Goal: Task Accomplishment & Management: Use online tool/utility

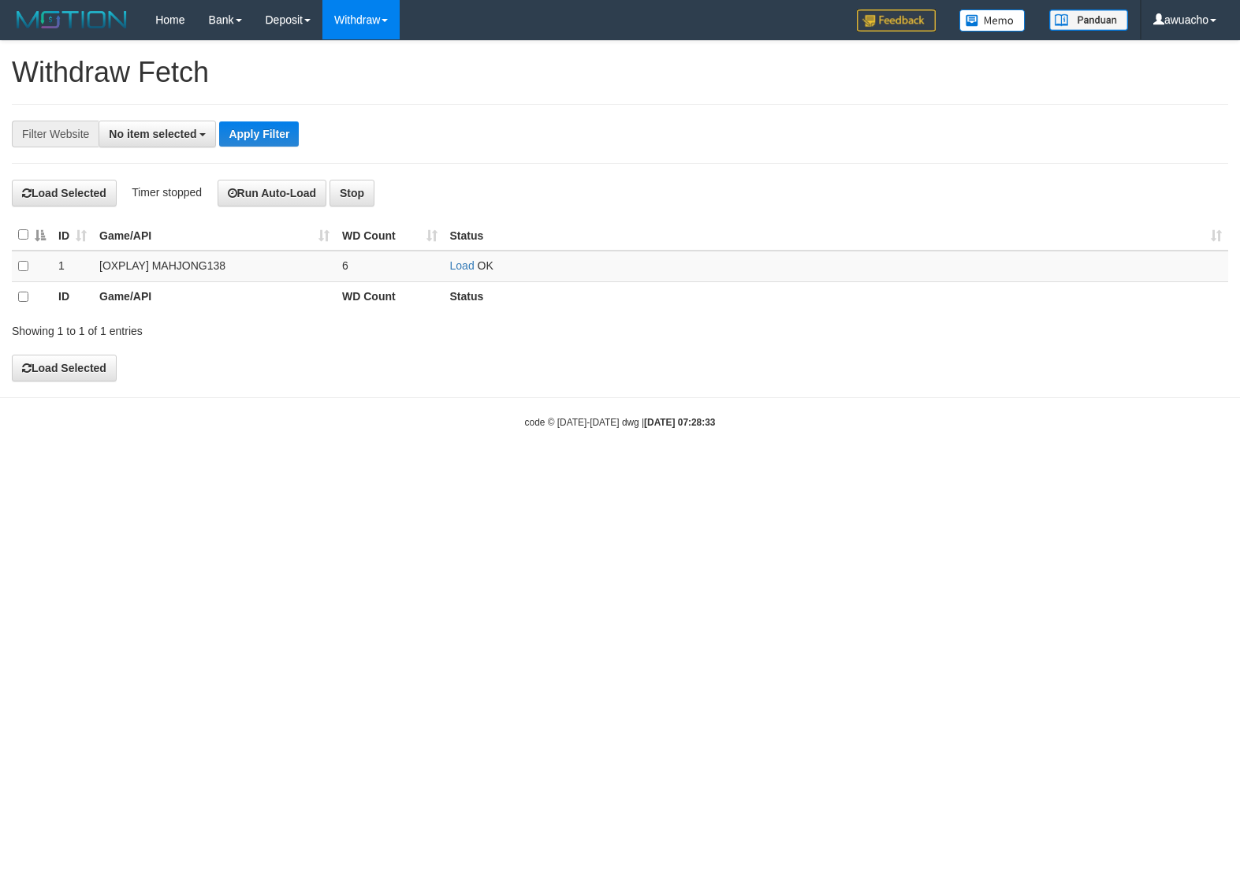
select select
click at [466, 260] on td "Load OK" at bounding box center [836, 266] width 784 height 31
click at [466, 262] on link "Load" at bounding box center [462, 265] width 24 height 13
click at [478, 262] on span "OK" at bounding box center [486, 265] width 16 height 13
click at [818, 197] on h4 "Load Selected Timer stopped Run Auto-Load Stop" at bounding box center [620, 193] width 1216 height 27
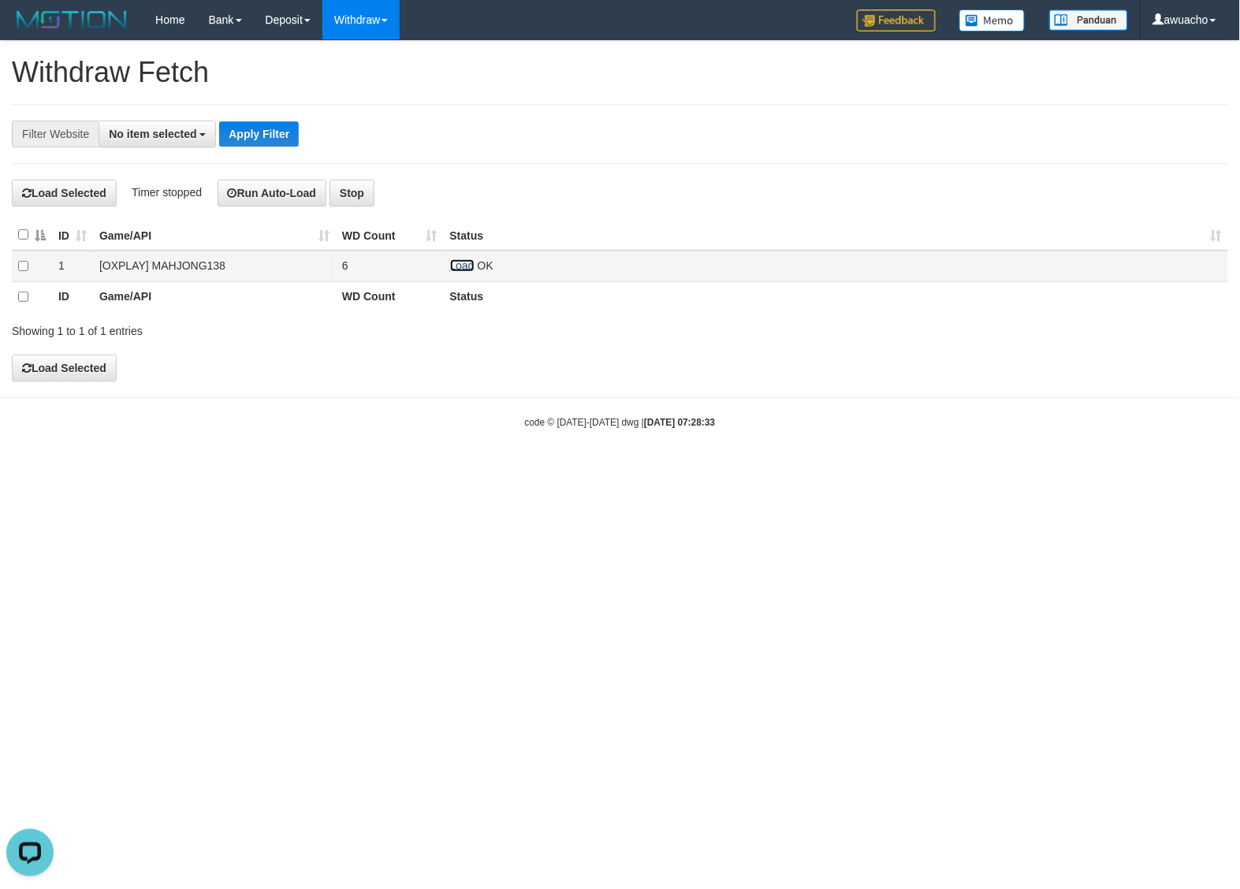
click at [461, 268] on link "Load" at bounding box center [462, 265] width 24 height 13
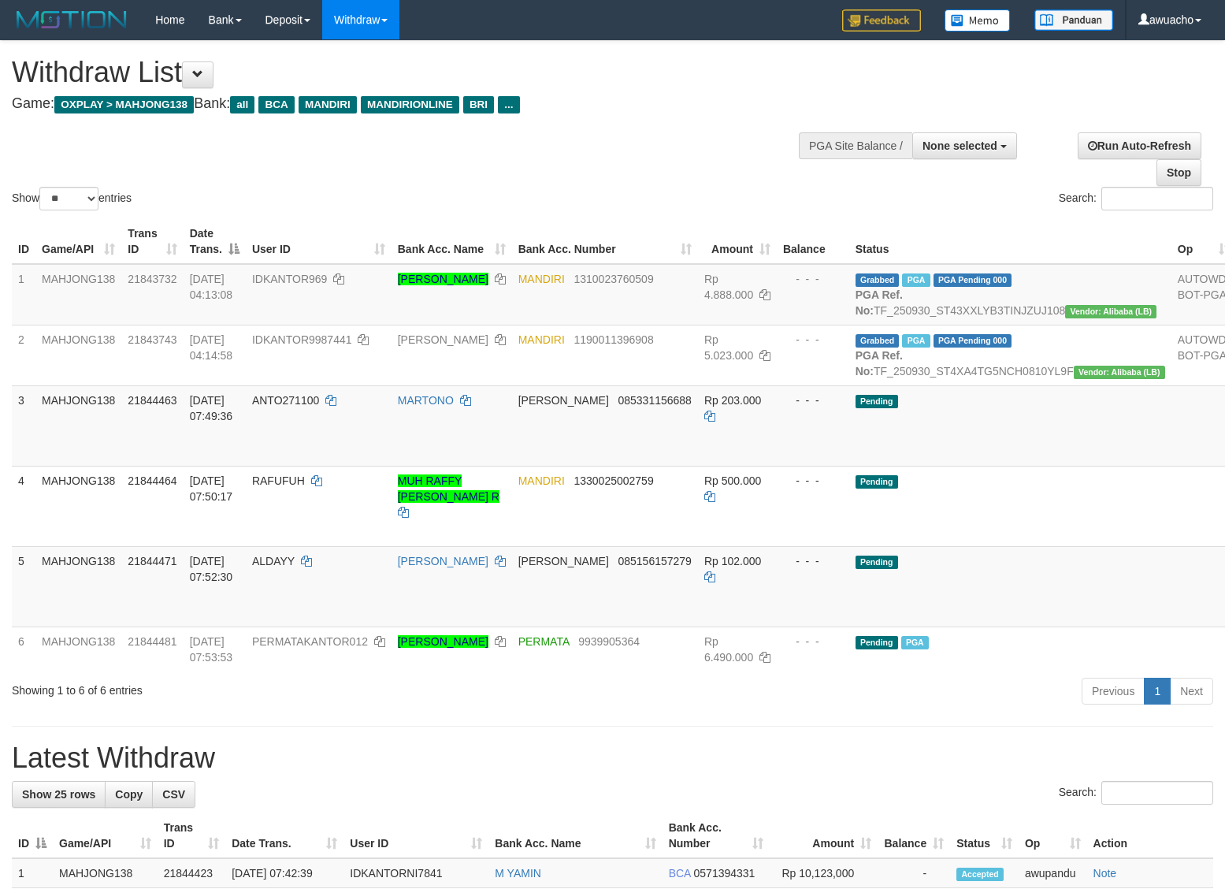
select select
select select "**"
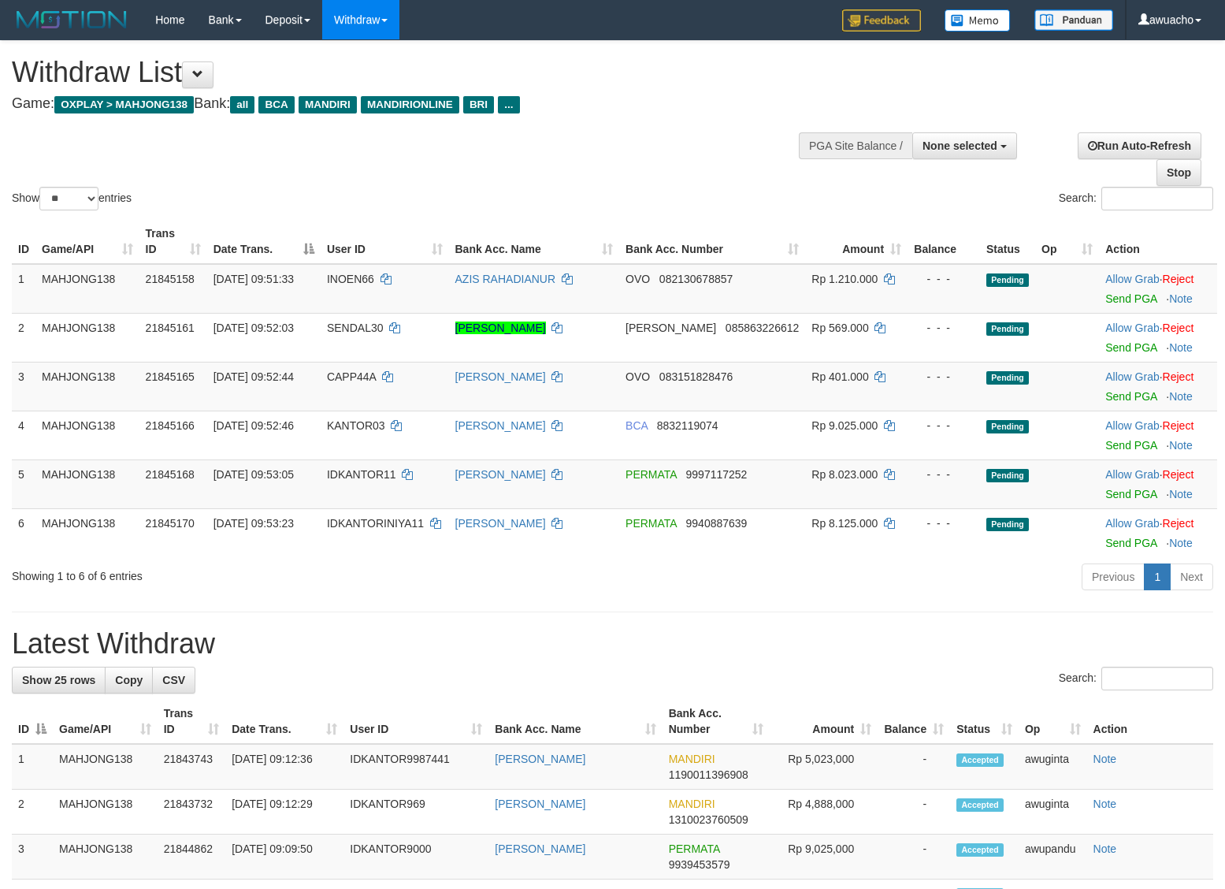
select select
select select "**"
drag, startPoint x: 470, startPoint y: 188, endPoint x: 482, endPoint y: 194, distance: 14.1
click at [470, 188] on div "Show ** ** ** *** entries" at bounding box center [306, 201] width 589 height 28
drag, startPoint x: 1120, startPoint y: 447, endPoint x: 698, endPoint y: 242, distance: 468.7
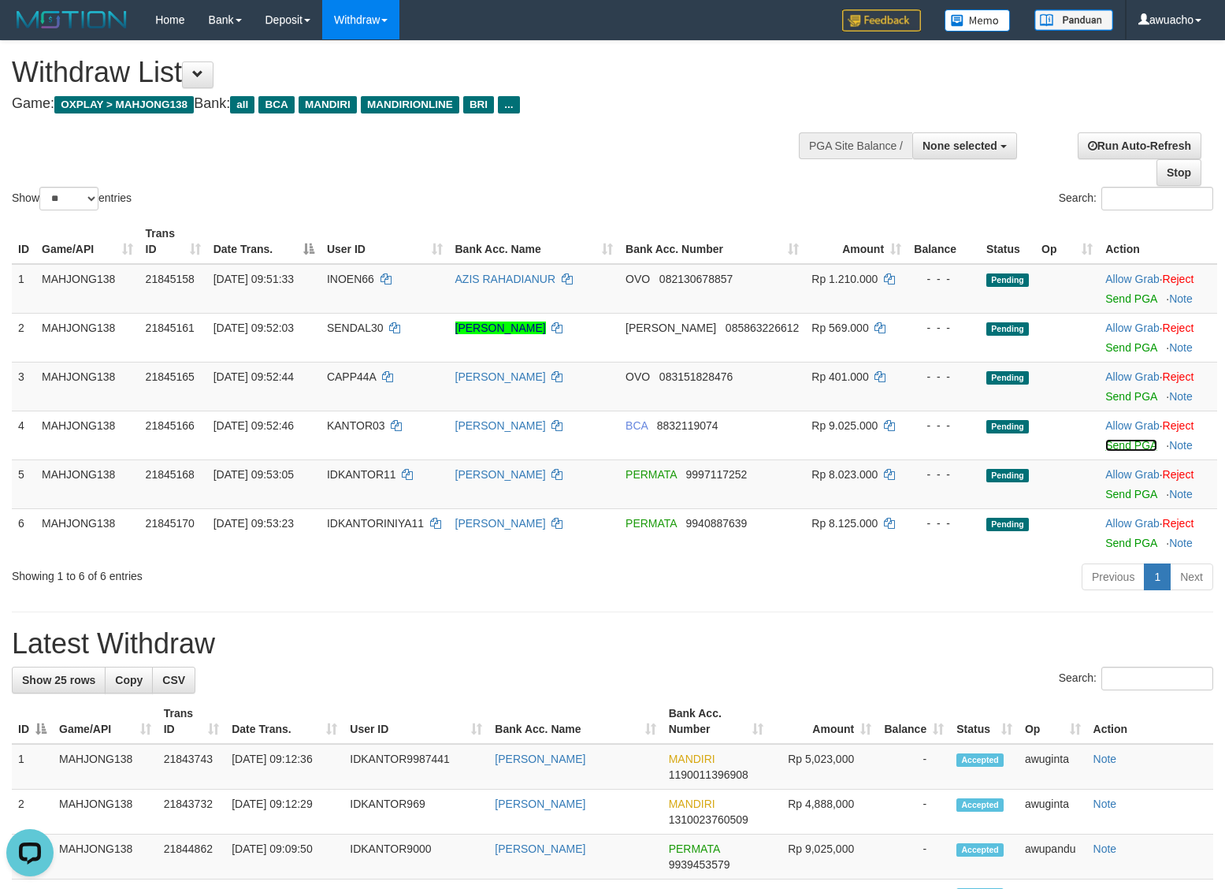
click at [1120, 447] on link "Send PGA" at bounding box center [1131, 445] width 51 height 13
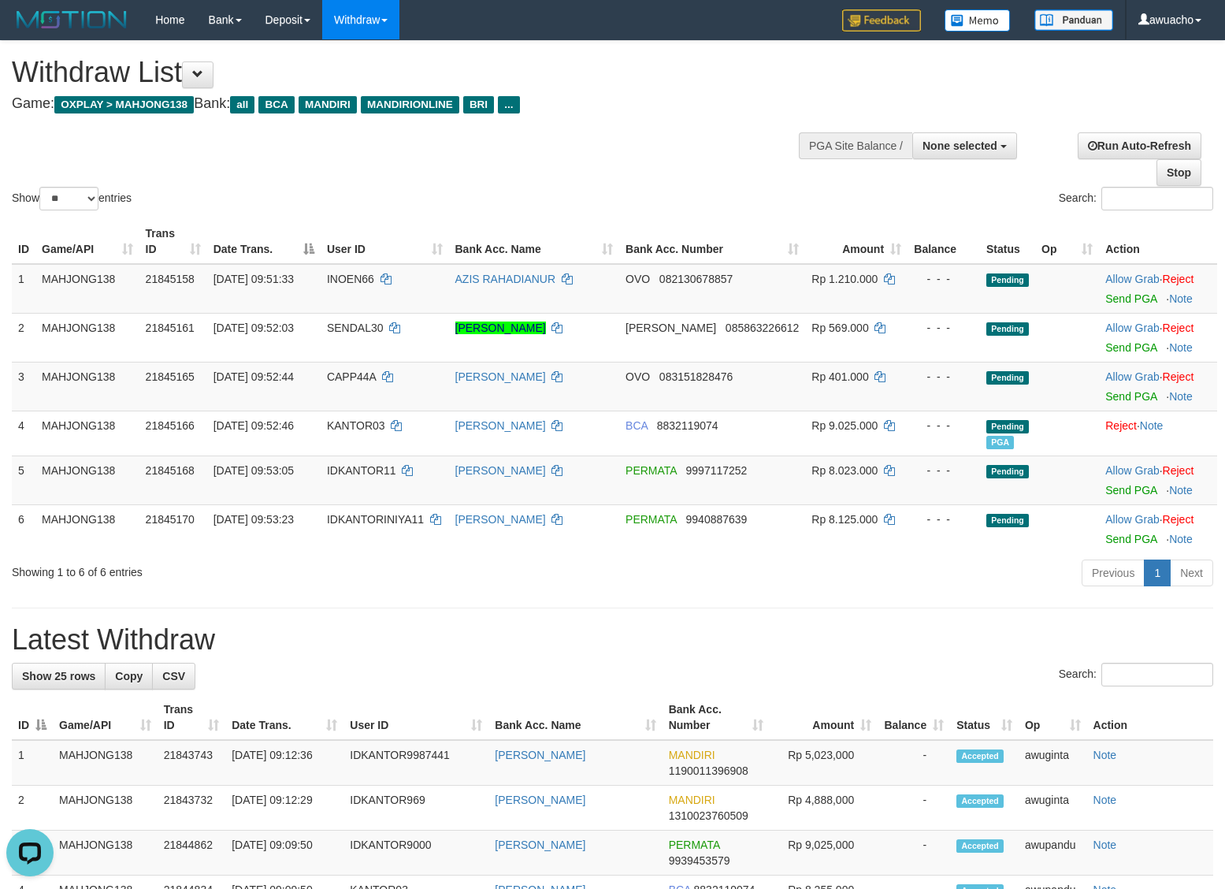
click at [548, 199] on div "Show ** ** ** *** entries" at bounding box center [306, 201] width 589 height 28
click at [1113, 494] on link "Send PGA" at bounding box center [1131, 490] width 51 height 13
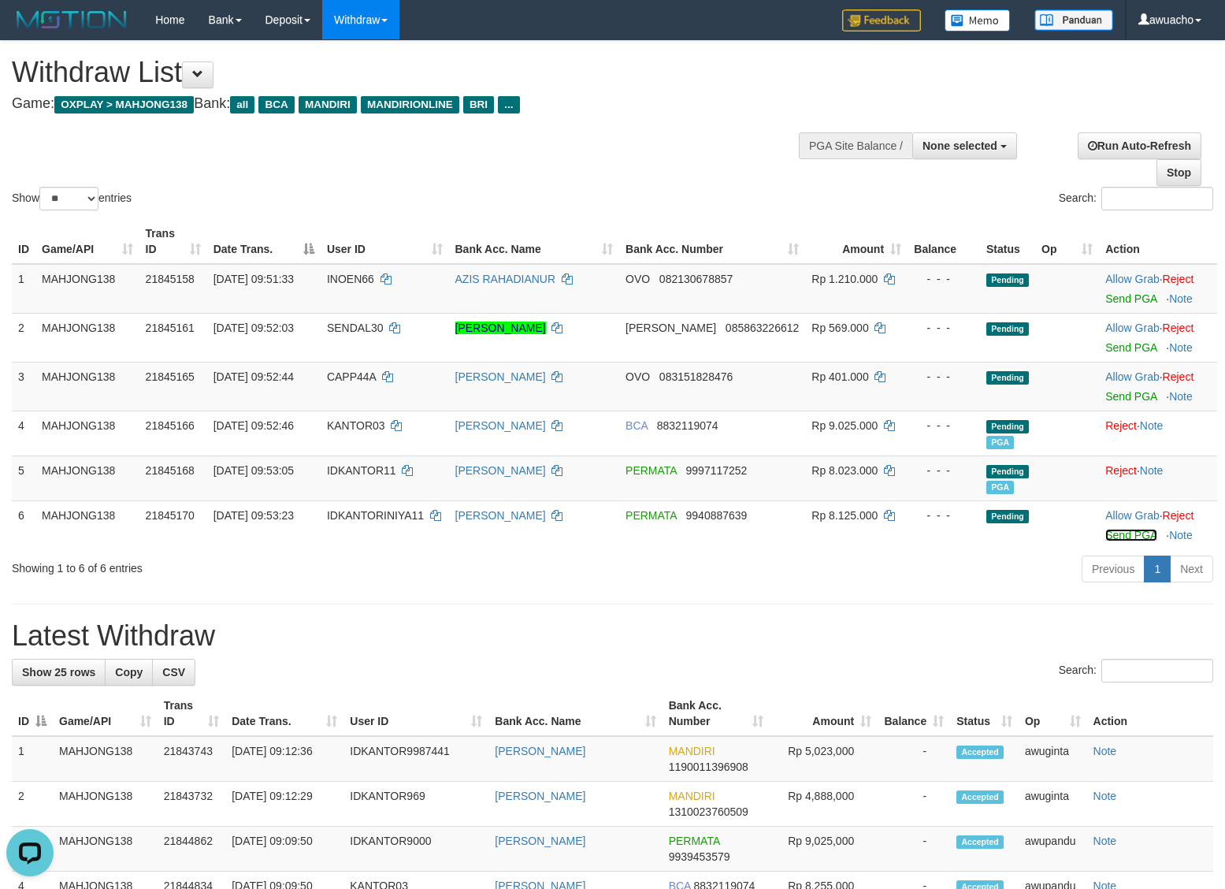
drag, startPoint x: 1111, startPoint y: 530, endPoint x: 705, endPoint y: 231, distance: 503.9
click at [1112, 530] on link "Send PGA" at bounding box center [1131, 535] width 51 height 13
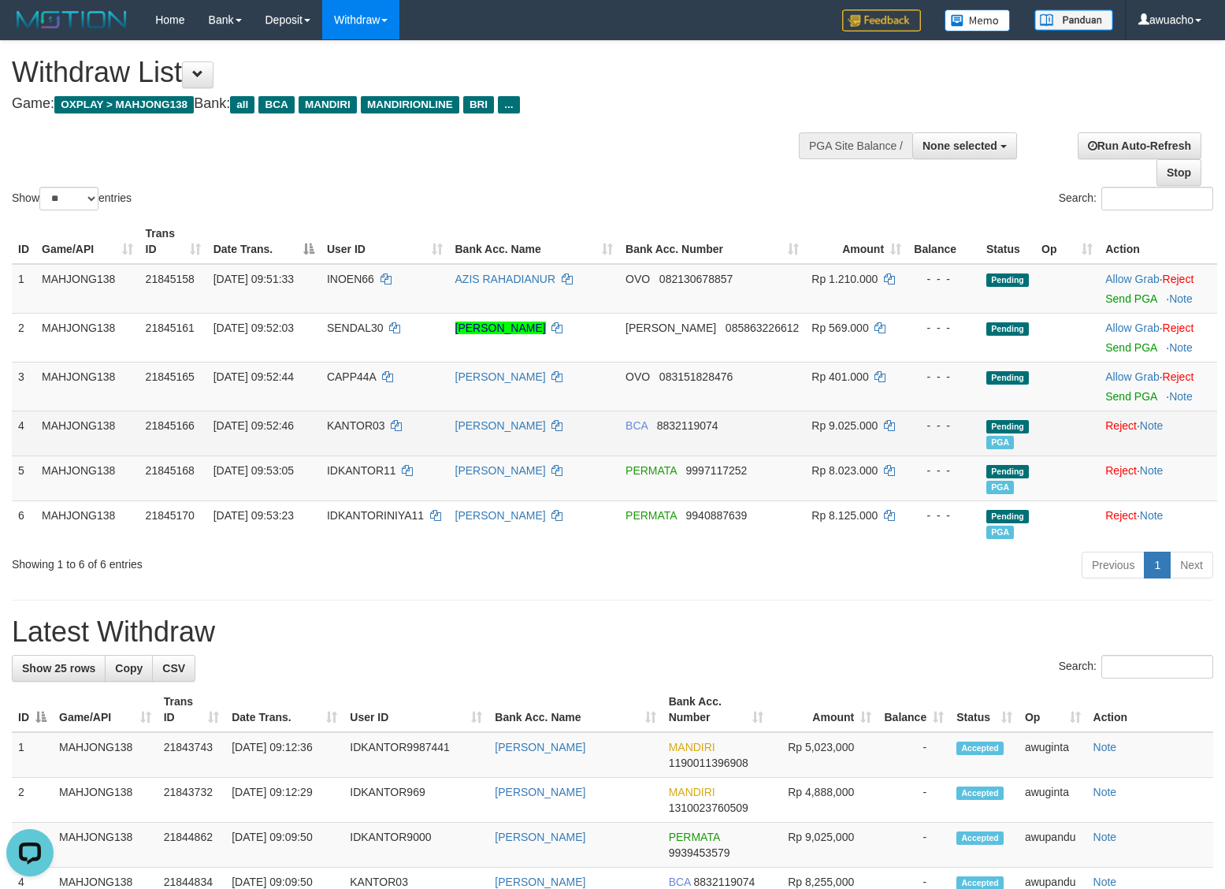
click at [234, 435] on td "30/09/2025 09:52:46" at bounding box center [263, 433] width 113 height 45
copy td "30/09/2025 09:52:46"
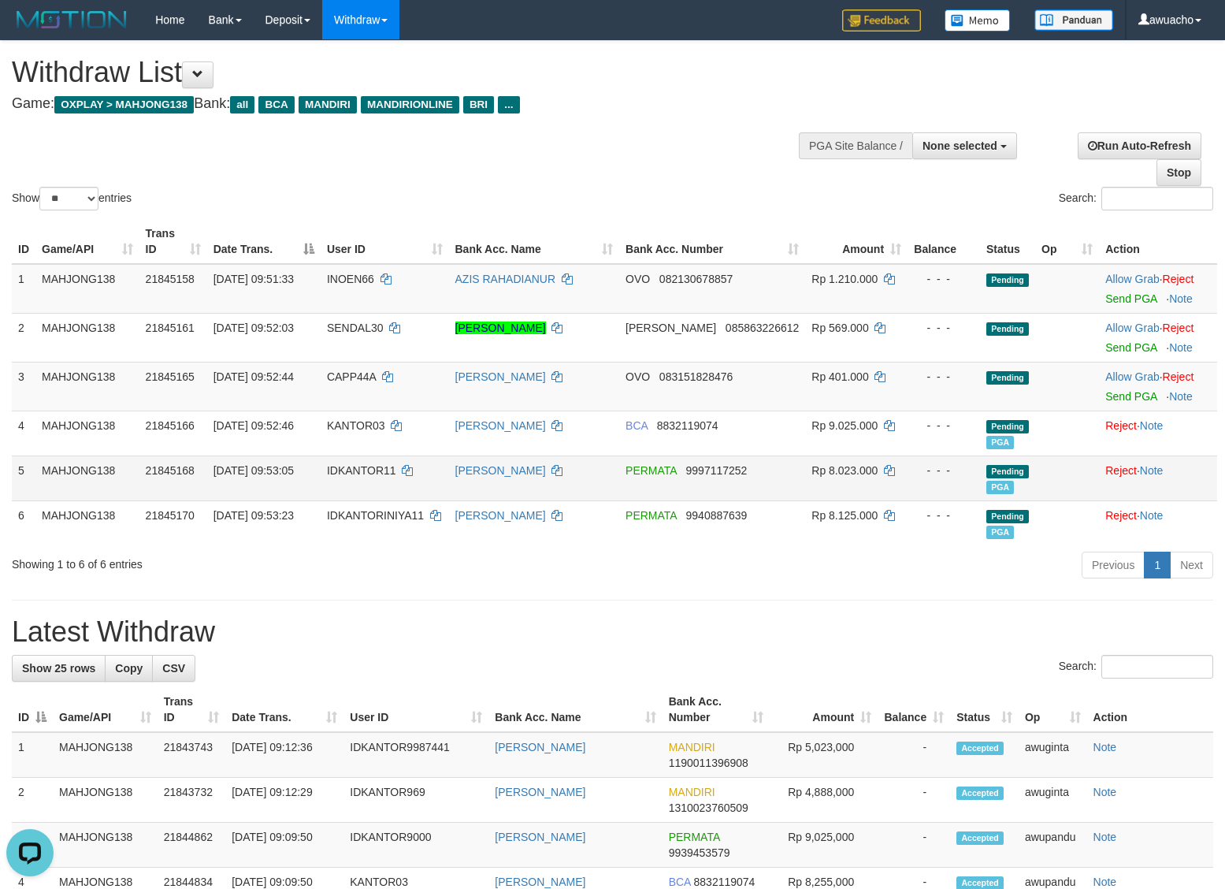
click at [273, 474] on span "30/09/2025 09:53:05" at bounding box center [254, 470] width 80 height 13
click at [262, 461] on td "30/09/2025 09:53:05" at bounding box center [263, 477] width 113 height 45
click at [252, 469] on span "30/09/2025 09:53:05" at bounding box center [254, 470] width 80 height 13
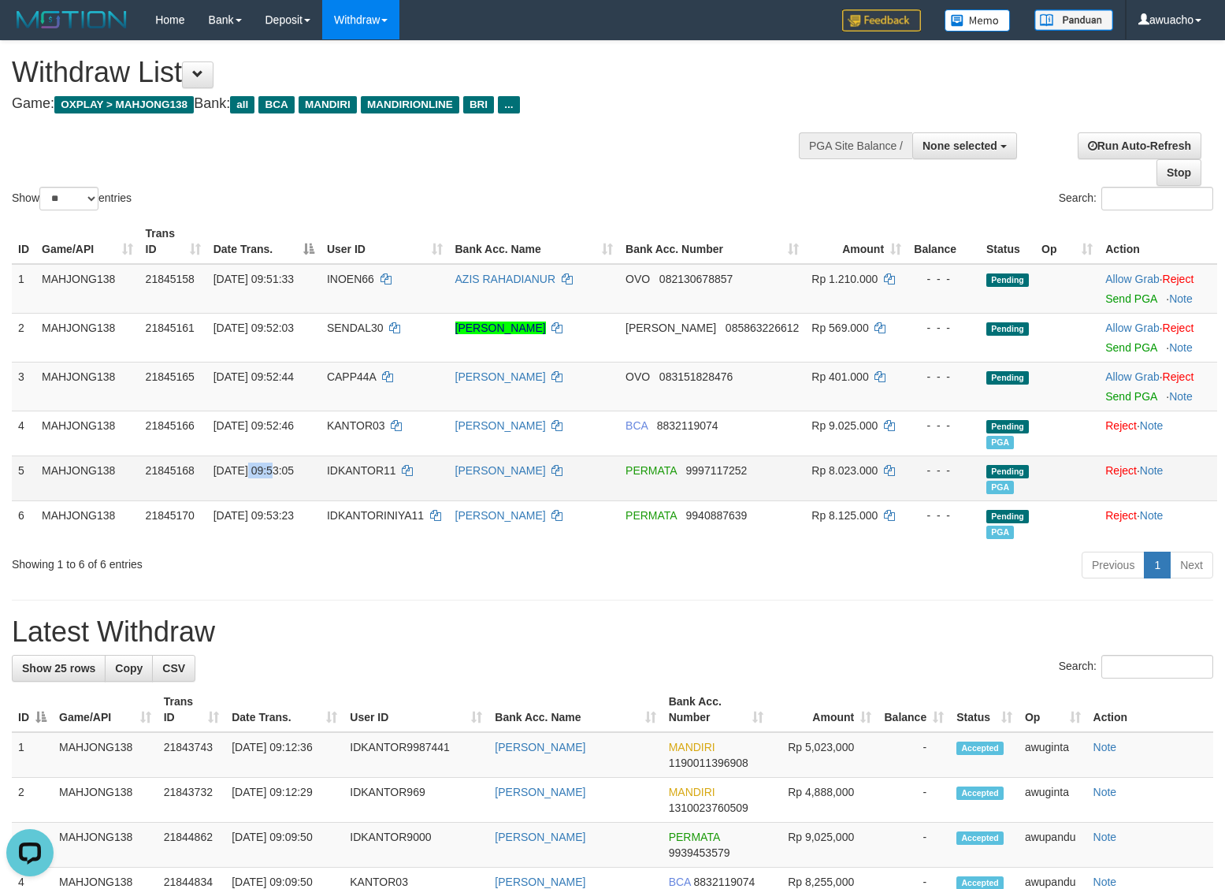
click at [252, 469] on span "30/09/2025 09:53:05" at bounding box center [254, 470] width 80 height 13
click at [258, 469] on span "30/09/2025 09:53:05" at bounding box center [254, 470] width 80 height 13
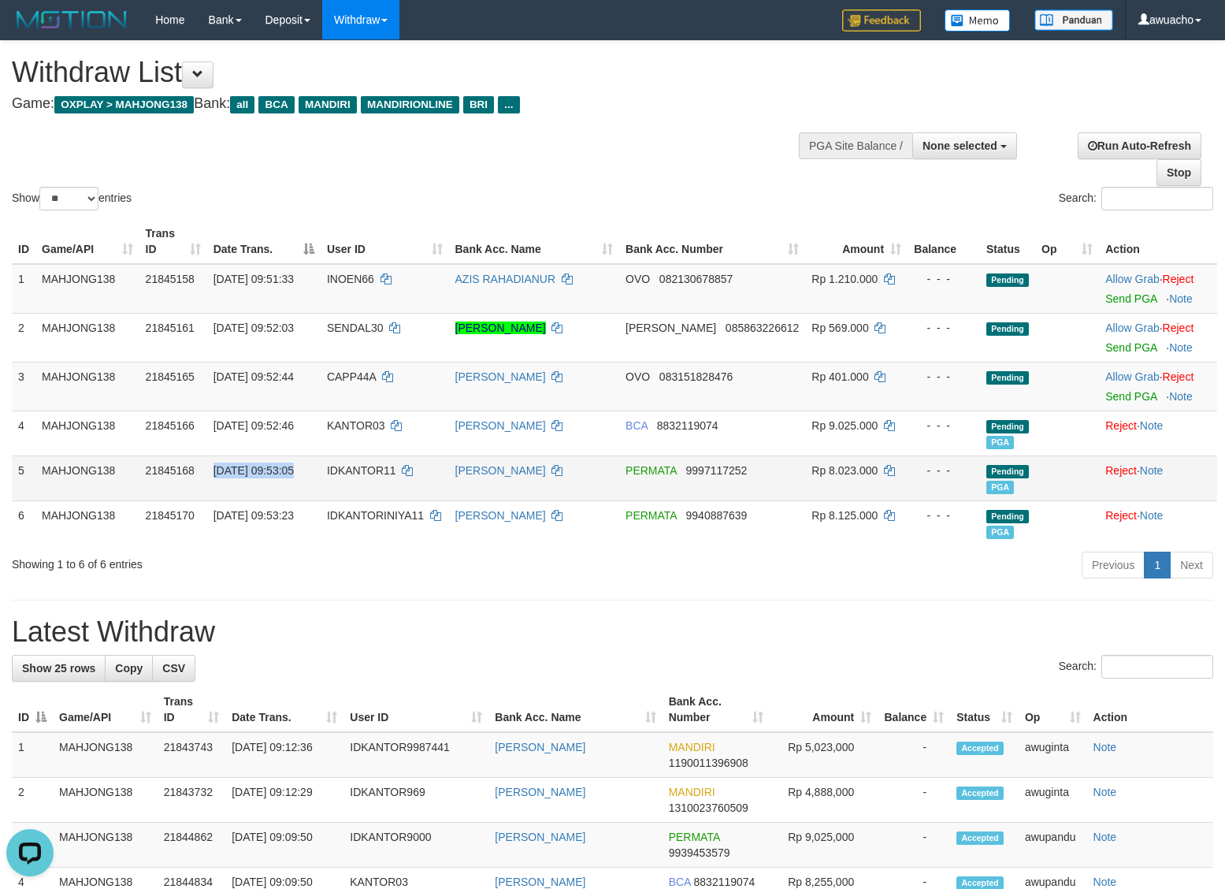
click at [258, 469] on span "30/09/2025 09:53:05" at bounding box center [254, 470] width 80 height 13
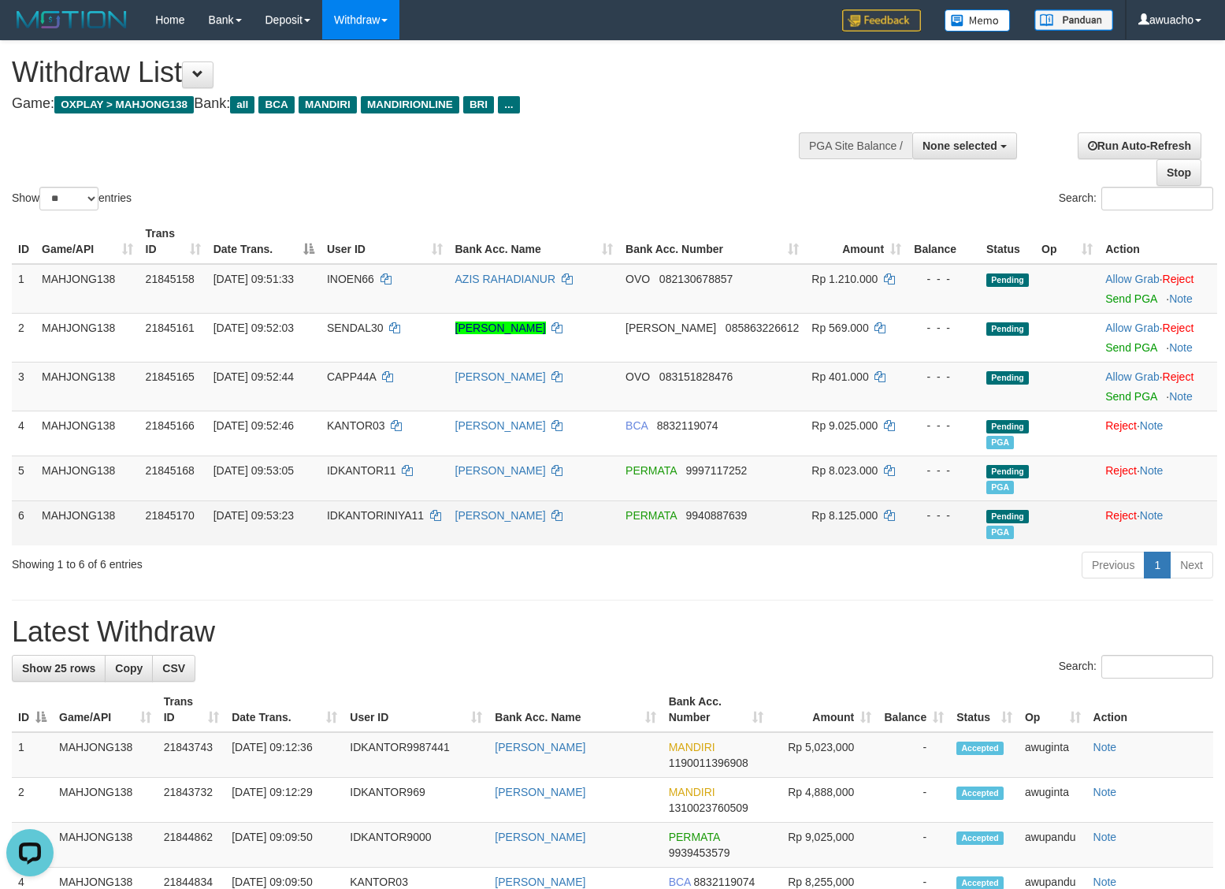
click at [278, 515] on span "30/09/2025 09:53:23" at bounding box center [254, 515] width 80 height 13
click at [280, 515] on span "30/09/2025 09:53:23" at bounding box center [254, 515] width 80 height 13
copy td "30/09/2025 09:53:23"
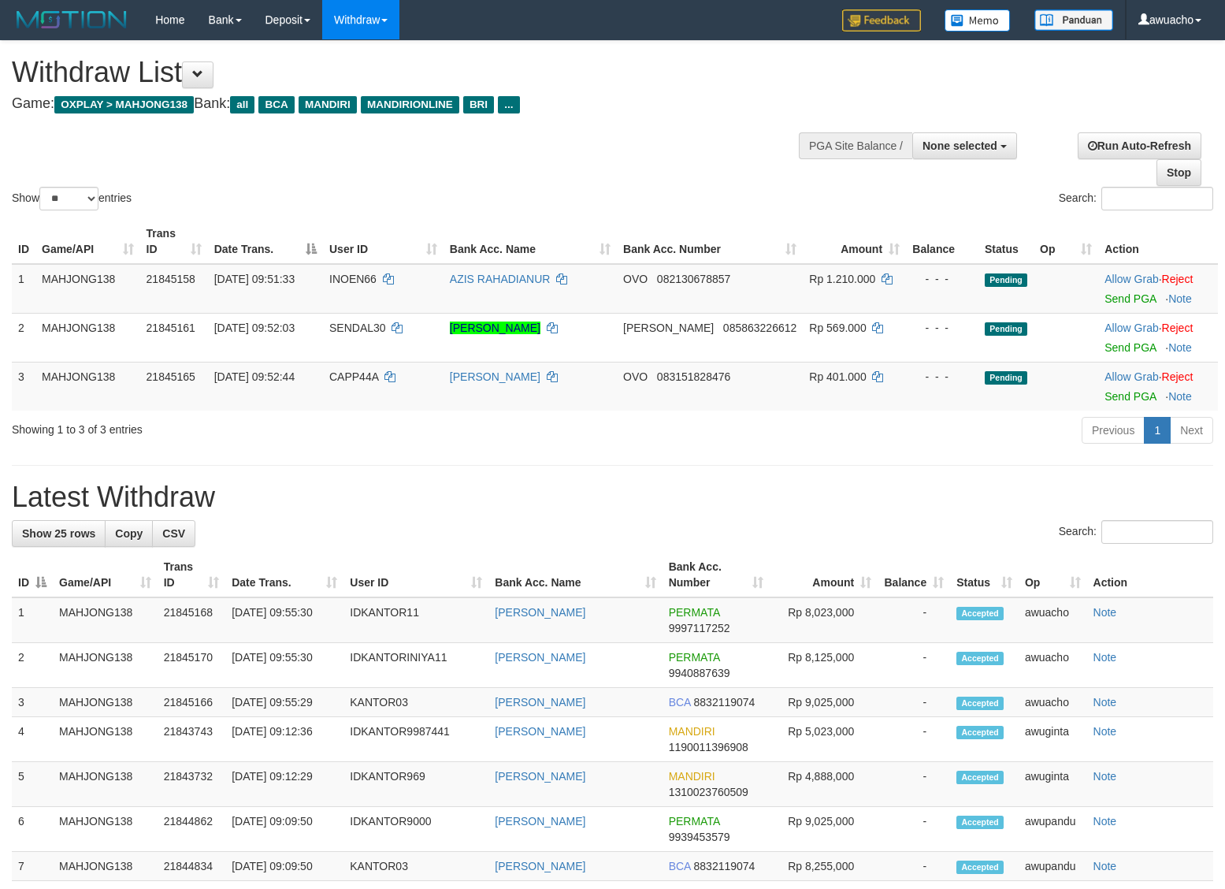
select select
select select "**"
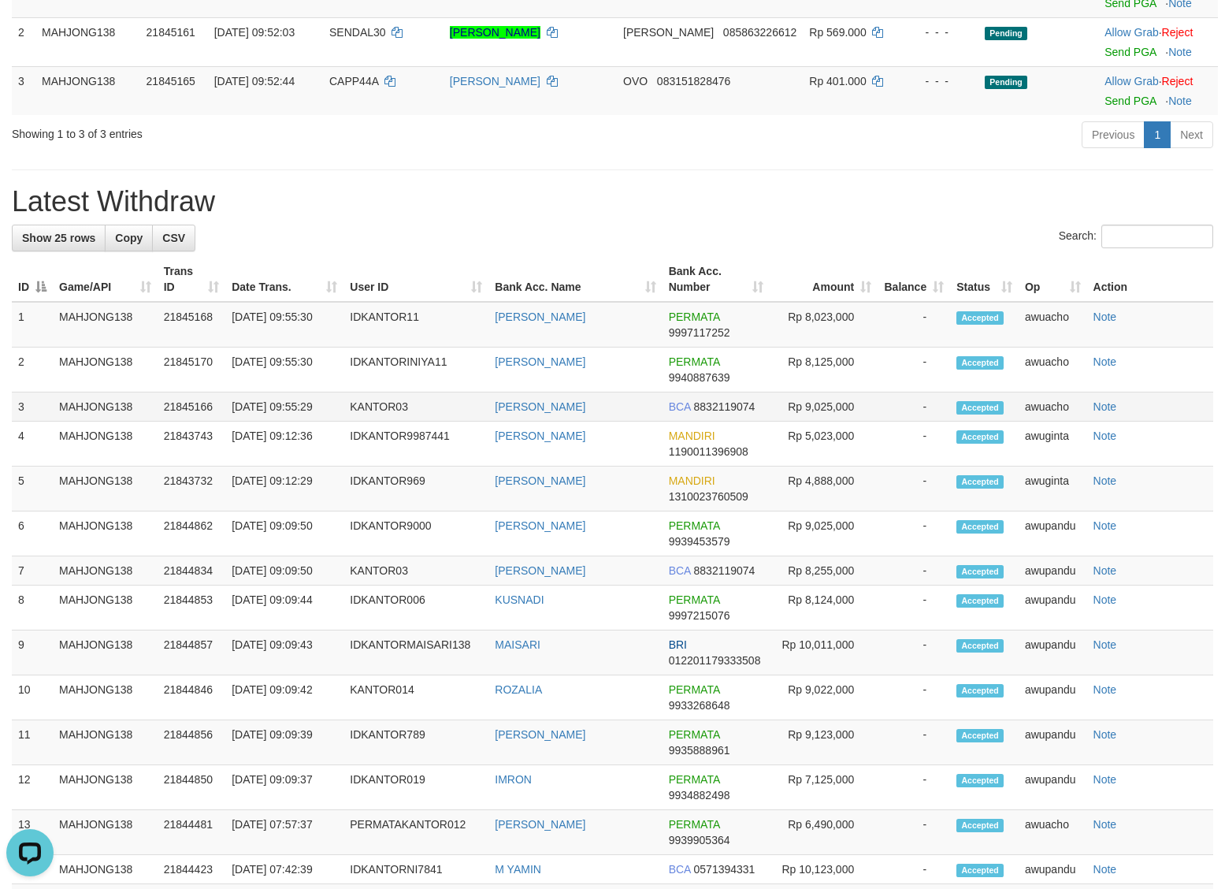
click at [269, 411] on td "30/09/2025 09:55:29" at bounding box center [284, 406] width 118 height 29
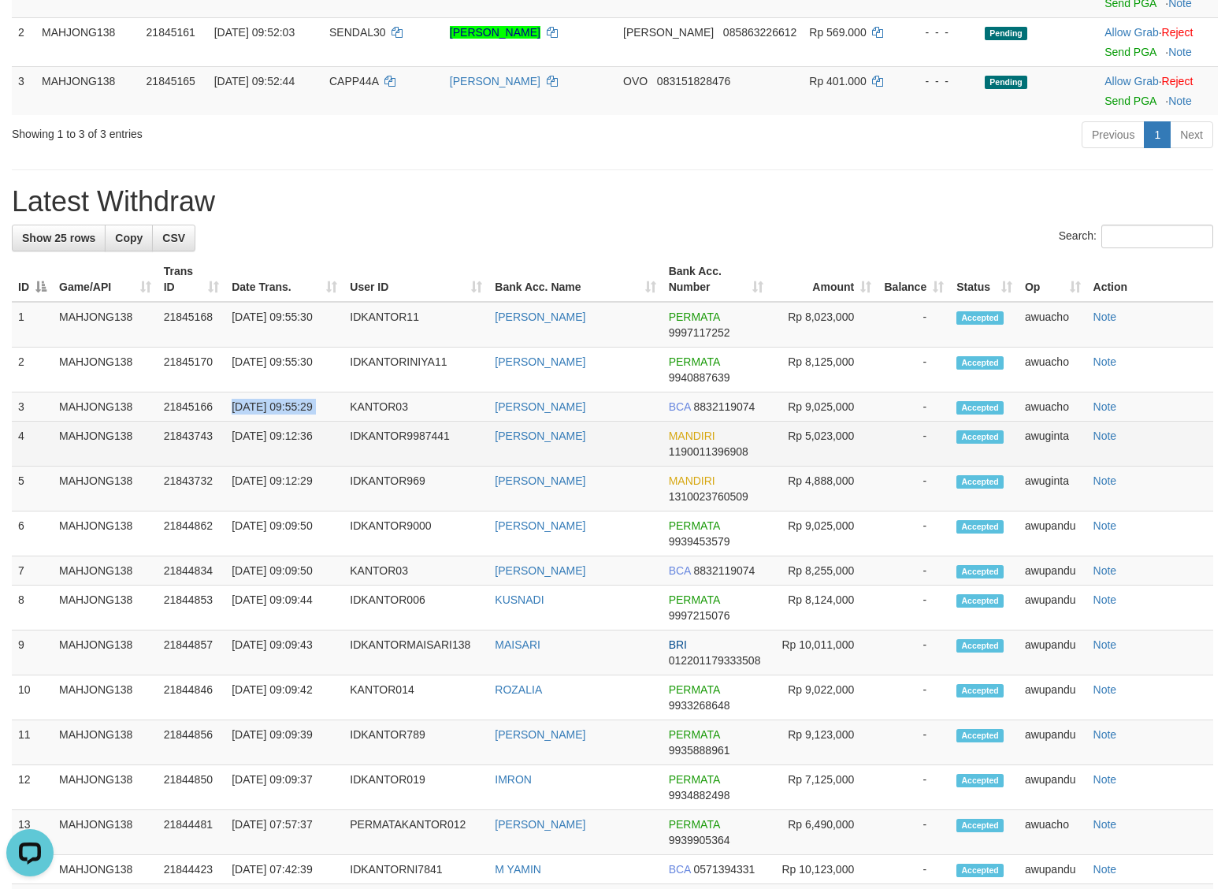
copy tr "30/09/2025 09:55:29"
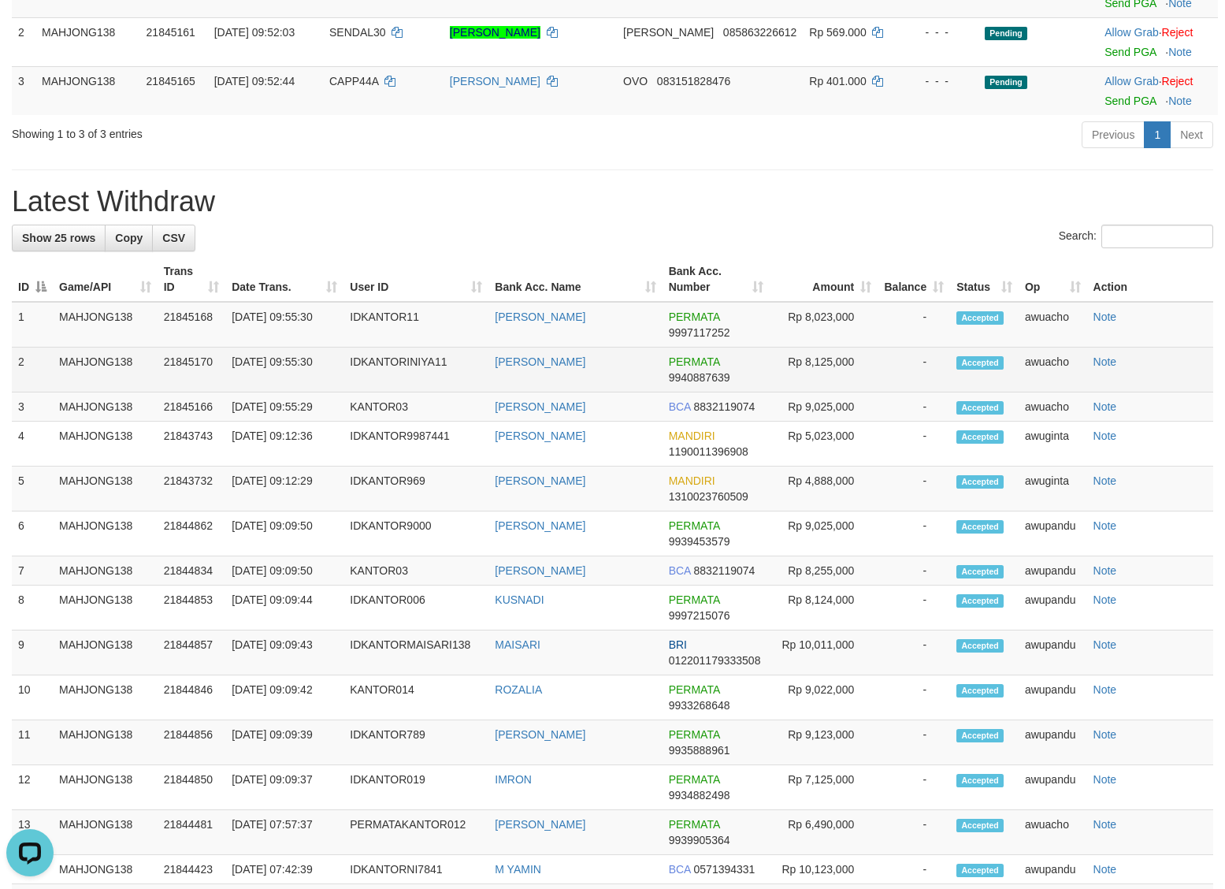
click at [292, 362] on td "[DATE] 09:55:30" at bounding box center [284, 370] width 118 height 45
copy tr "[DATE] 09:55:30"
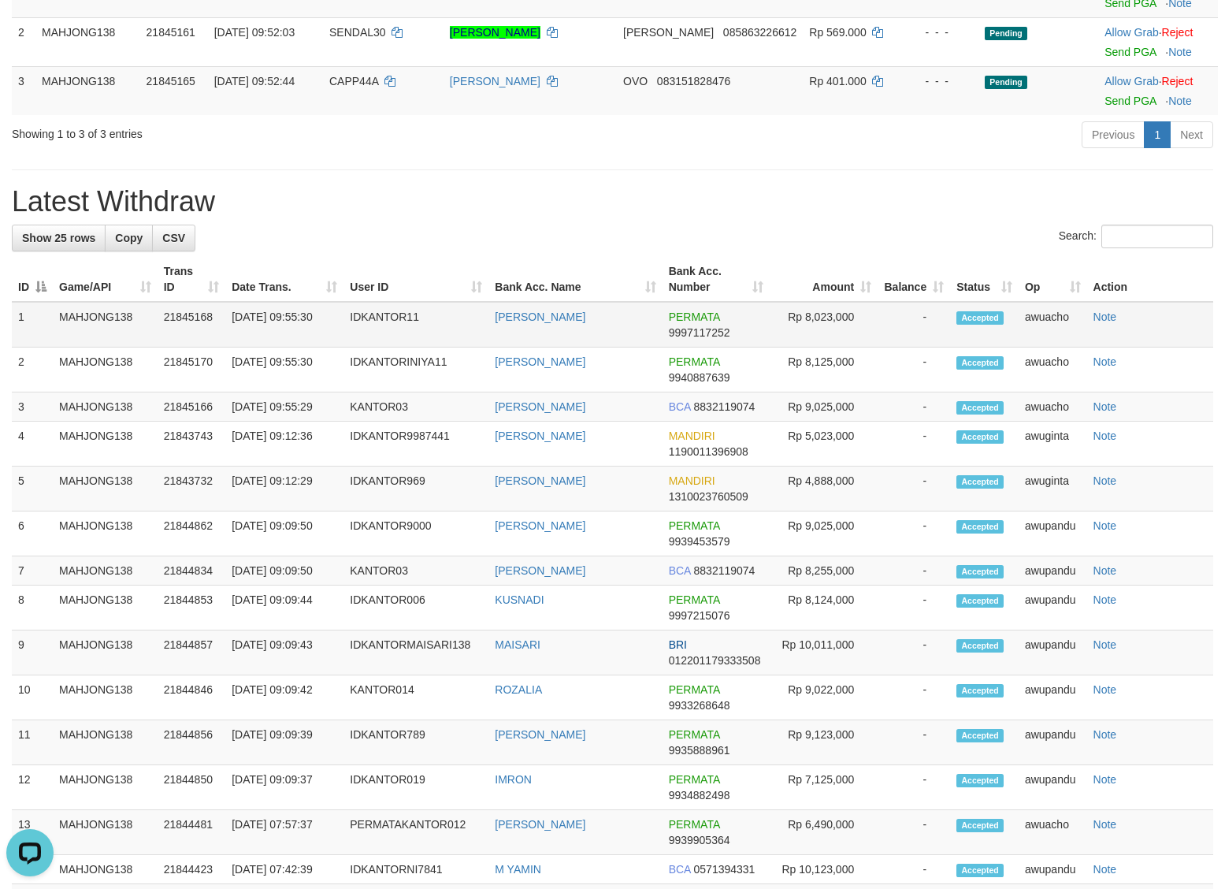
click at [262, 316] on td "[DATE] 09:55:30" at bounding box center [284, 325] width 118 height 46
copy tr "[DATE] 09:55:30"
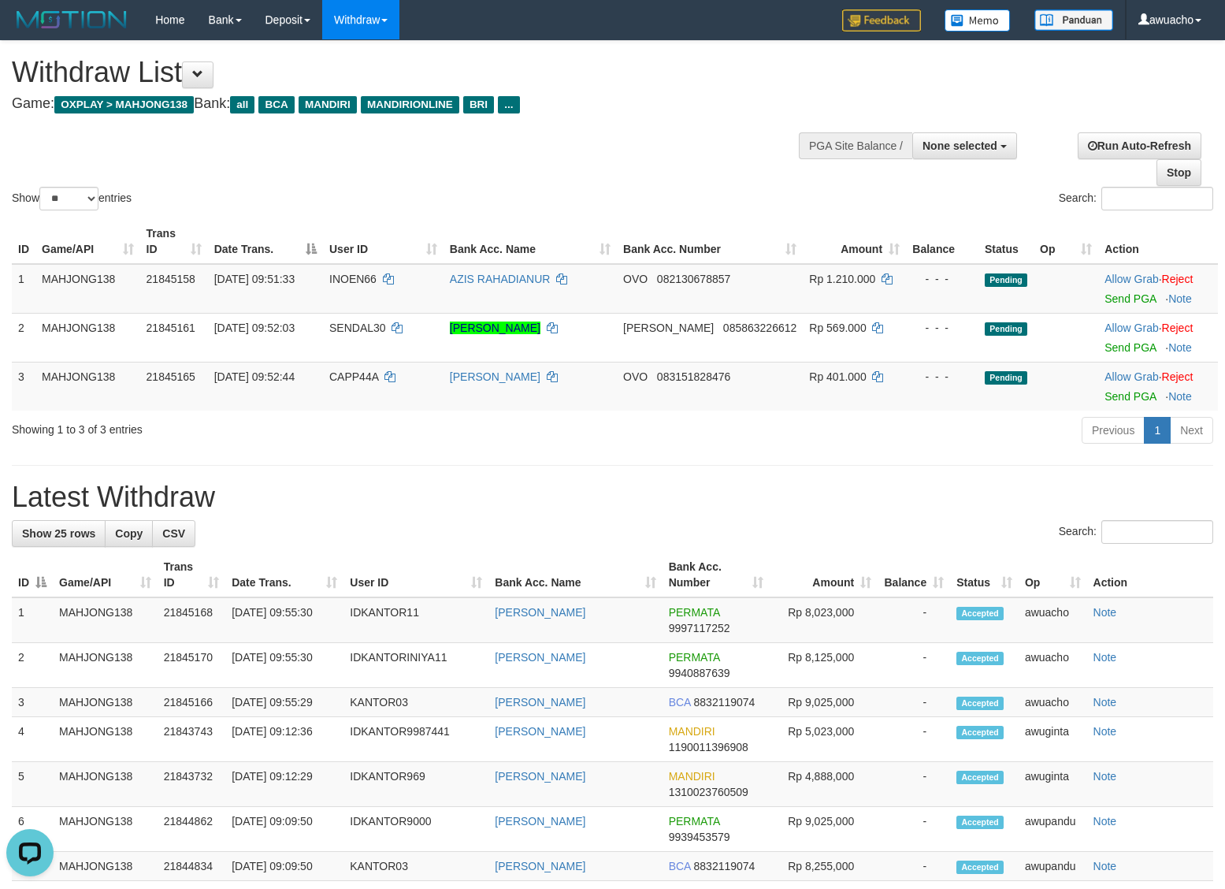
click at [975, 160] on div at bounding box center [931, 144] width 165 height 47
click at [975, 155] on button "None selected" at bounding box center [965, 145] width 105 height 27
click at [938, 232] on label "[OXPLAY] MAHJONG138" at bounding box center [929, 225] width 173 height 20
select select "***"
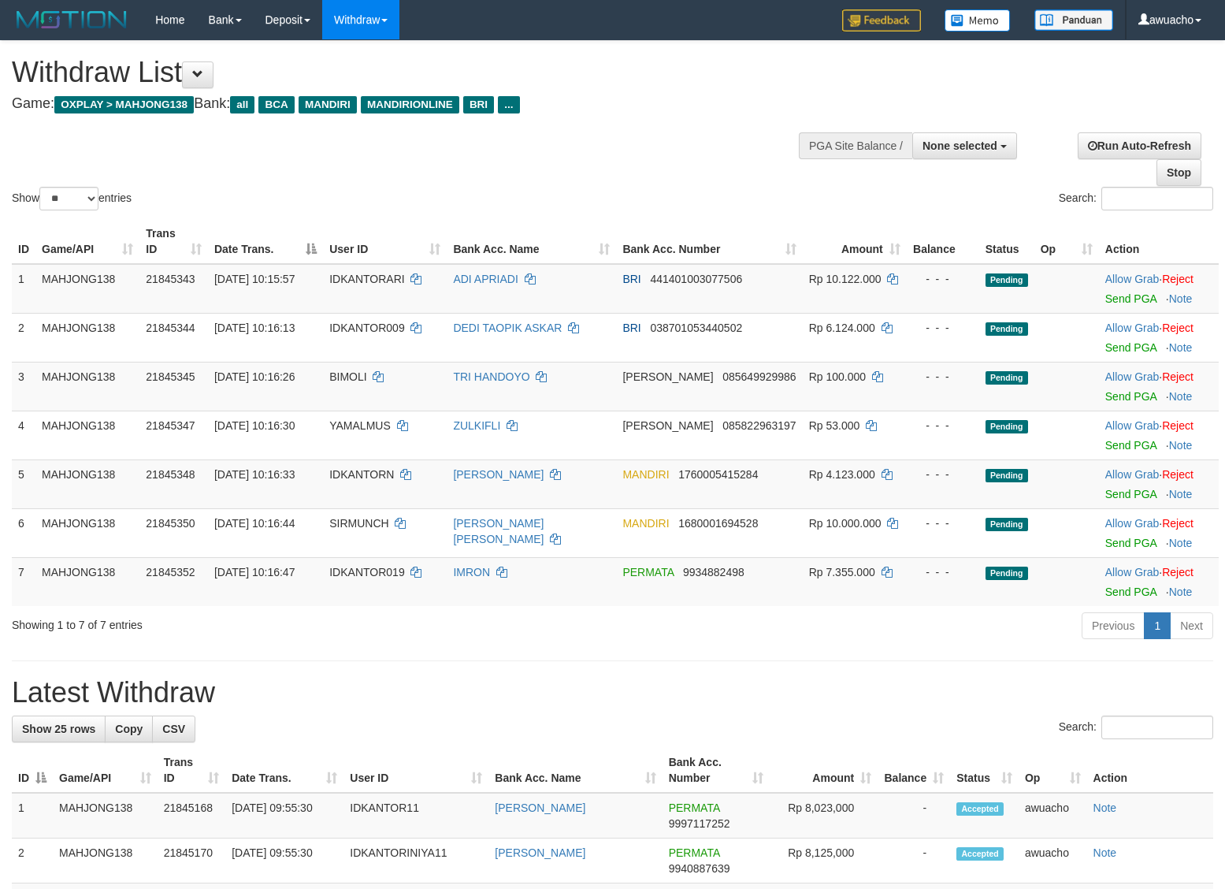
select select
select select "**"
click at [1110, 296] on link "Send PGA" at bounding box center [1131, 298] width 51 height 13
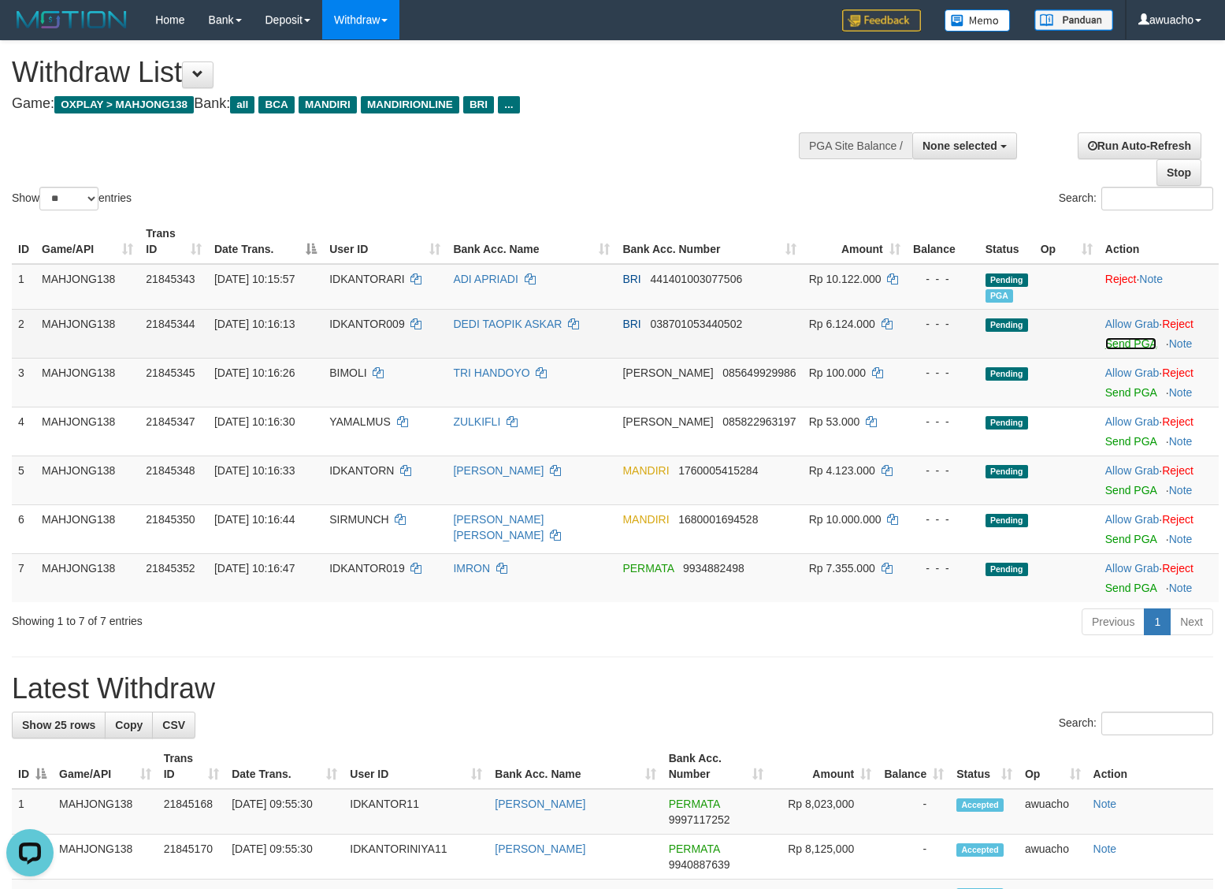
click at [1110, 344] on link "Send PGA" at bounding box center [1131, 343] width 51 height 13
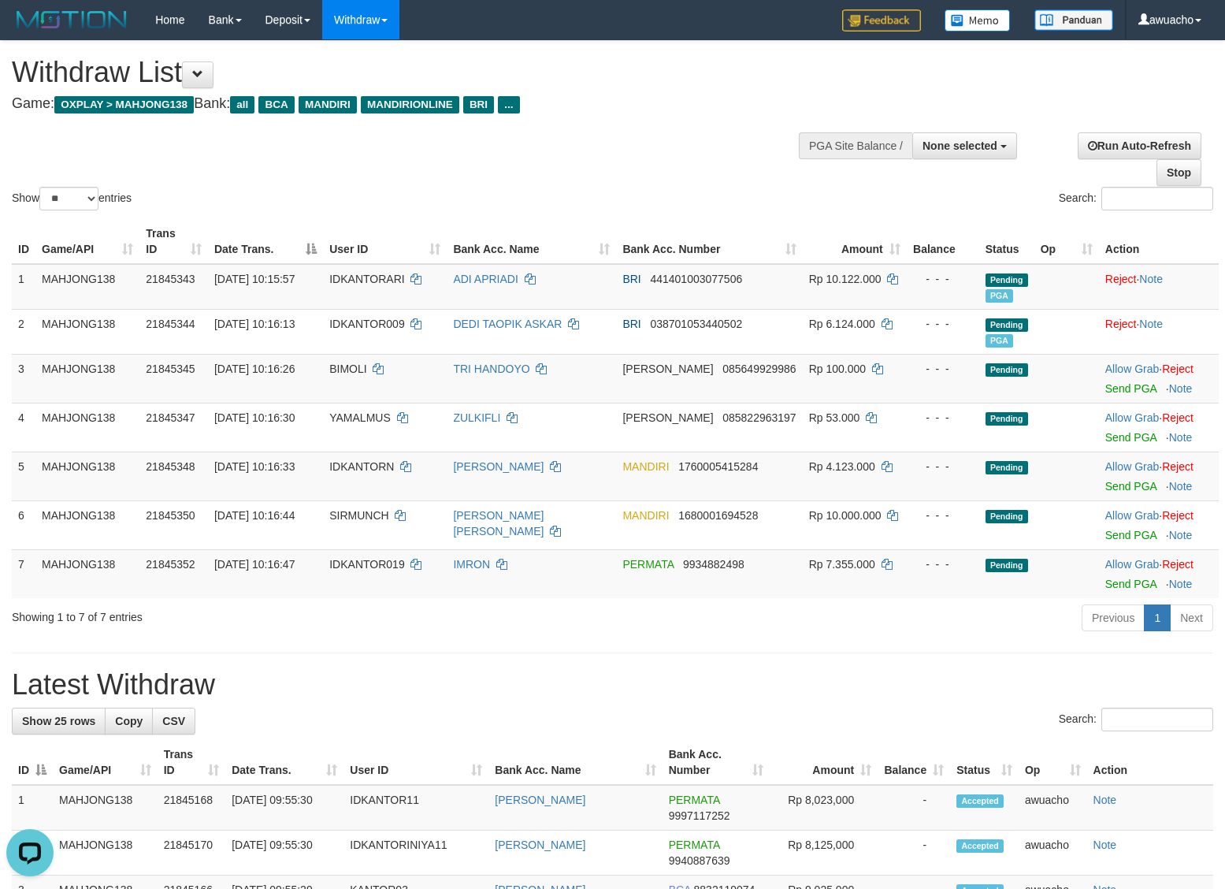
click at [808, 195] on div "Search:" at bounding box center [919, 201] width 589 height 28
drag, startPoint x: 1099, startPoint y: 489, endPoint x: 711, endPoint y: 245, distance: 458.5
click at [1106, 490] on link "Send PGA" at bounding box center [1131, 486] width 51 height 13
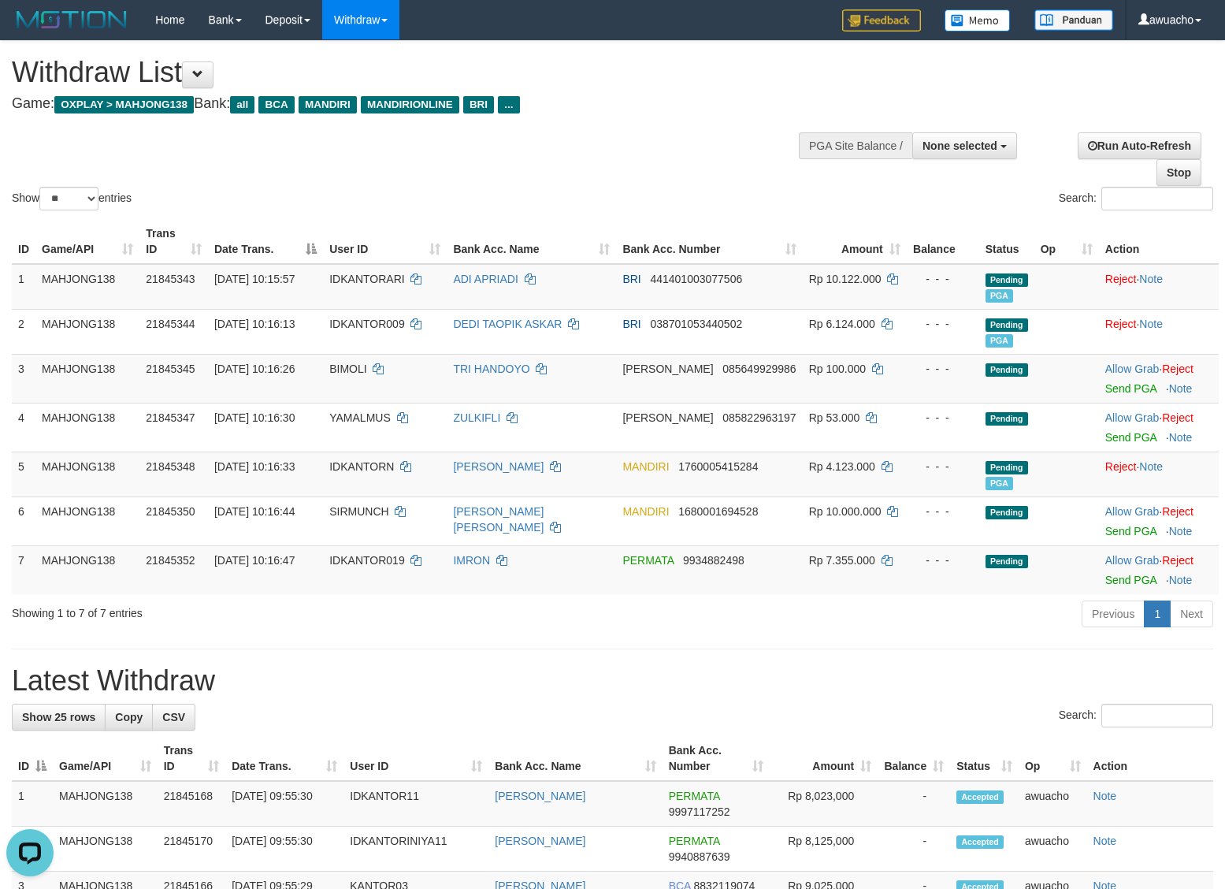
drag, startPoint x: 652, startPoint y: 148, endPoint x: 664, endPoint y: 148, distance: 11.8
click at [660, 148] on div "Show ** ** ** *** entries Search:" at bounding box center [612, 127] width 1225 height 173
click at [1129, 583] on link "Send PGA" at bounding box center [1131, 580] width 51 height 13
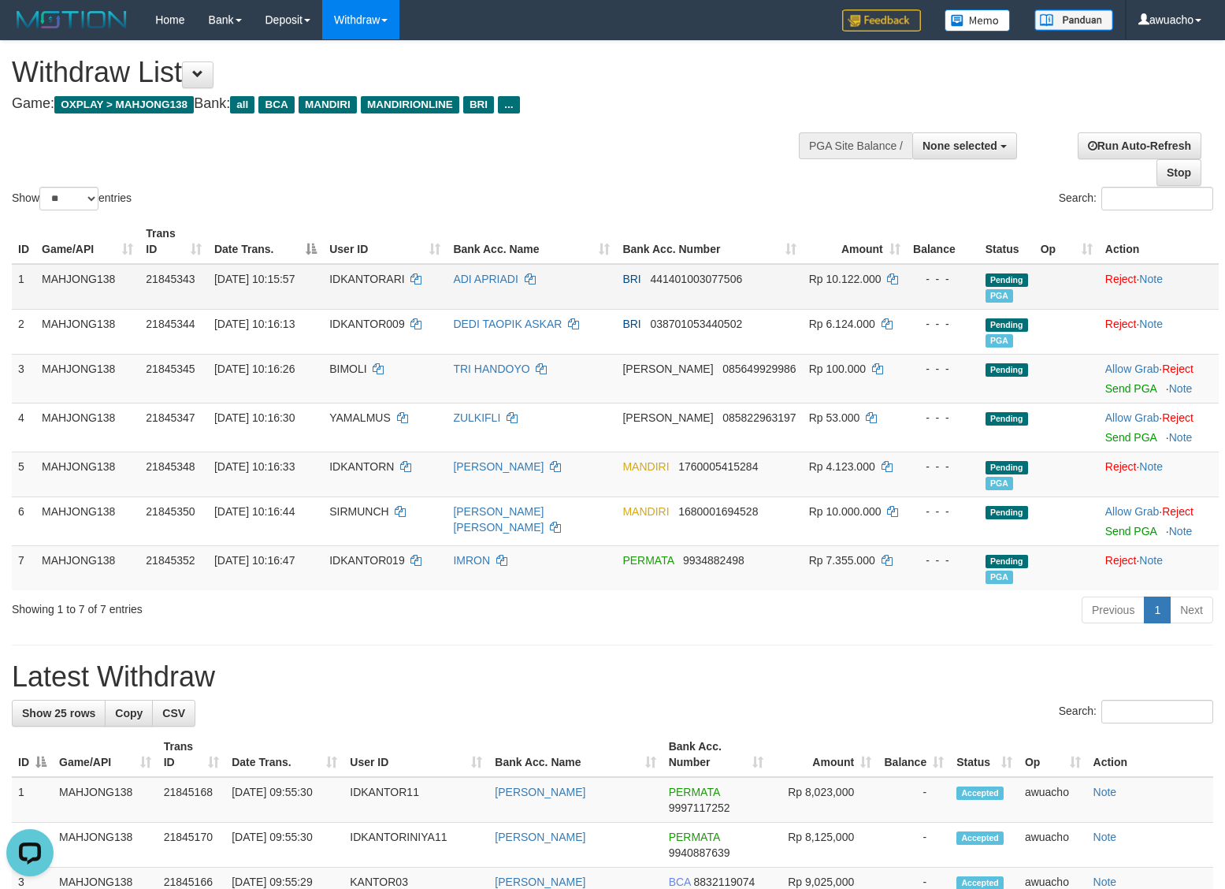
click at [172, 278] on span "21845343" at bounding box center [170, 279] width 49 height 13
click at [221, 277] on span "30/09/2025 10:15:57" at bounding box center [254, 279] width 80 height 13
click at [244, 276] on span "30/09/2025 10:15:57" at bounding box center [254, 279] width 80 height 13
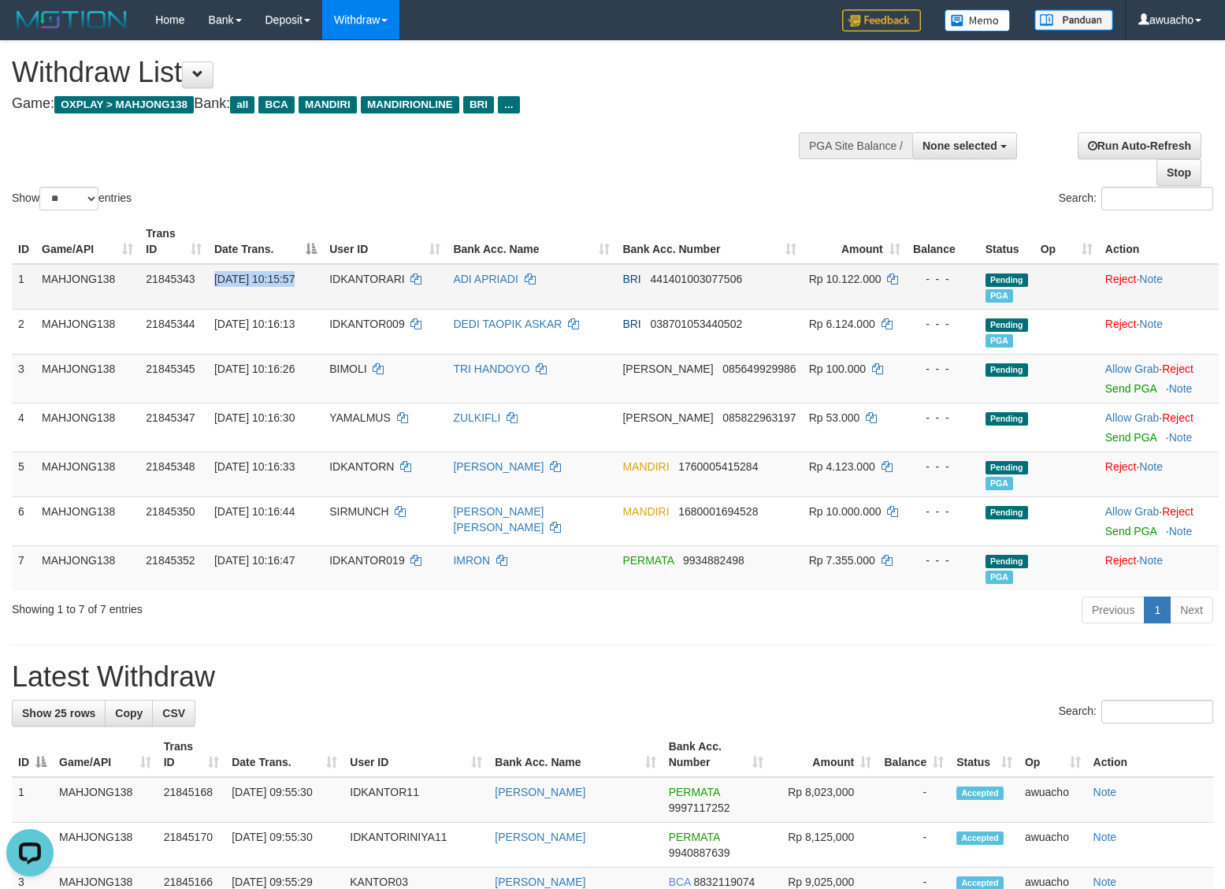
click at [244, 276] on span "30/09/2025 10:15:57" at bounding box center [254, 279] width 80 height 13
copy td "30/09/2025 10:15:57"
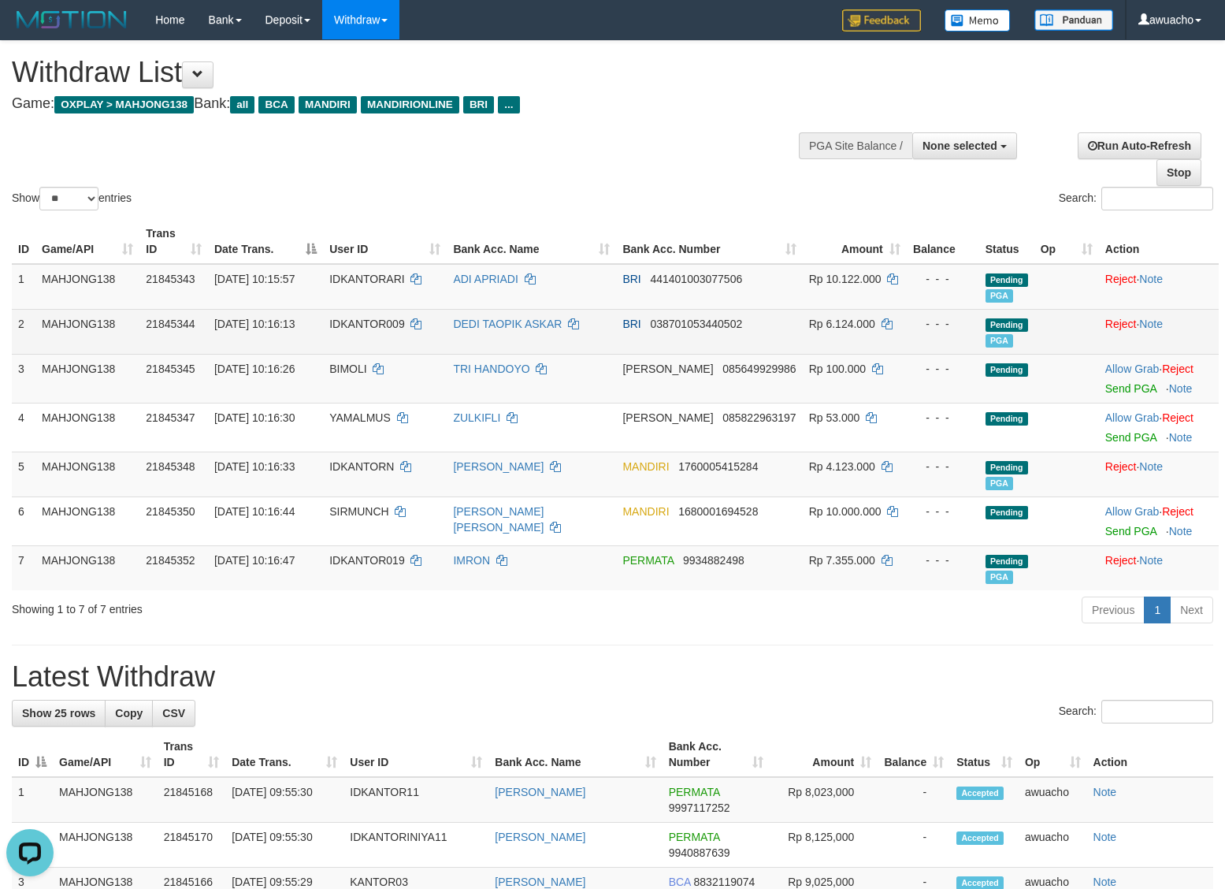
click at [273, 325] on span "30/09/2025 10:16:13" at bounding box center [254, 324] width 80 height 13
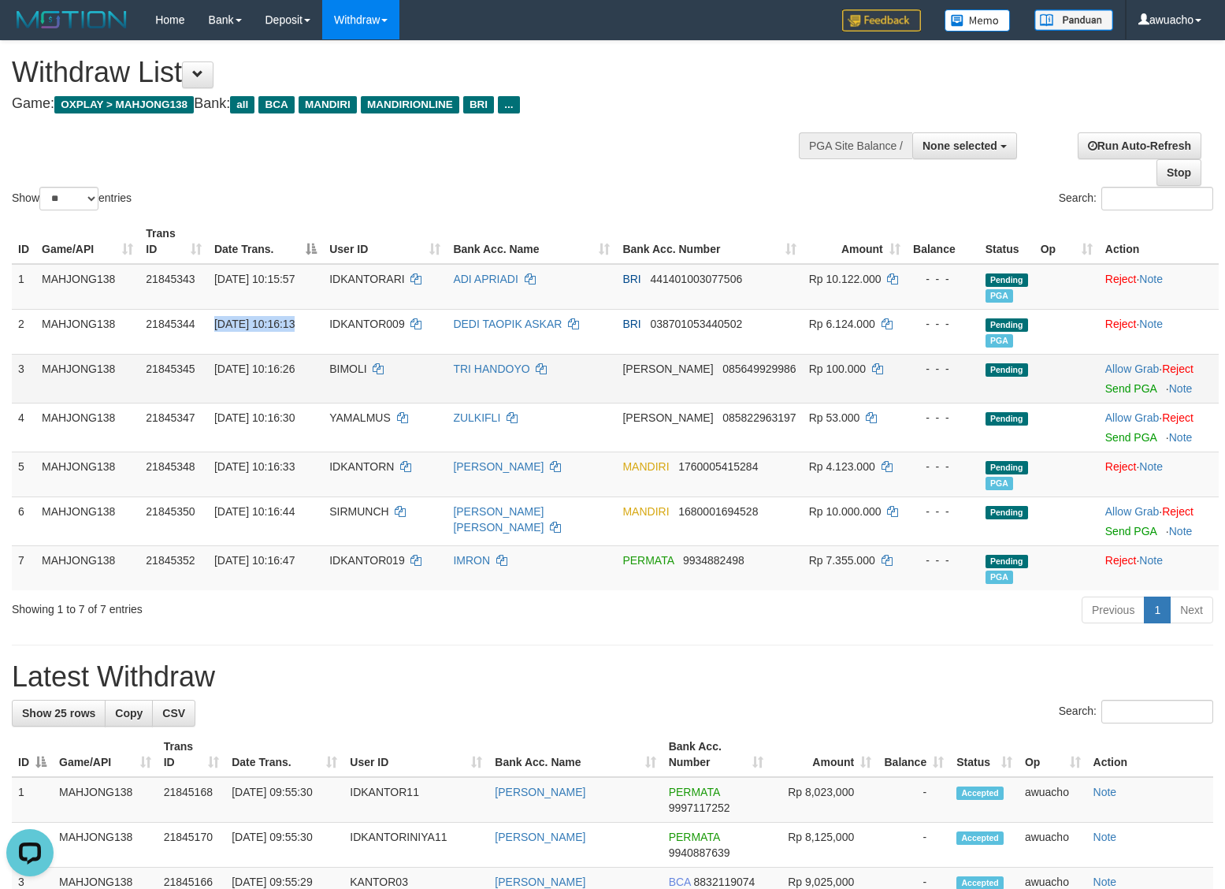
copy td "30/09/2025 10:16:13"
click at [252, 471] on span "30/09/2025 10:16:33" at bounding box center [254, 466] width 80 height 13
copy td "30/09/2025 10:16:33"
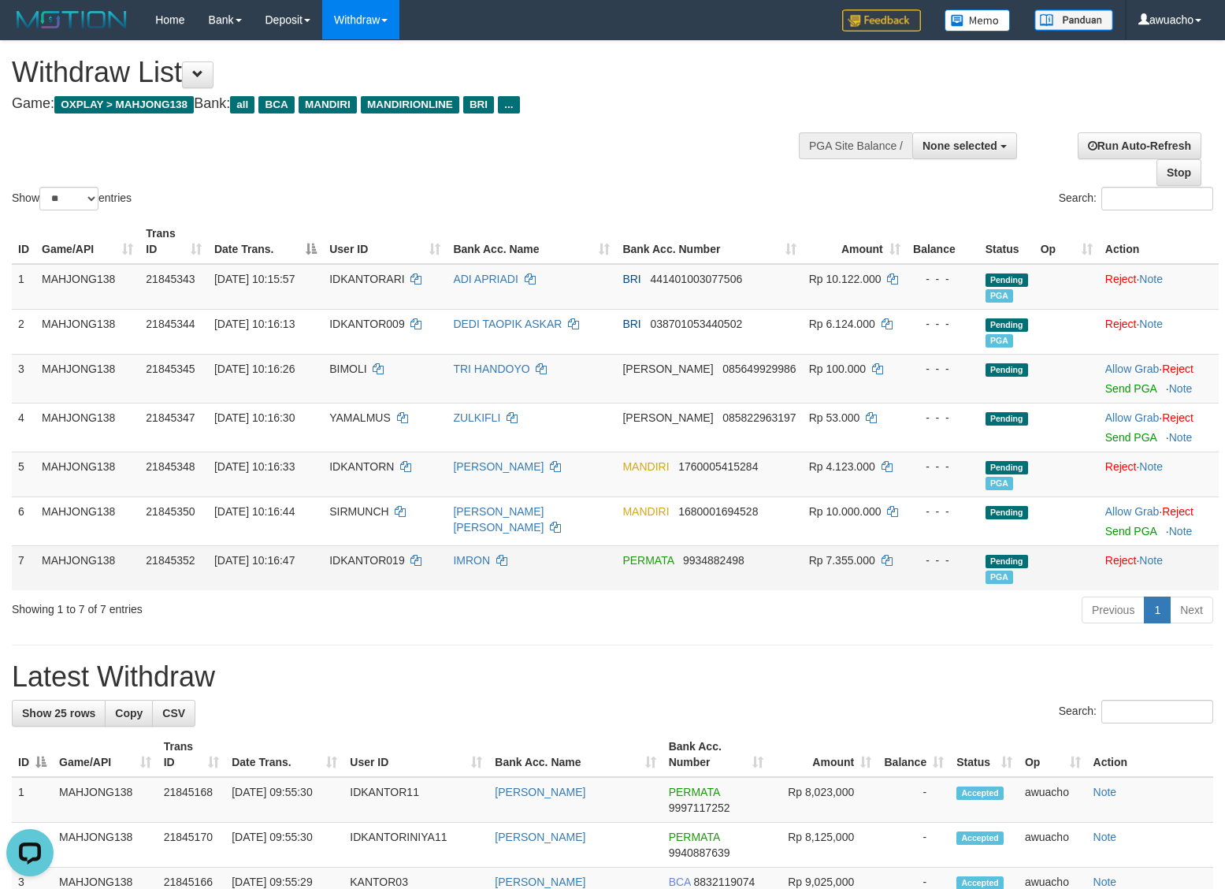
click at [252, 565] on span "30/09/2025 10:16:47" at bounding box center [254, 560] width 80 height 13
drag, startPoint x: 252, startPoint y: 565, endPoint x: 414, endPoint y: 585, distance: 163.6
click at [257, 565] on span "30/09/2025 10:16:47" at bounding box center [254, 560] width 80 height 13
copy td "30/09/2025 10:16:47"
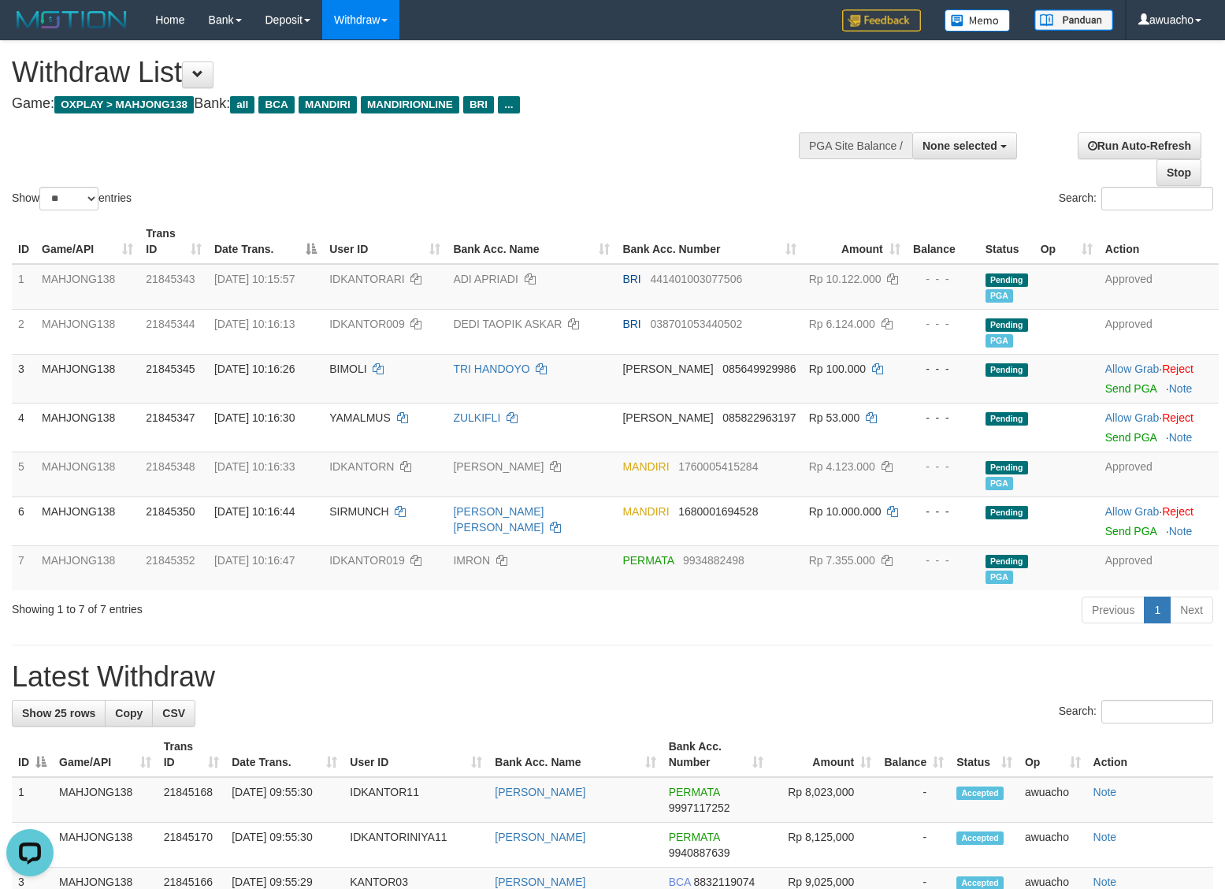
click at [398, 168] on div "Show ** ** ** *** entries Search:" at bounding box center [612, 127] width 1225 height 173
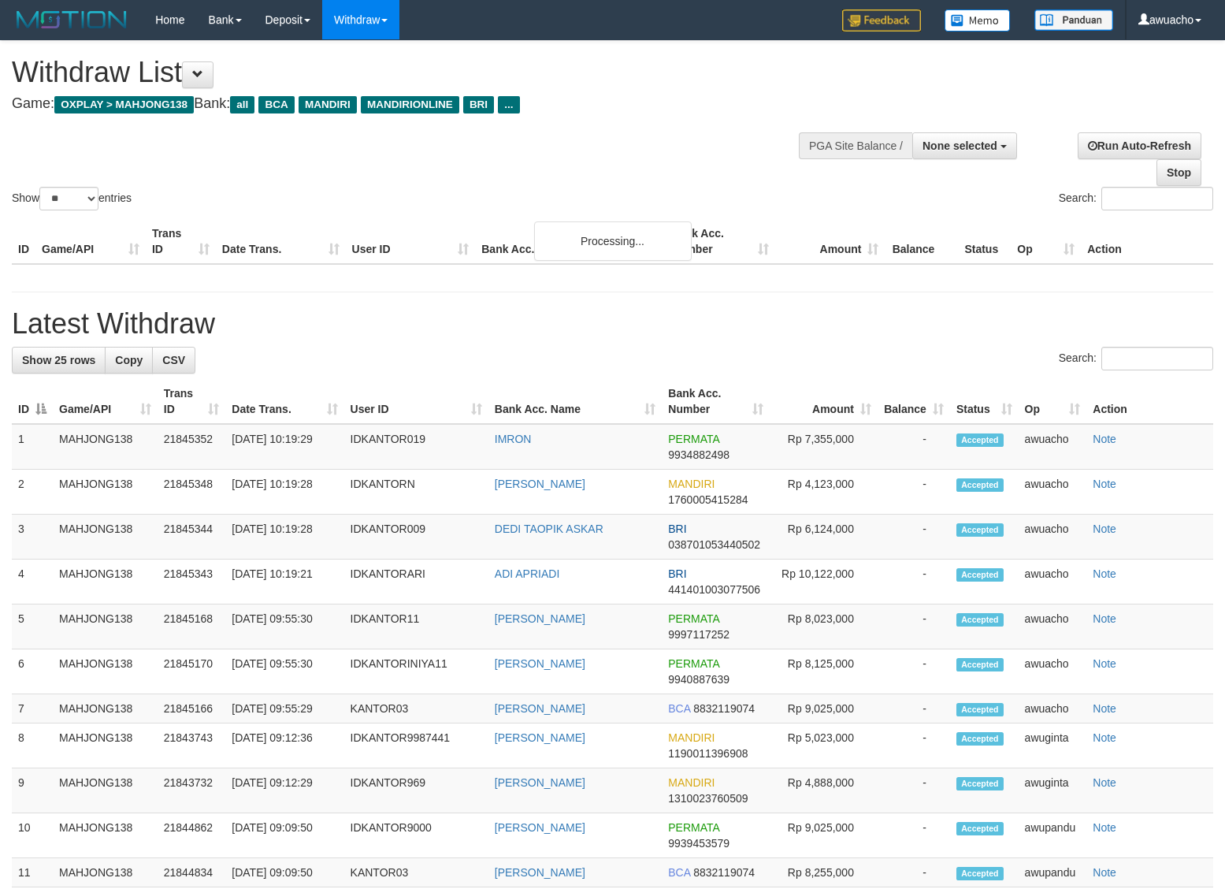
select select
select select "**"
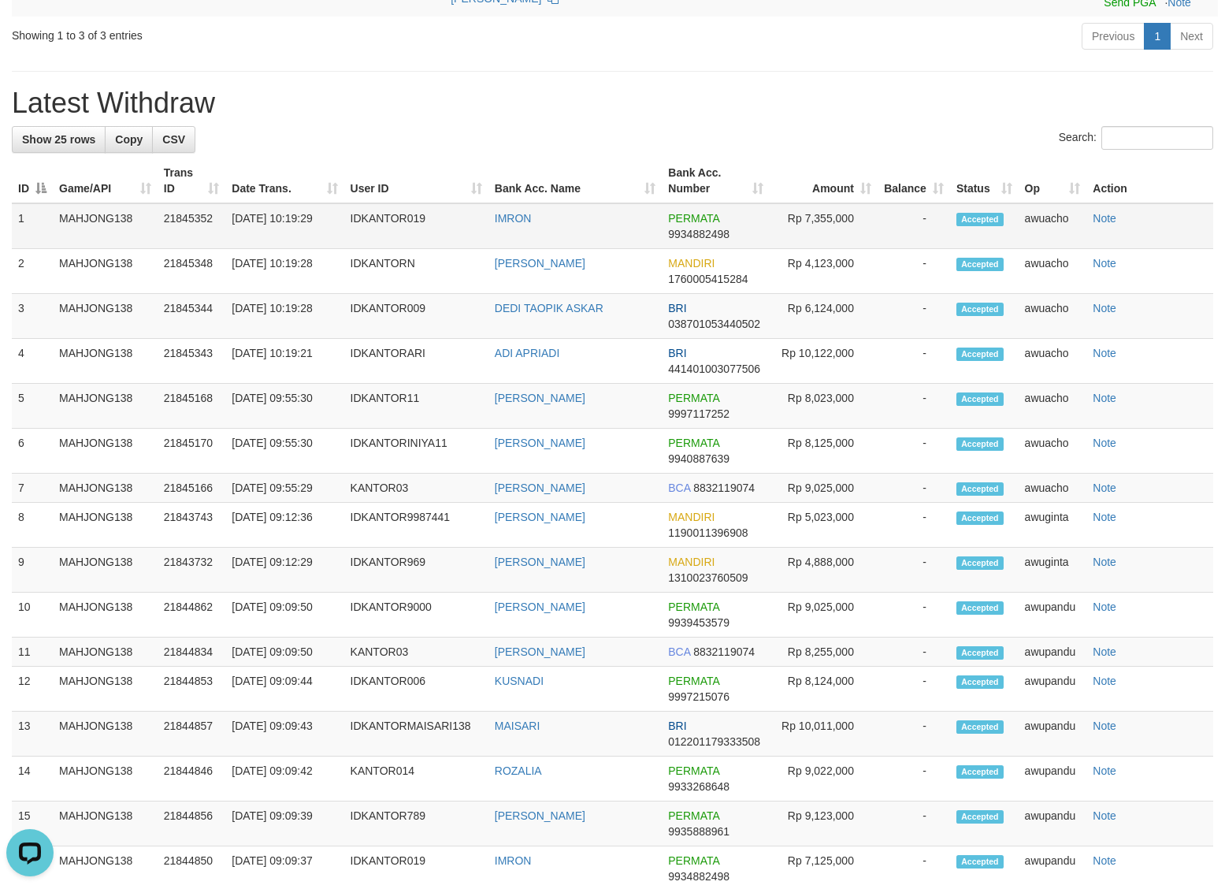
click at [253, 226] on td "[DATE] 10:19:29" at bounding box center [284, 226] width 118 height 46
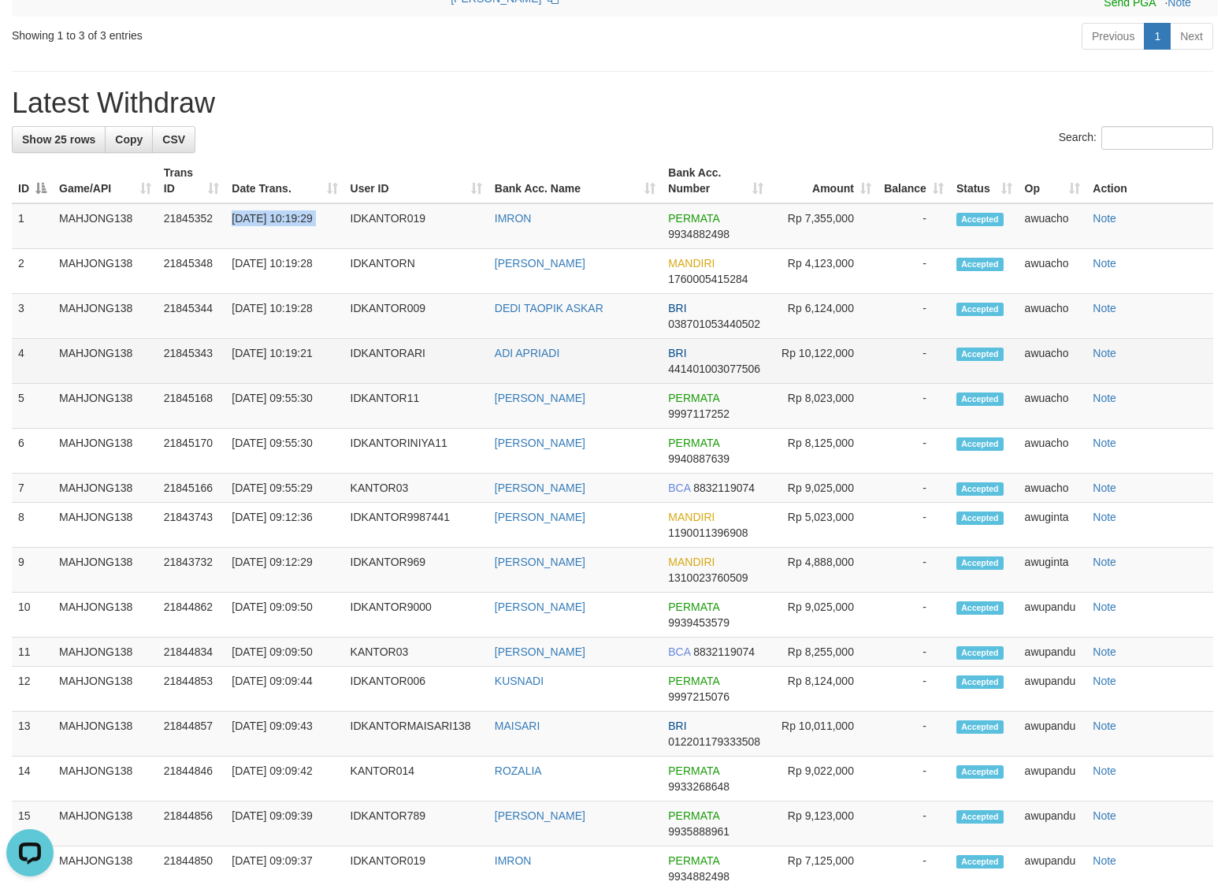
copy tr "[DATE] 10:19:29"
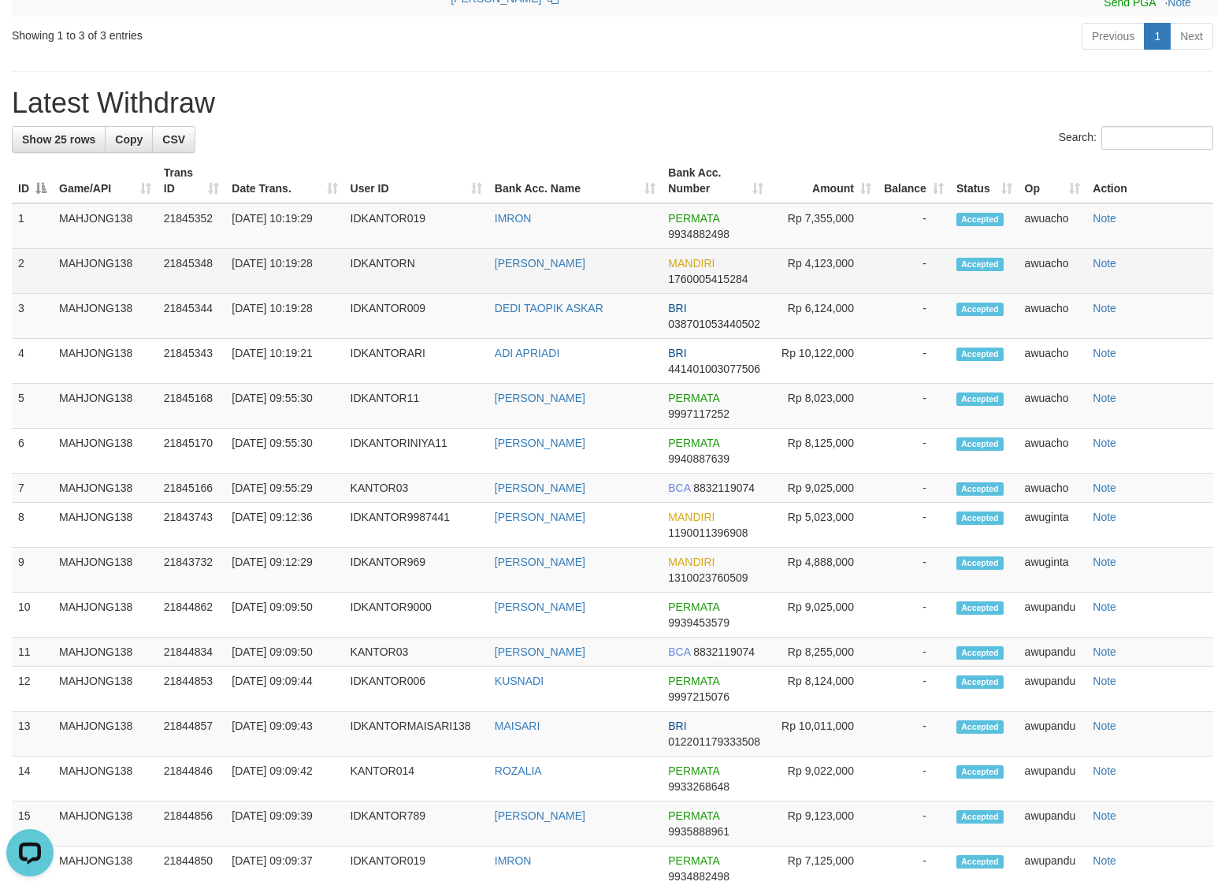
click at [282, 266] on td "[DATE] 10:19:28" at bounding box center [284, 271] width 118 height 45
copy tr "[DATE] 10:19:28"
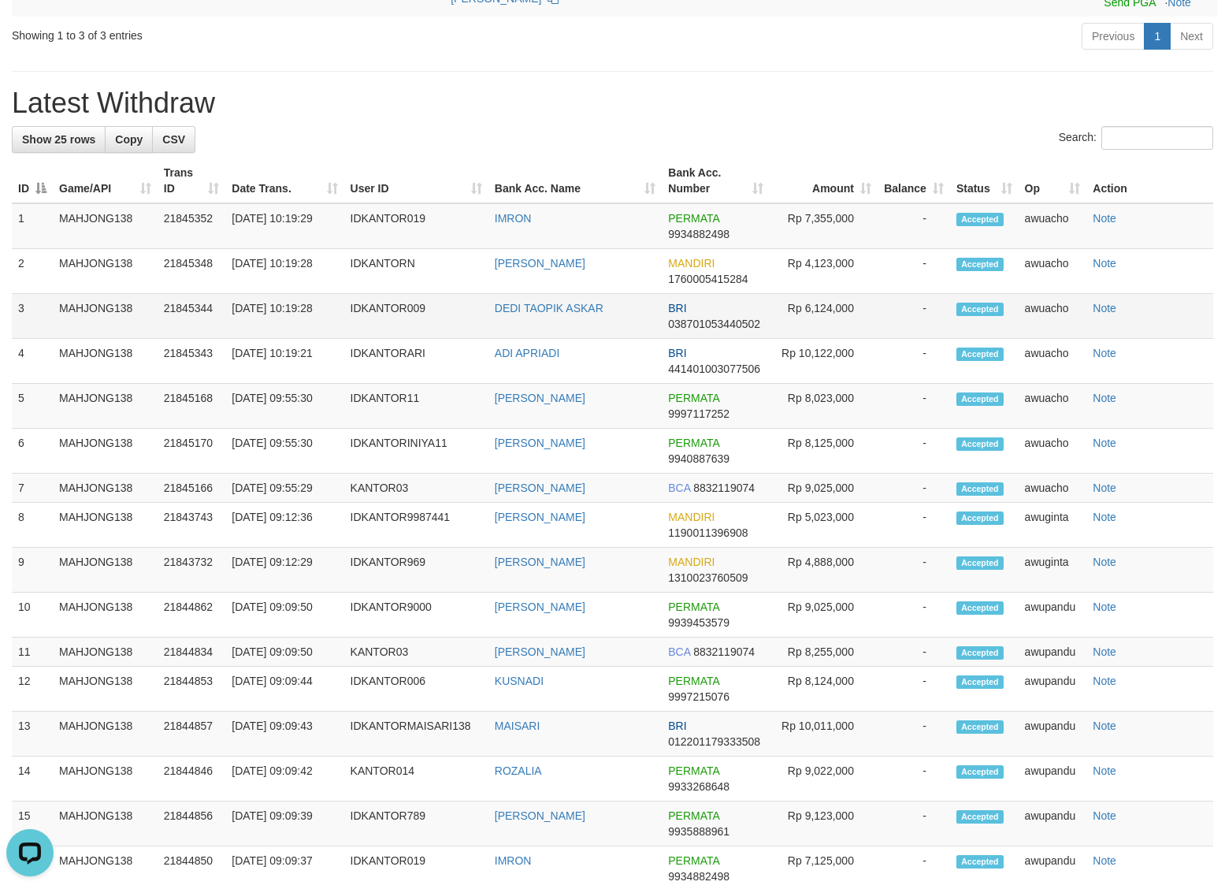
click at [296, 306] on td "[DATE] 10:19:28" at bounding box center [284, 316] width 118 height 45
copy tr "[DATE] 10:19:28"
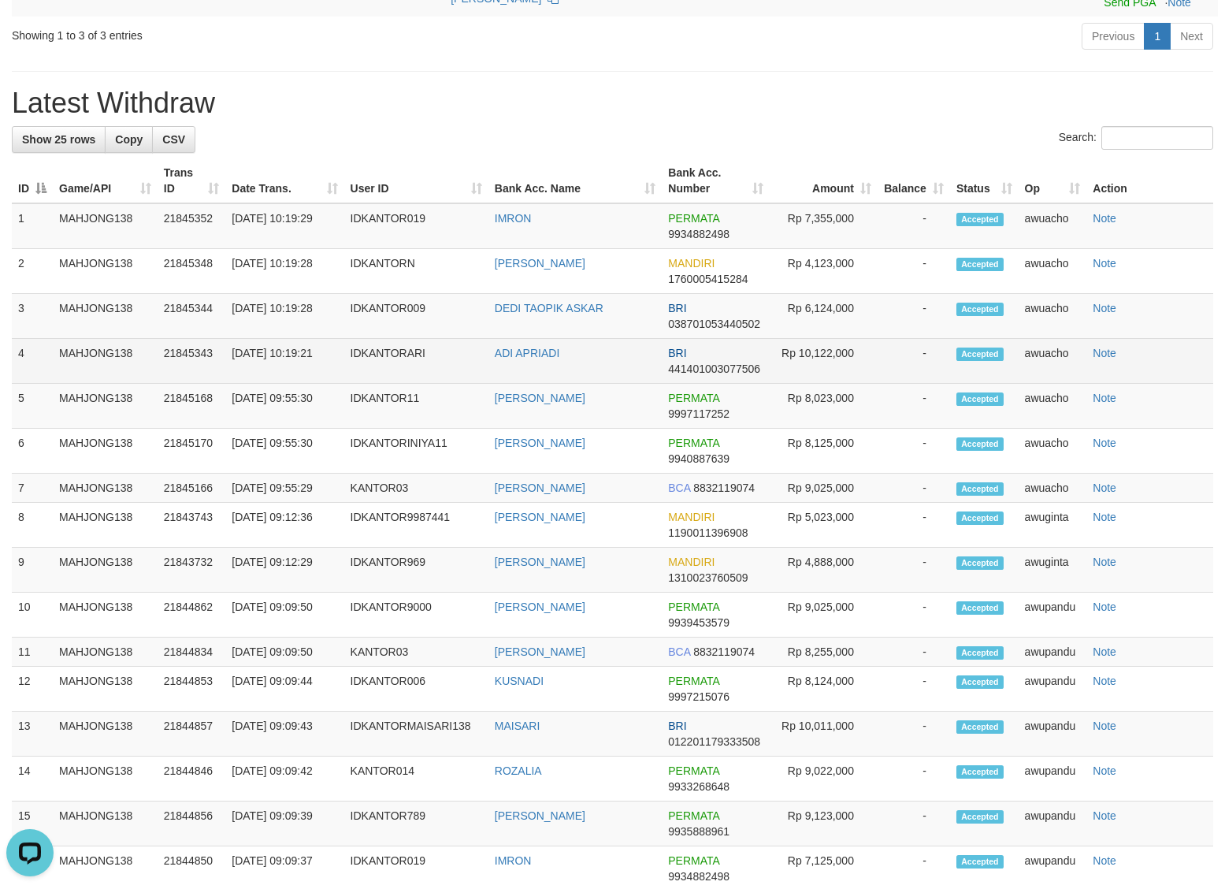
click at [266, 359] on td "30/09/2025 10:19:21" at bounding box center [284, 361] width 118 height 45
click at [266, 359] on td "[DATE] 10:19:21" at bounding box center [284, 361] width 118 height 45
copy tr "[DATE] 10:19:21"
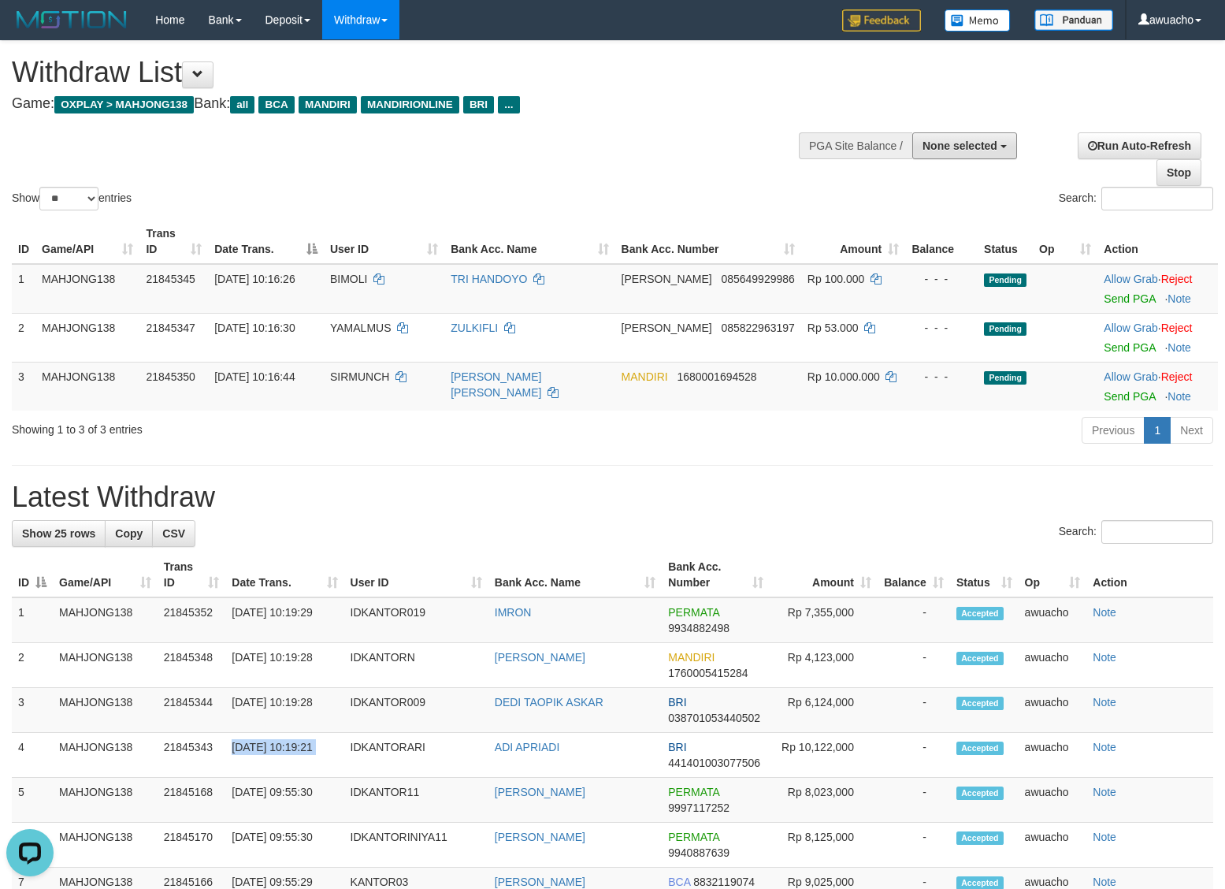
click at [979, 155] on button "None selected" at bounding box center [965, 145] width 105 height 27
click at [975, 225] on label "[OXPLAY] MAHJONG138" at bounding box center [929, 225] width 173 height 20
select select "***"
select select "**"
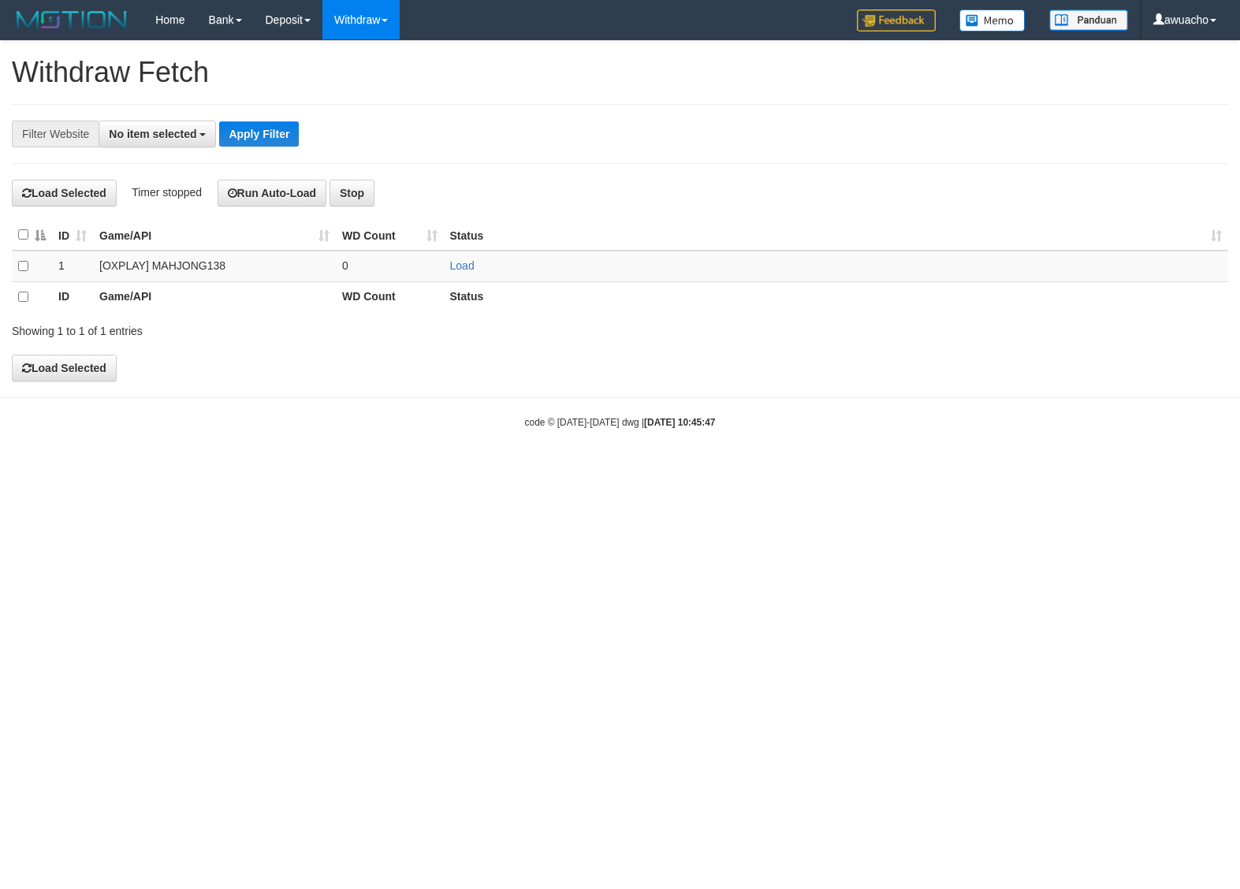
select select
click at [467, 272] on link "Load" at bounding box center [462, 265] width 24 height 13
click at [466, 265] on link "Load" at bounding box center [462, 265] width 24 height 13
click at [453, 269] on link "Load" at bounding box center [462, 265] width 24 height 13
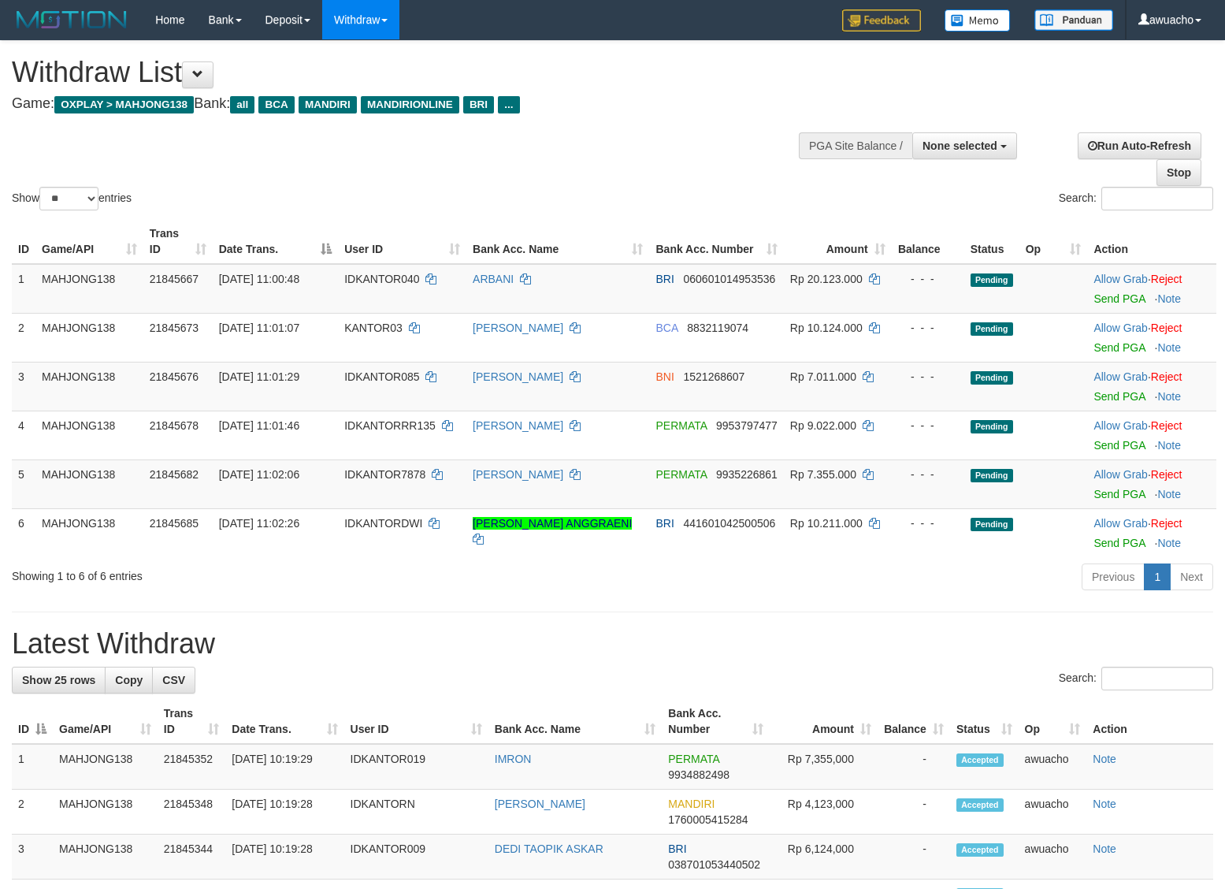
select select
select select "**"
click at [563, 107] on h4 "Game: OXPLAY > MAHJONG138 Bank: all BCA MANDIRI MANDIRIONLINE BRI ..." at bounding box center [407, 104] width 790 height 16
click at [690, 118] on div "**********" at bounding box center [412, 80] width 801 height 78
click at [625, 147] on div "Show ** ** ** *** entries Search:" at bounding box center [612, 127] width 1225 height 173
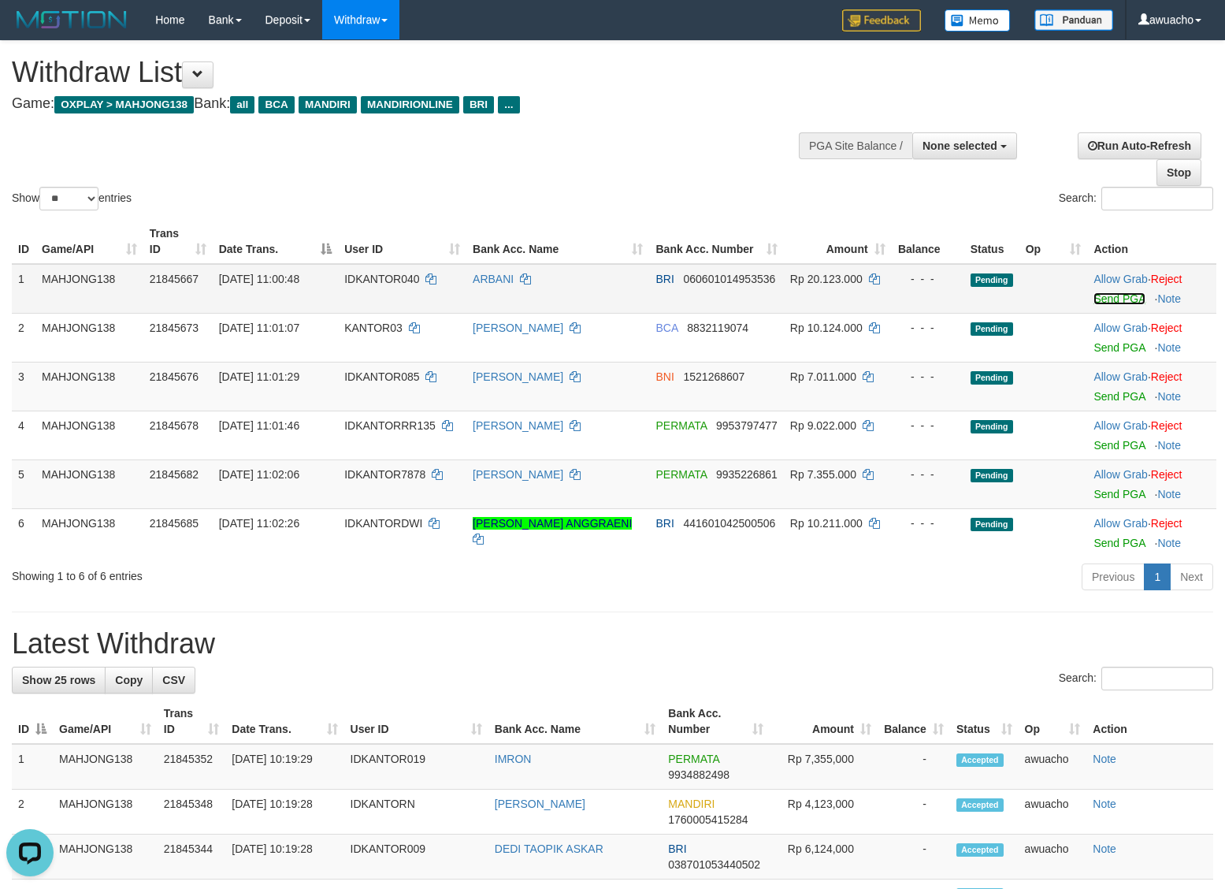
click at [1113, 299] on link "Send PGA" at bounding box center [1119, 298] width 51 height 13
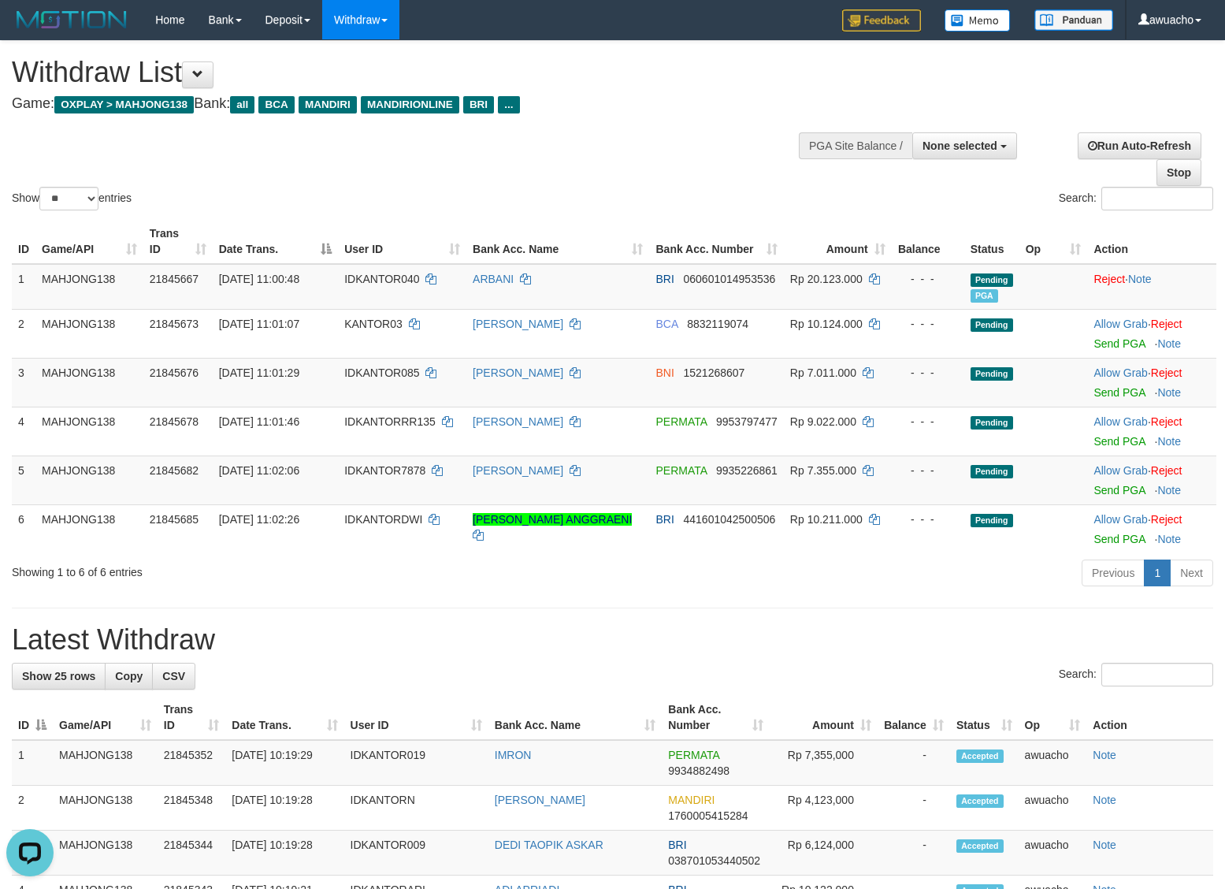
click at [671, 162] on div "Show ** ** ** *** entries Search:" at bounding box center [612, 127] width 1225 height 173
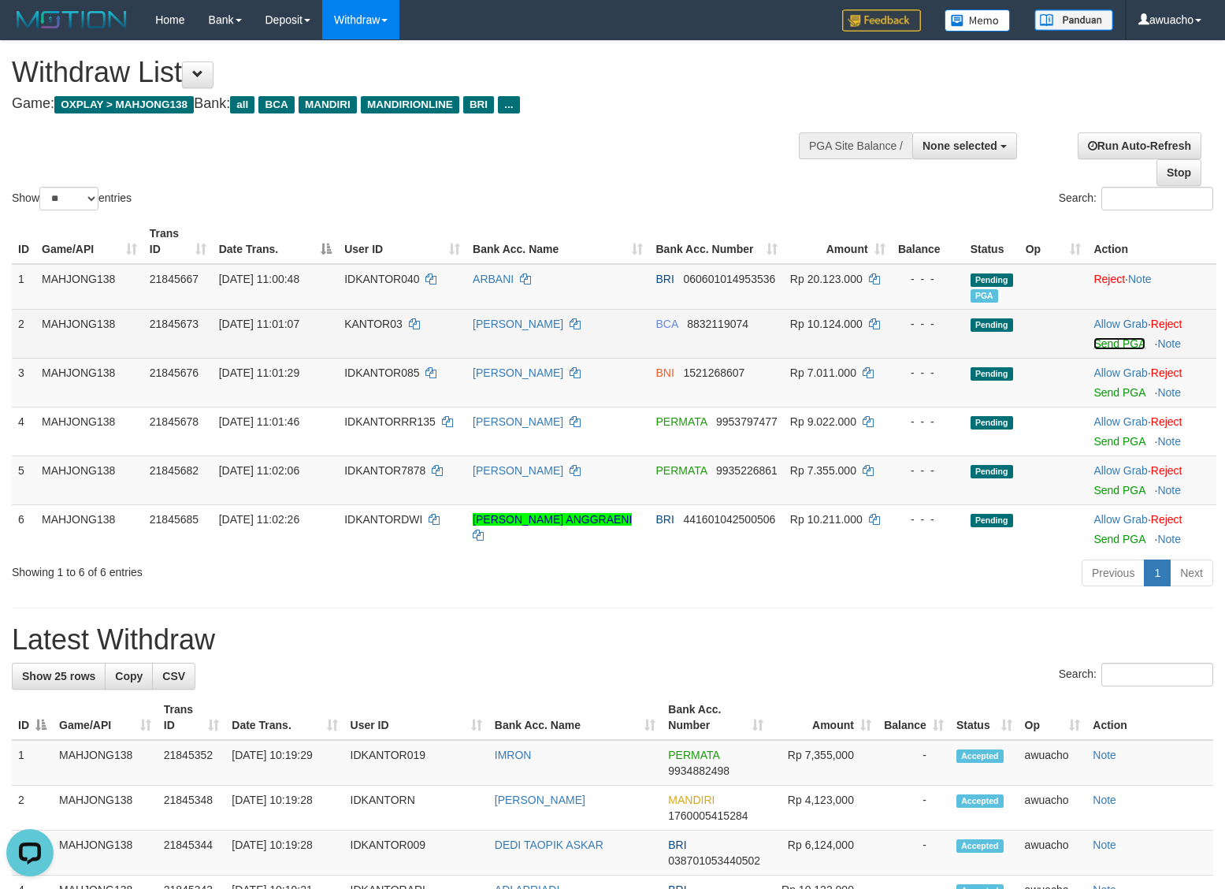
click at [1110, 344] on link "Send PGA" at bounding box center [1119, 343] width 51 height 13
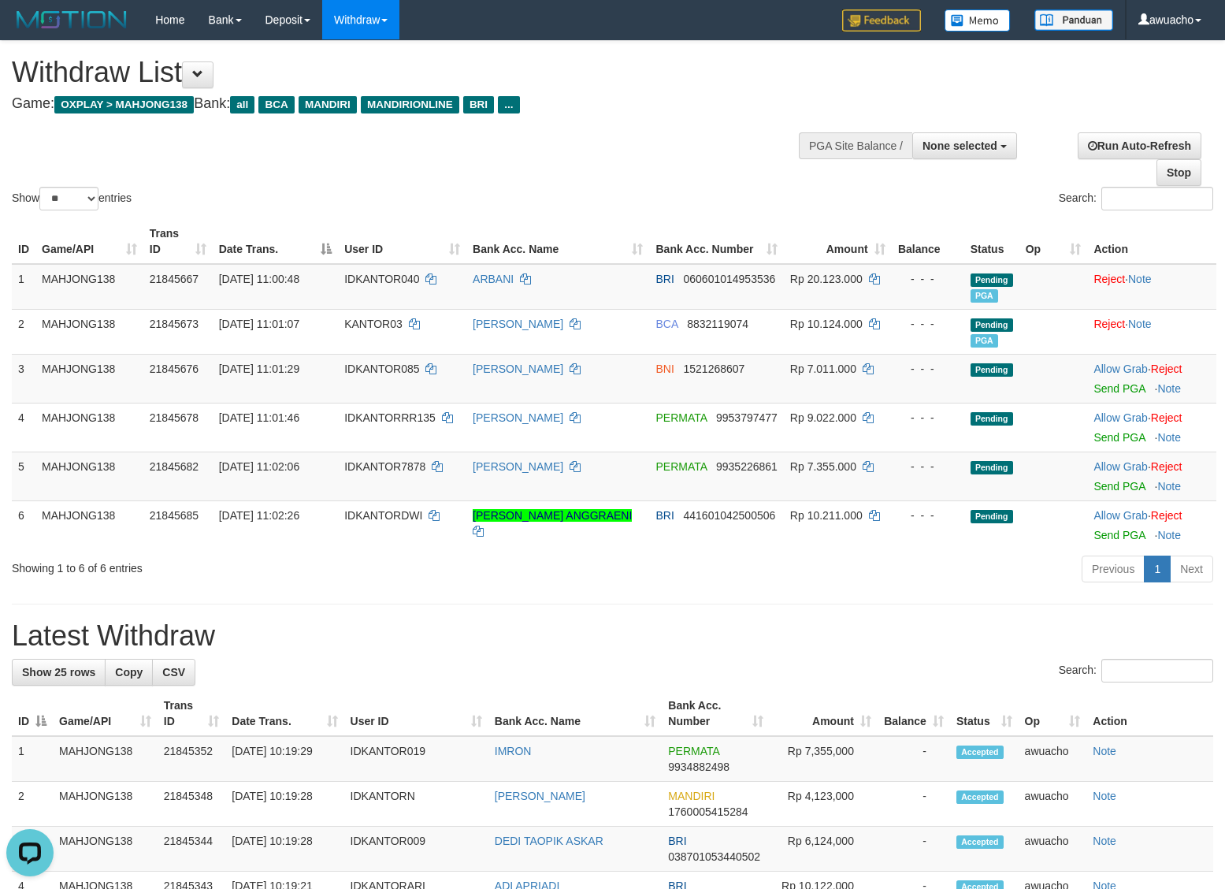
click at [676, 131] on div "Show ** ** ** *** entries Search:" at bounding box center [612, 127] width 1225 height 173
click at [1125, 385] on link "Send PGA" at bounding box center [1119, 388] width 51 height 13
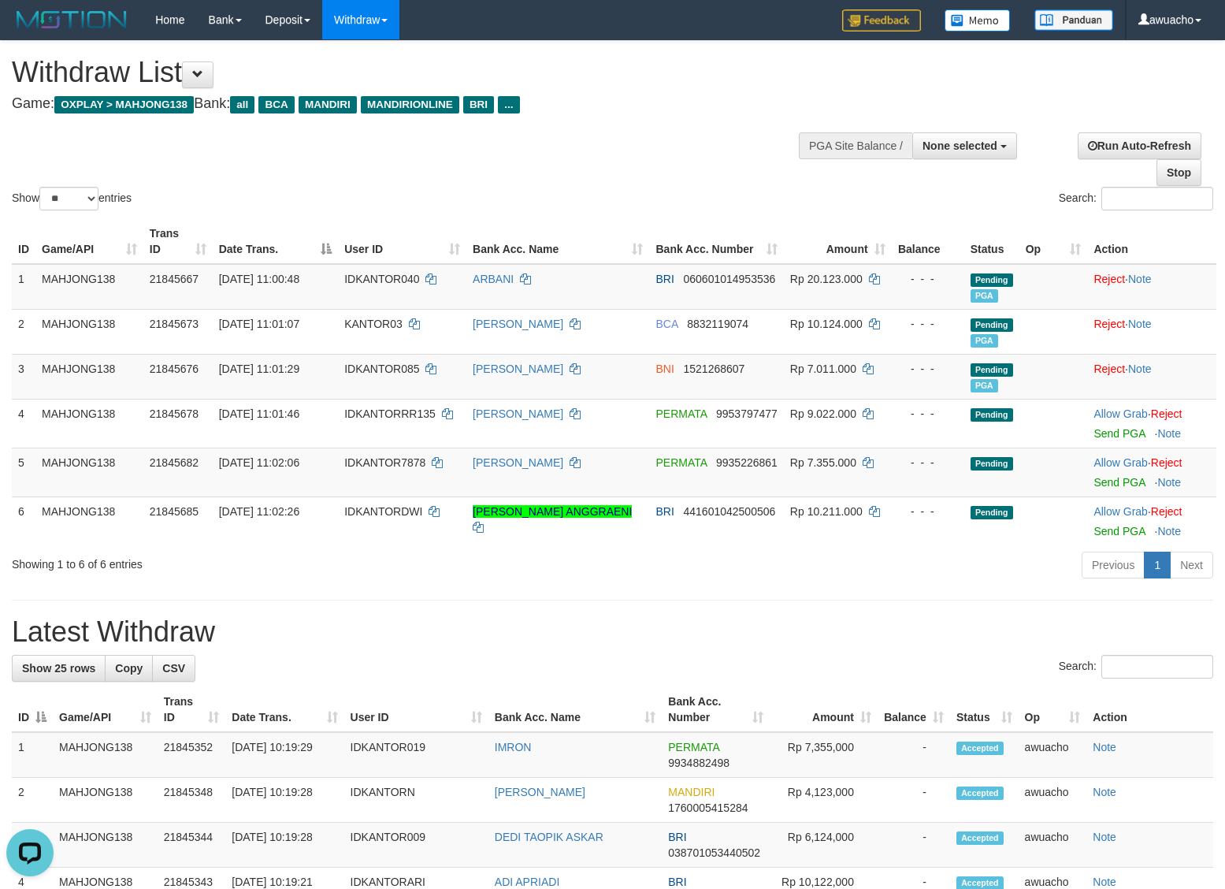
click at [723, 117] on div "**********" at bounding box center [412, 80] width 801 height 78
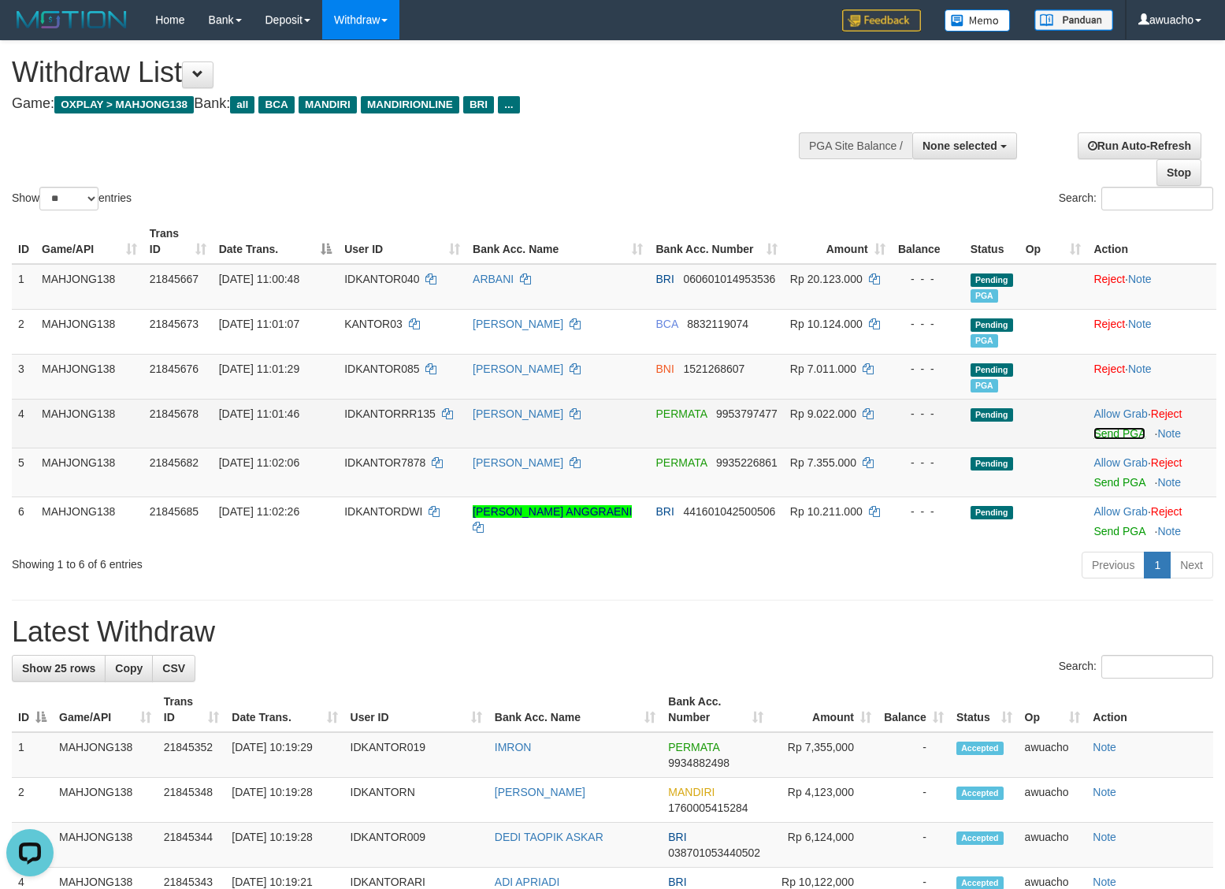
click at [1121, 431] on link "Send PGA" at bounding box center [1119, 433] width 51 height 13
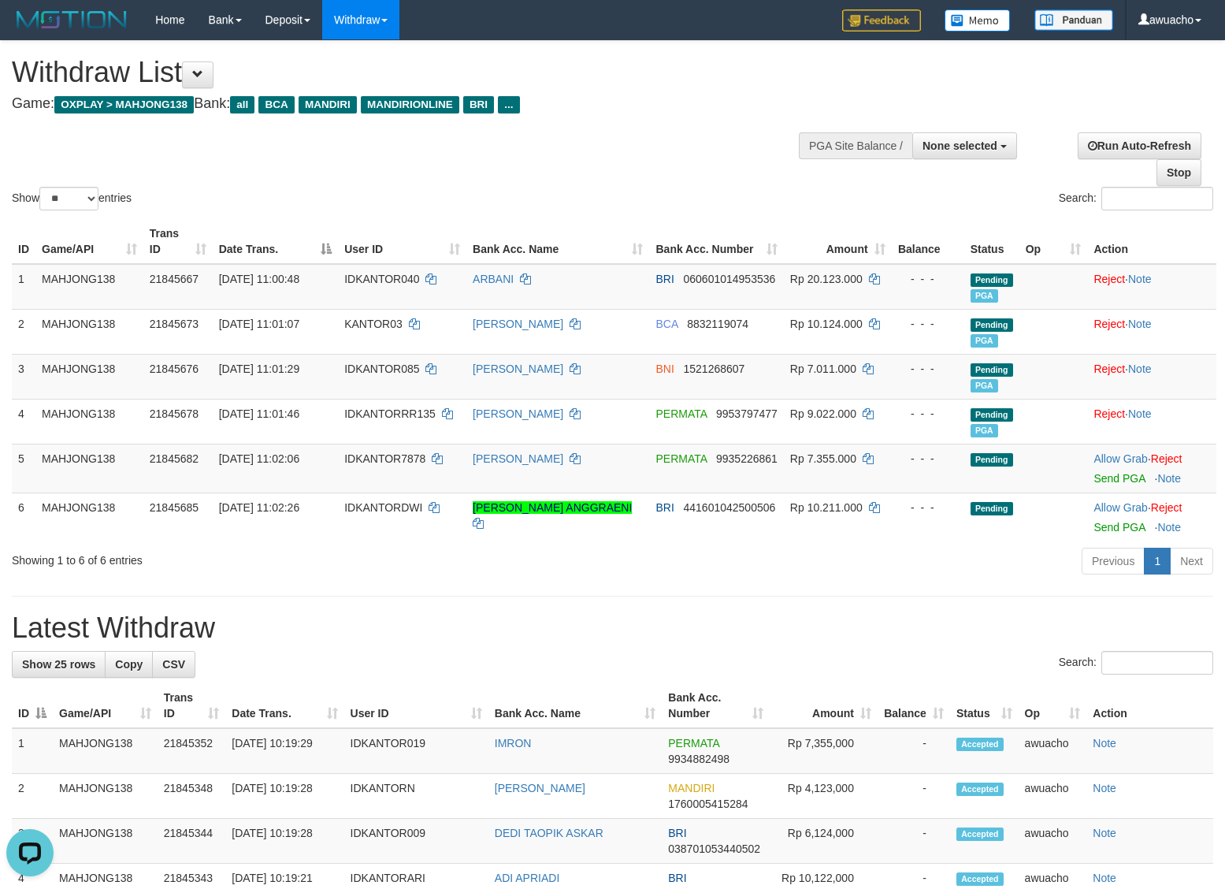
click at [700, 123] on div "Show ** ** ** *** entries Search:" at bounding box center [612, 127] width 1225 height 173
click at [1127, 478] on link "Send PGA" at bounding box center [1119, 478] width 51 height 13
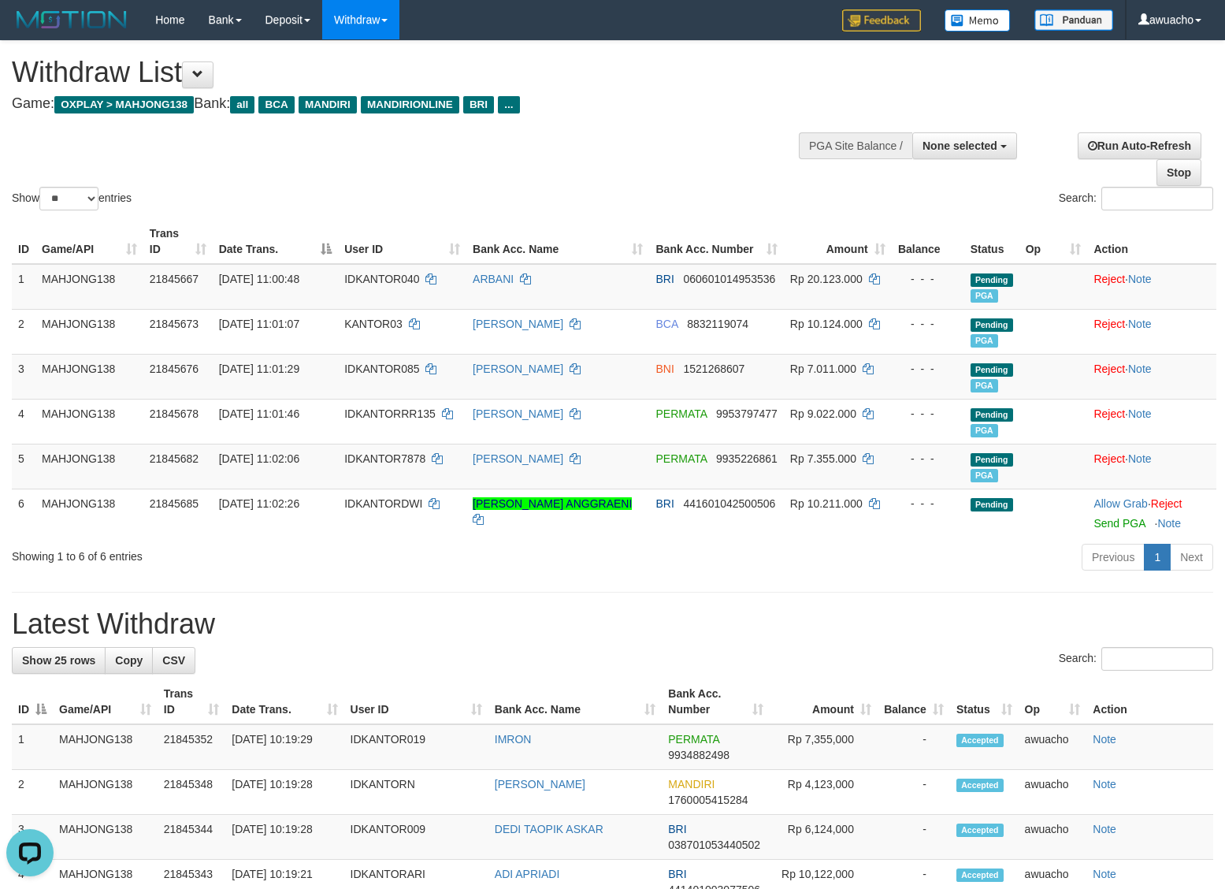
drag, startPoint x: 662, startPoint y: 120, endPoint x: 790, endPoint y: 203, distance: 152.1
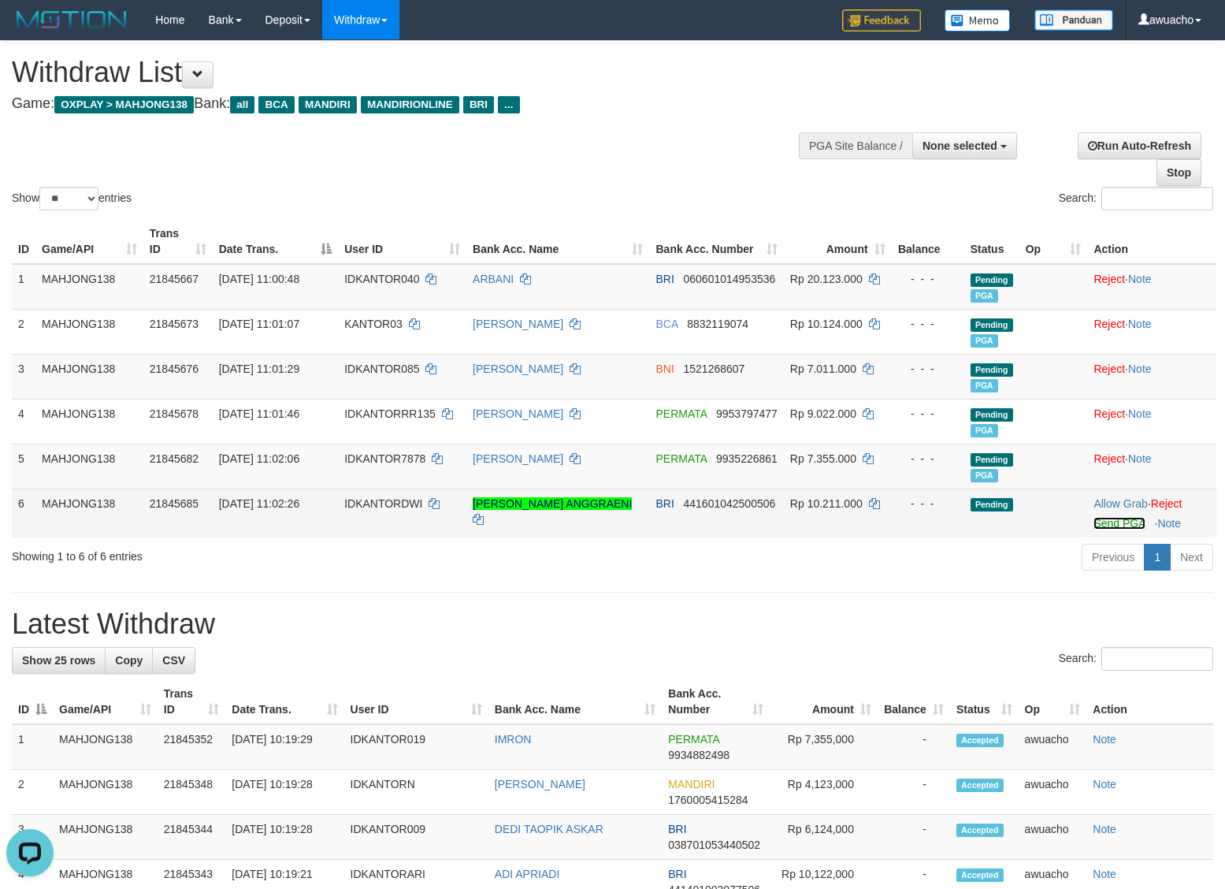
click at [1131, 519] on link "Send PGA" at bounding box center [1119, 523] width 51 height 13
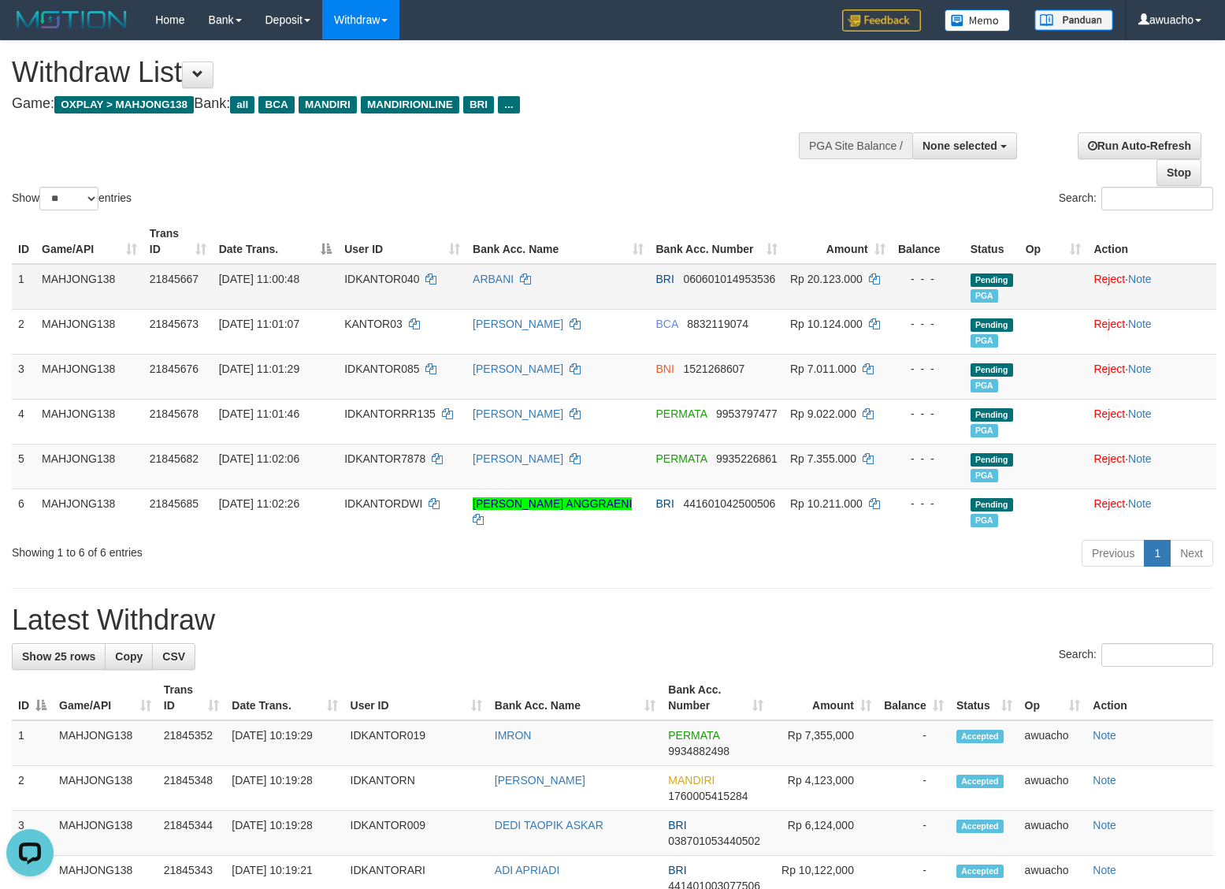
click at [288, 281] on span "30/09/2025 11:00:48" at bounding box center [259, 279] width 80 height 13
copy td "30/09/2025 11:00:48"
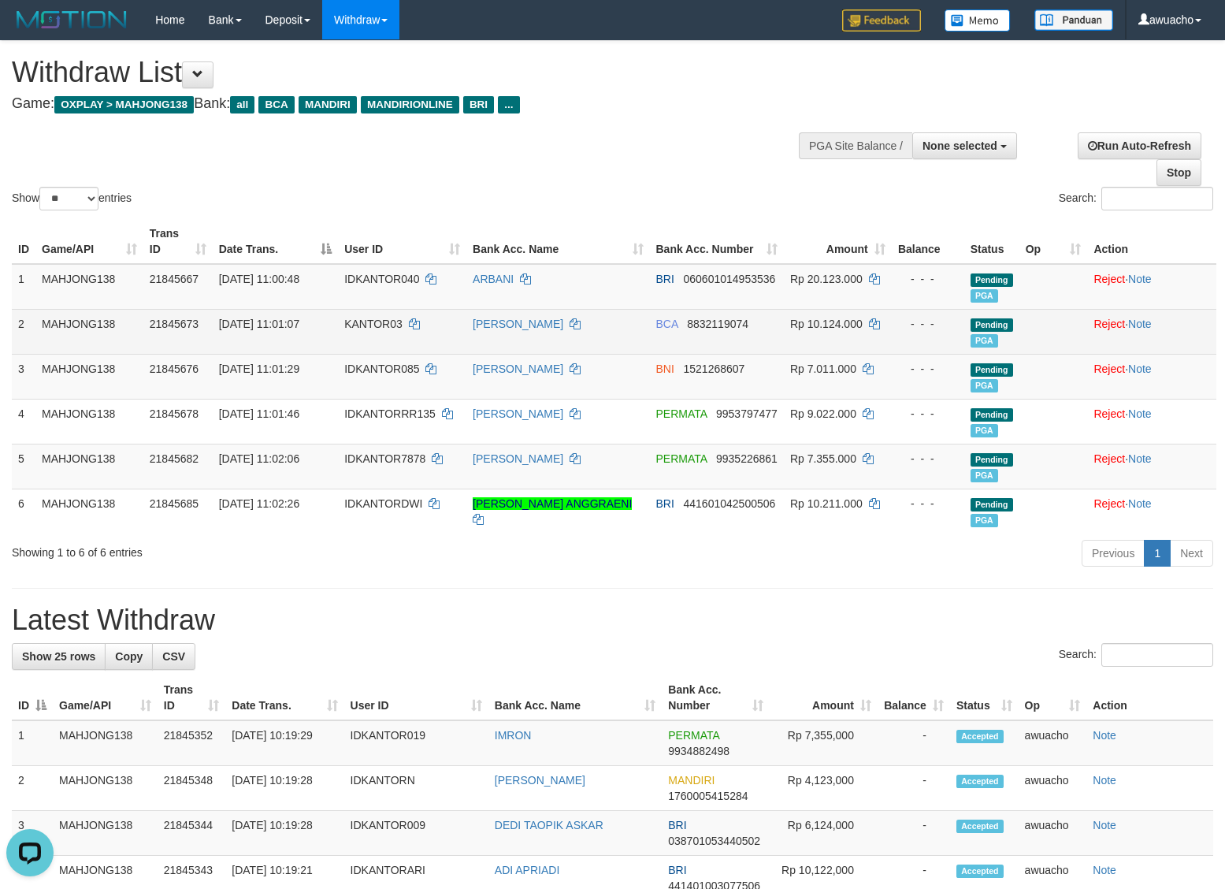
click at [278, 321] on span "30/09/2025 11:01:07" at bounding box center [259, 324] width 80 height 13
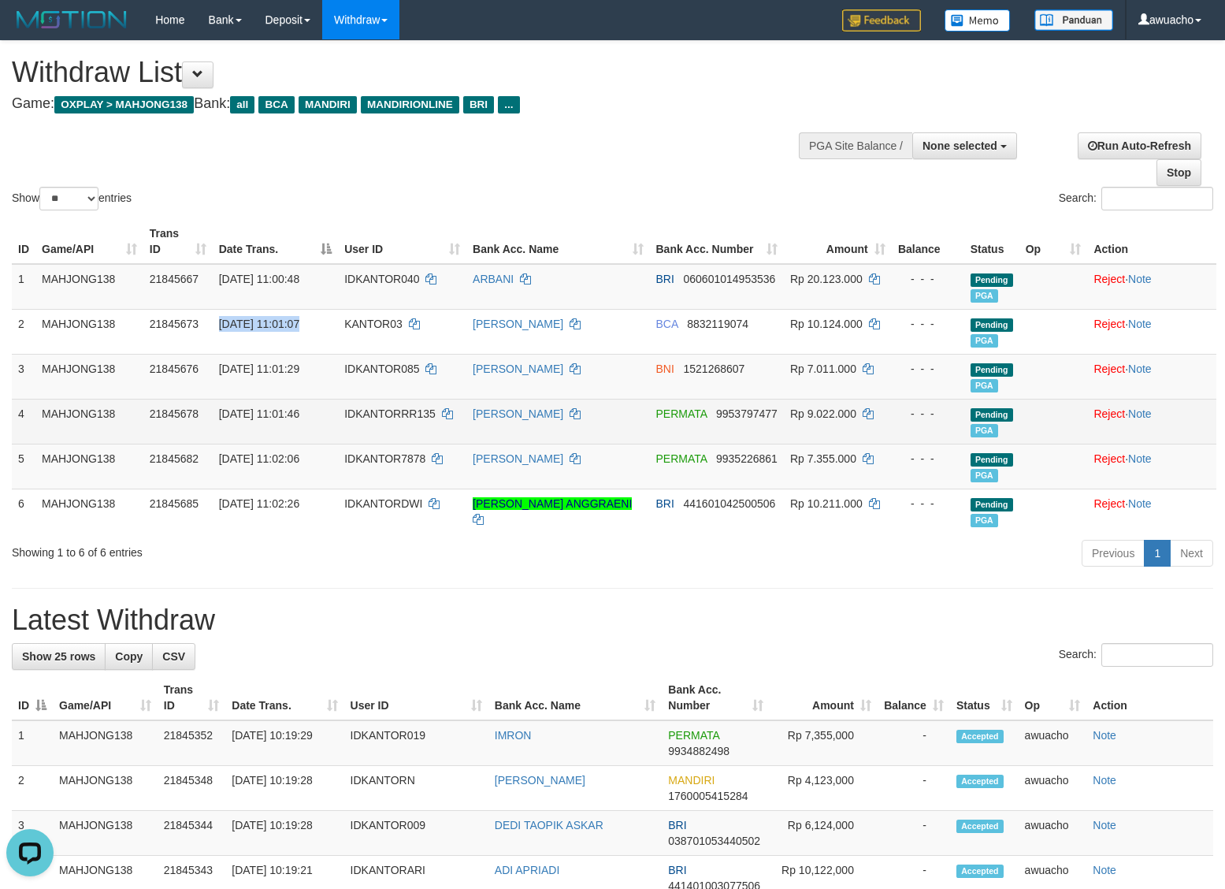
copy td "30/09/2025 11:01:07"
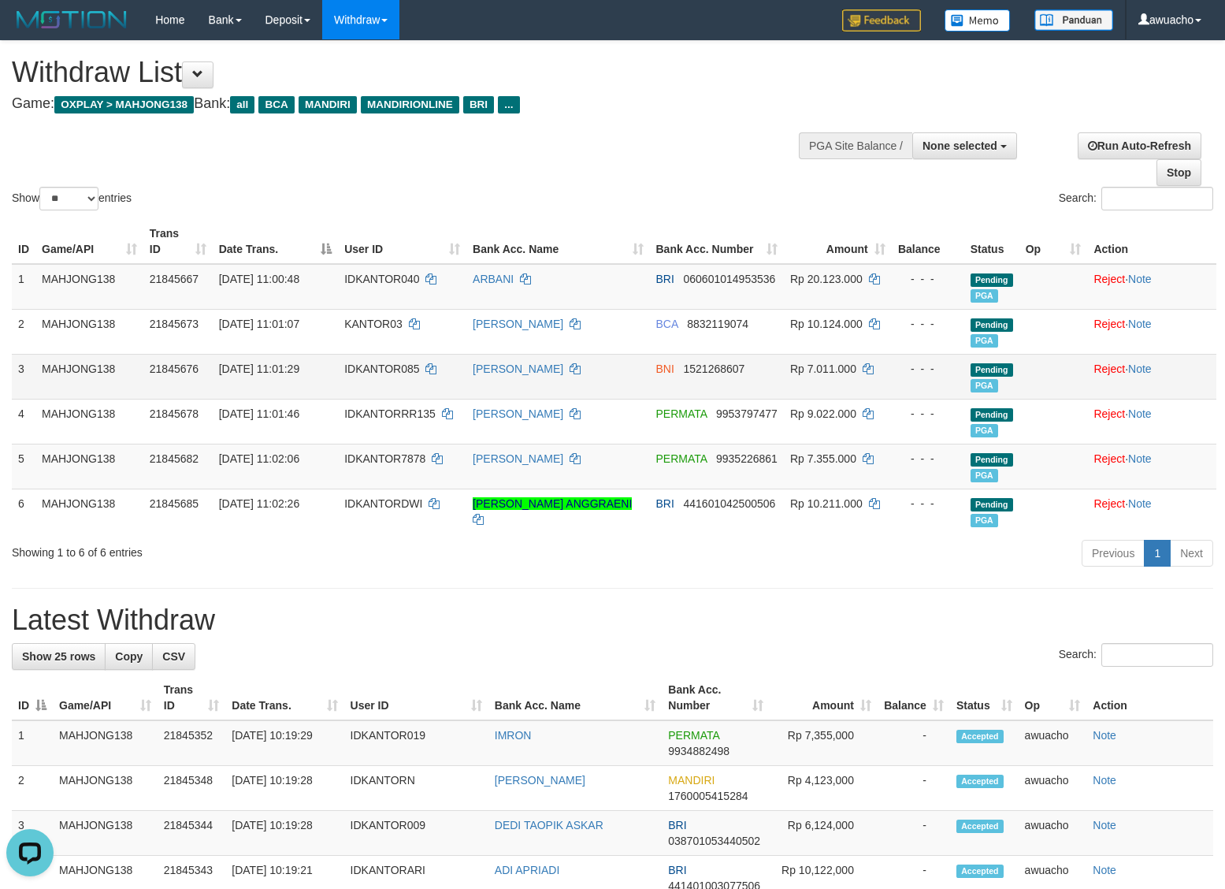
click at [281, 366] on span "30/09/2025 11:01:29" at bounding box center [259, 368] width 80 height 13
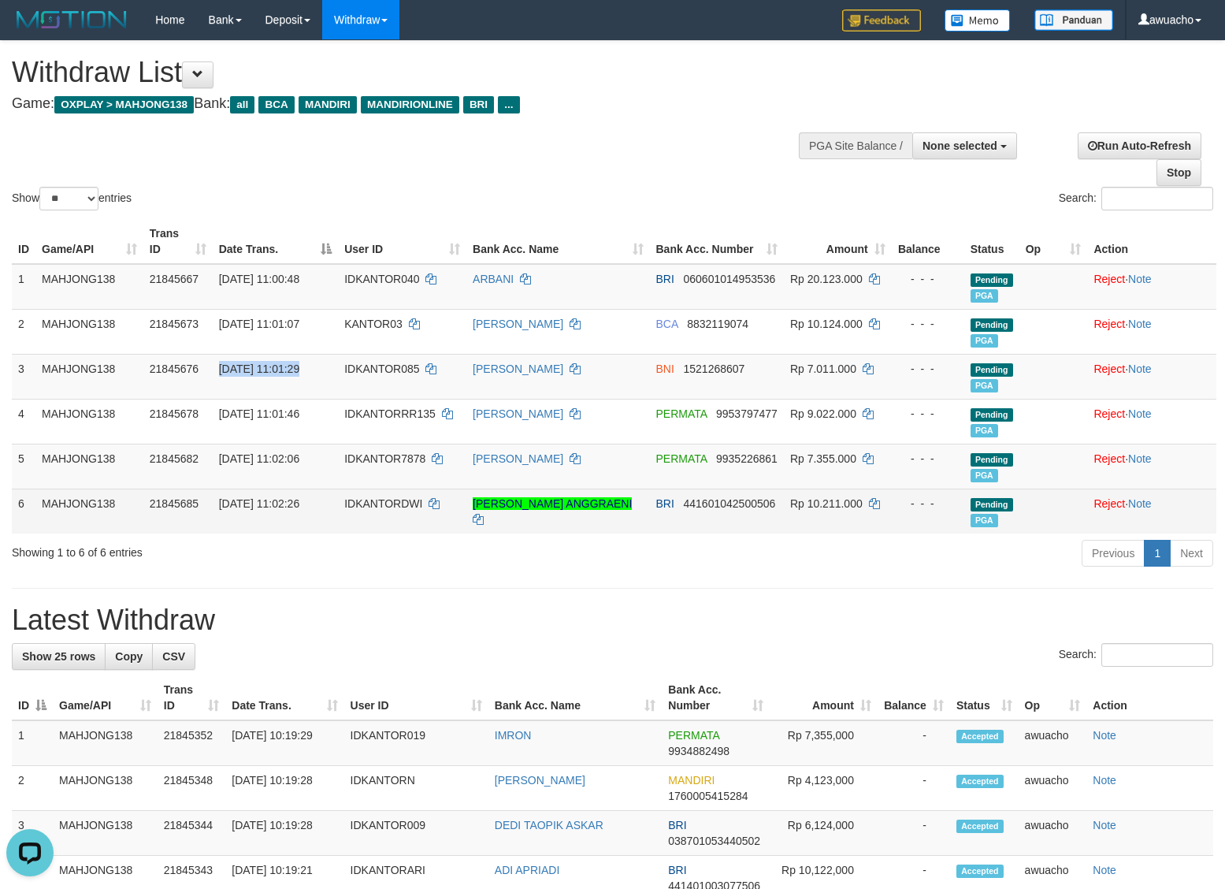
copy td "30/09/2025 11:01:29"
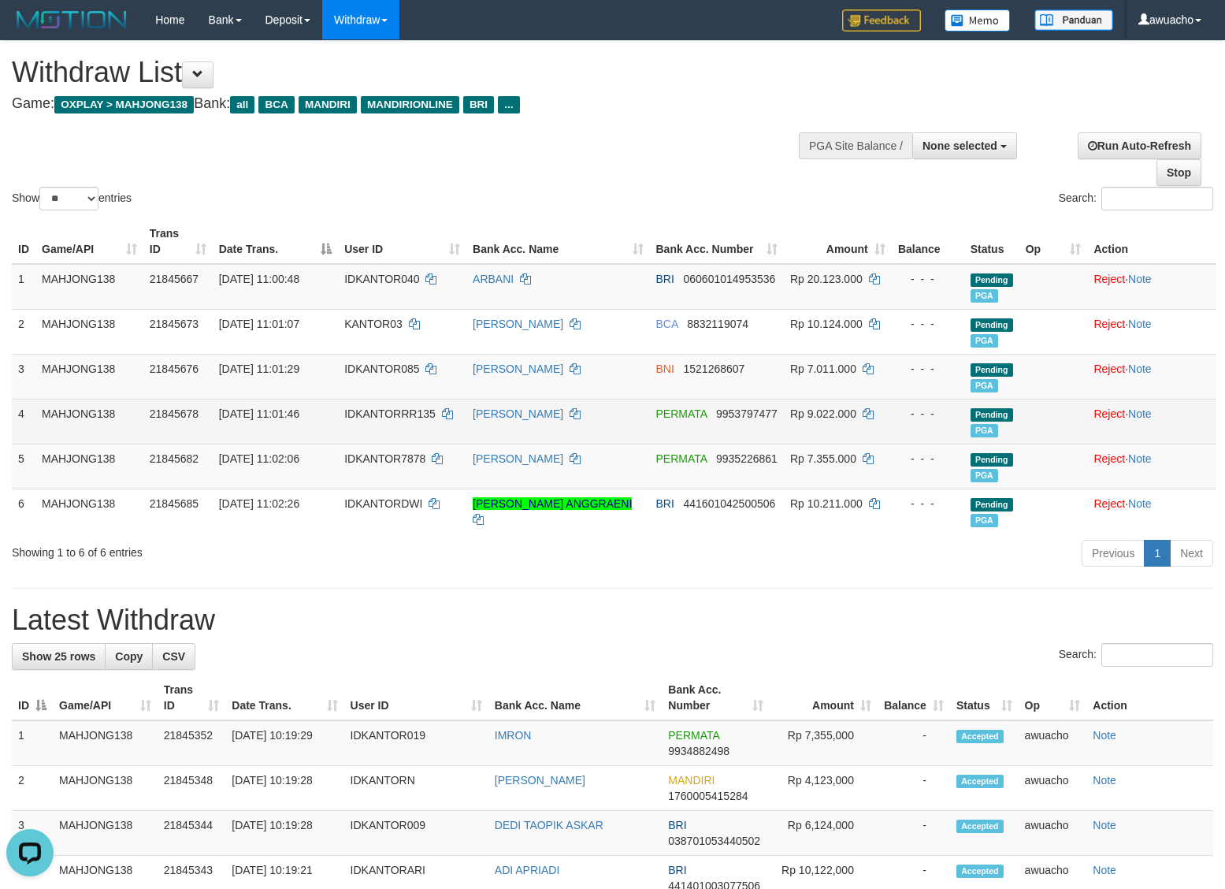
click at [249, 412] on span "30/09/2025 11:01:46" at bounding box center [259, 413] width 80 height 13
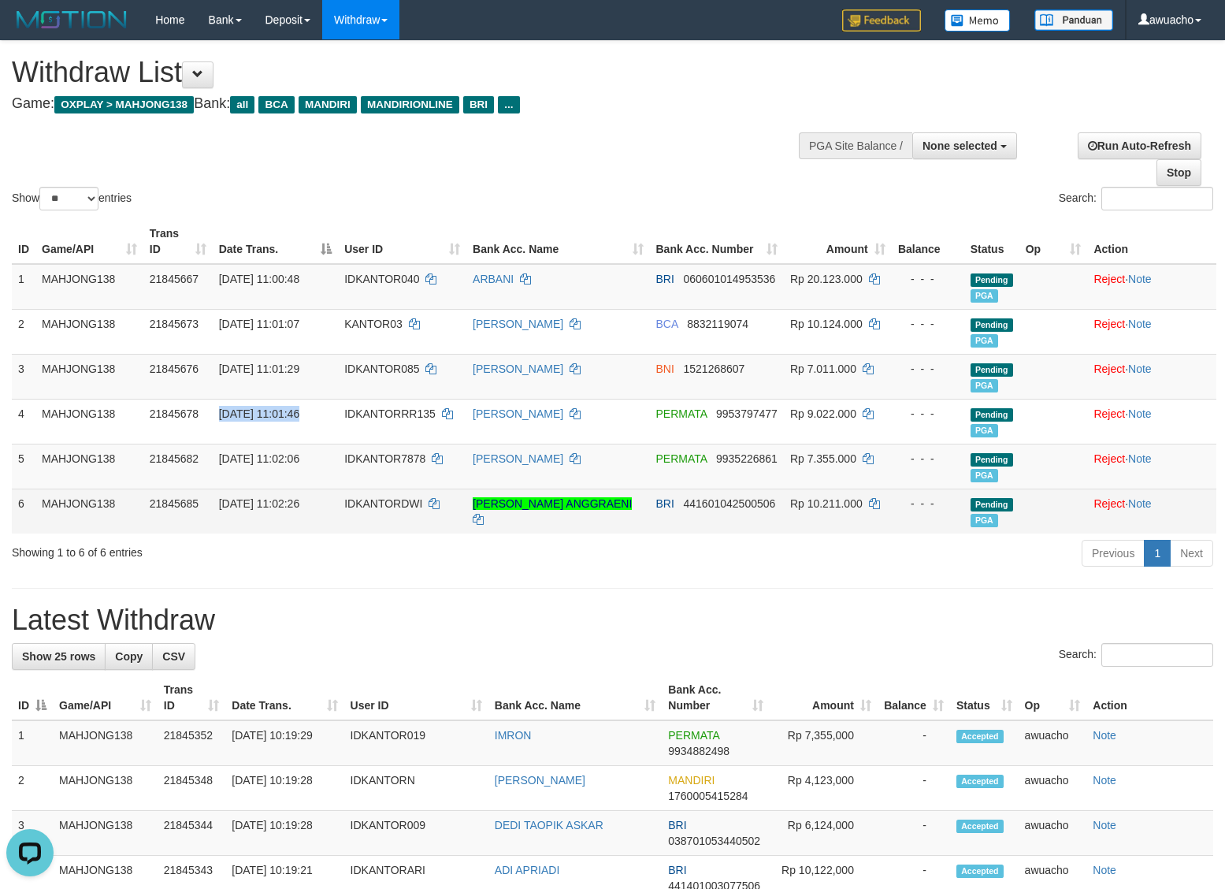
drag, startPoint x: 249, startPoint y: 412, endPoint x: 1113, endPoint y: 526, distance: 871.2
click at [248, 412] on span "30/09/2025 11:01:46" at bounding box center [259, 413] width 80 height 13
copy td "30/09/2025 11:01:46"
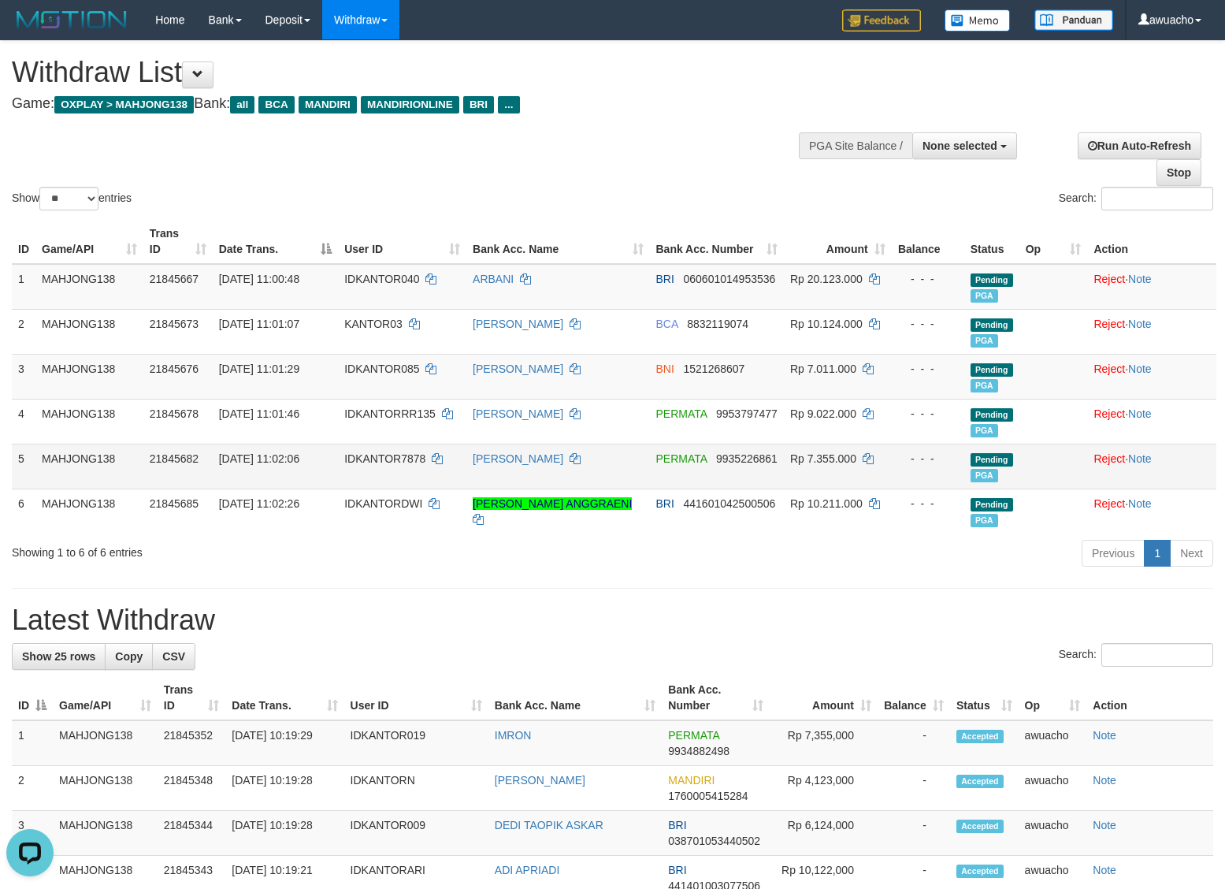
click at [277, 457] on span "30/09/2025 11:02:06" at bounding box center [259, 458] width 80 height 13
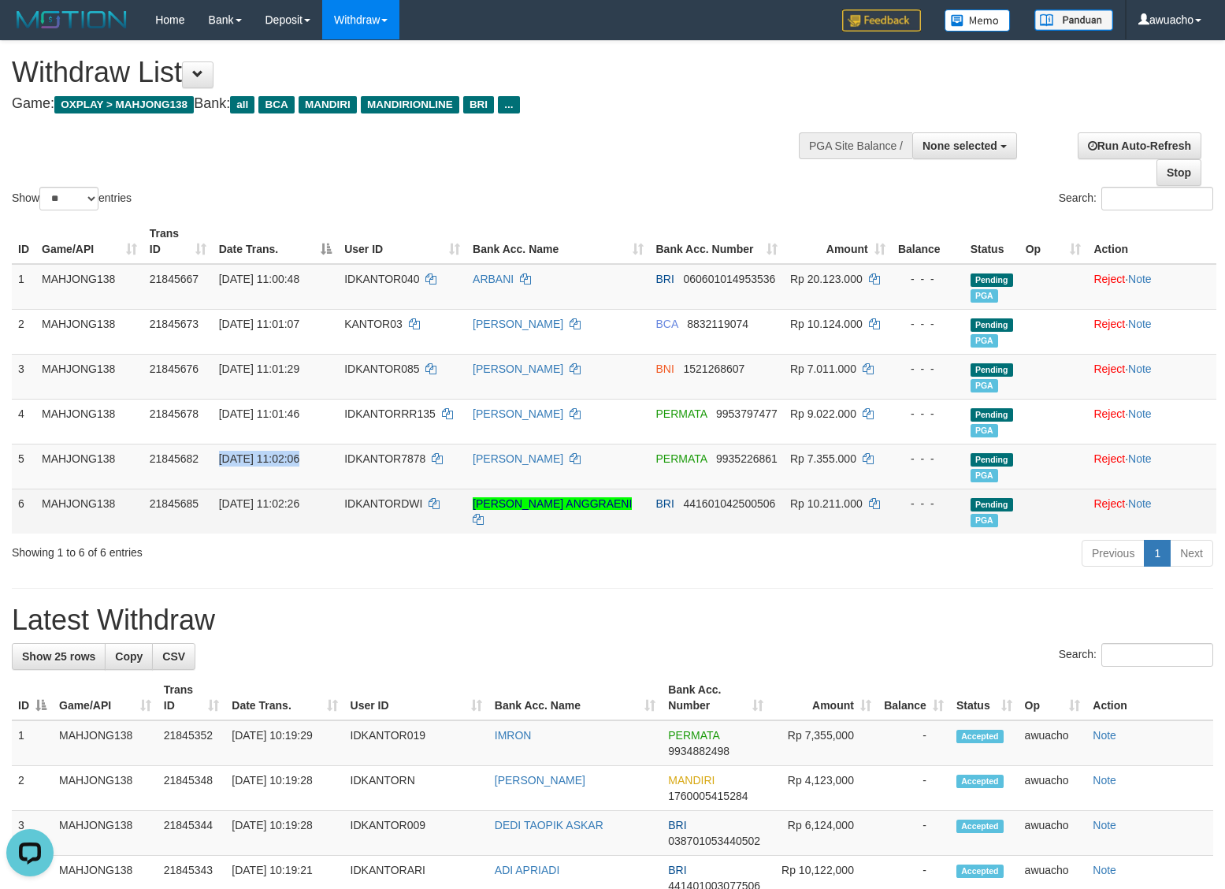
copy td "30/09/2025 11:02:06"
click at [274, 511] on td "30/09/2025 11:02:26" at bounding box center [275, 511] width 125 height 45
copy td "30/09/2025 11:02:26"
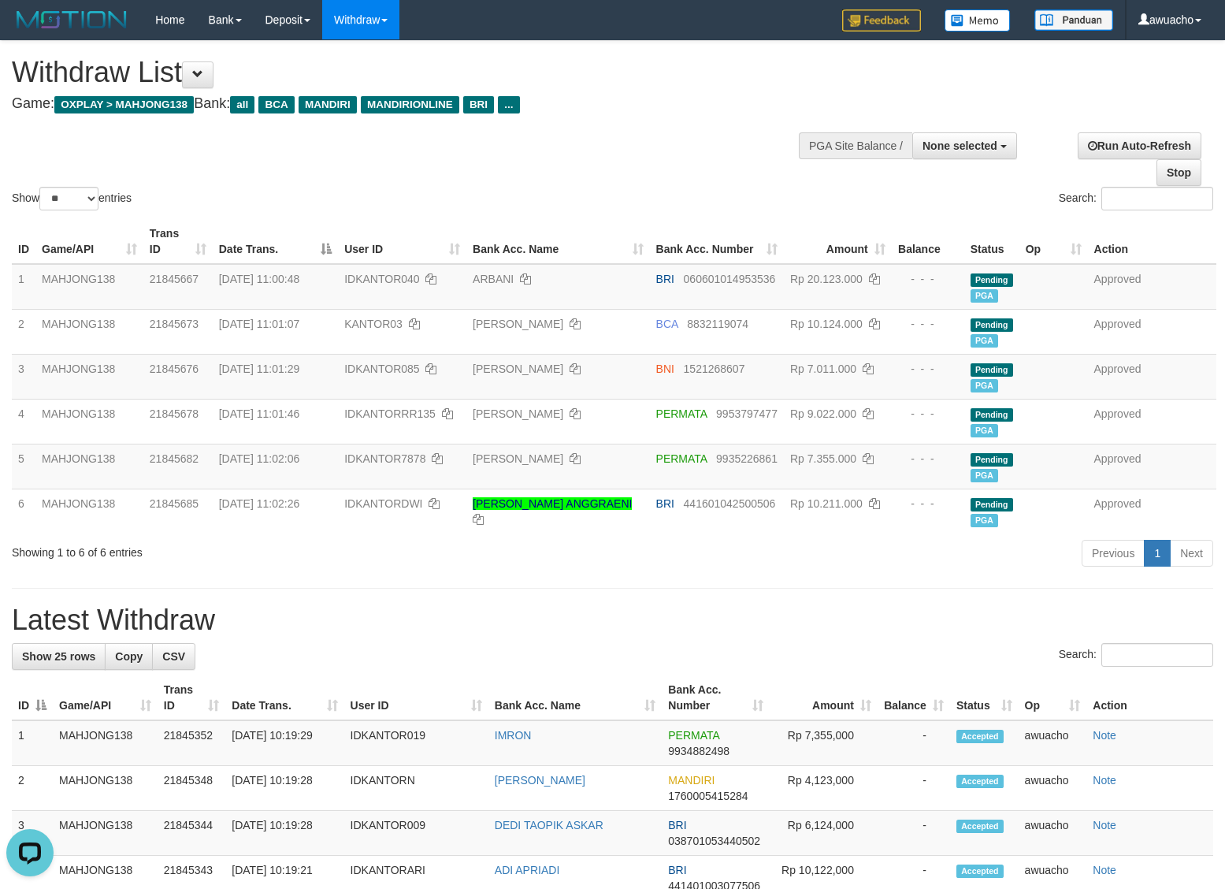
click at [600, 172] on div "Show ** ** ** *** entries Search:" at bounding box center [612, 127] width 1225 height 173
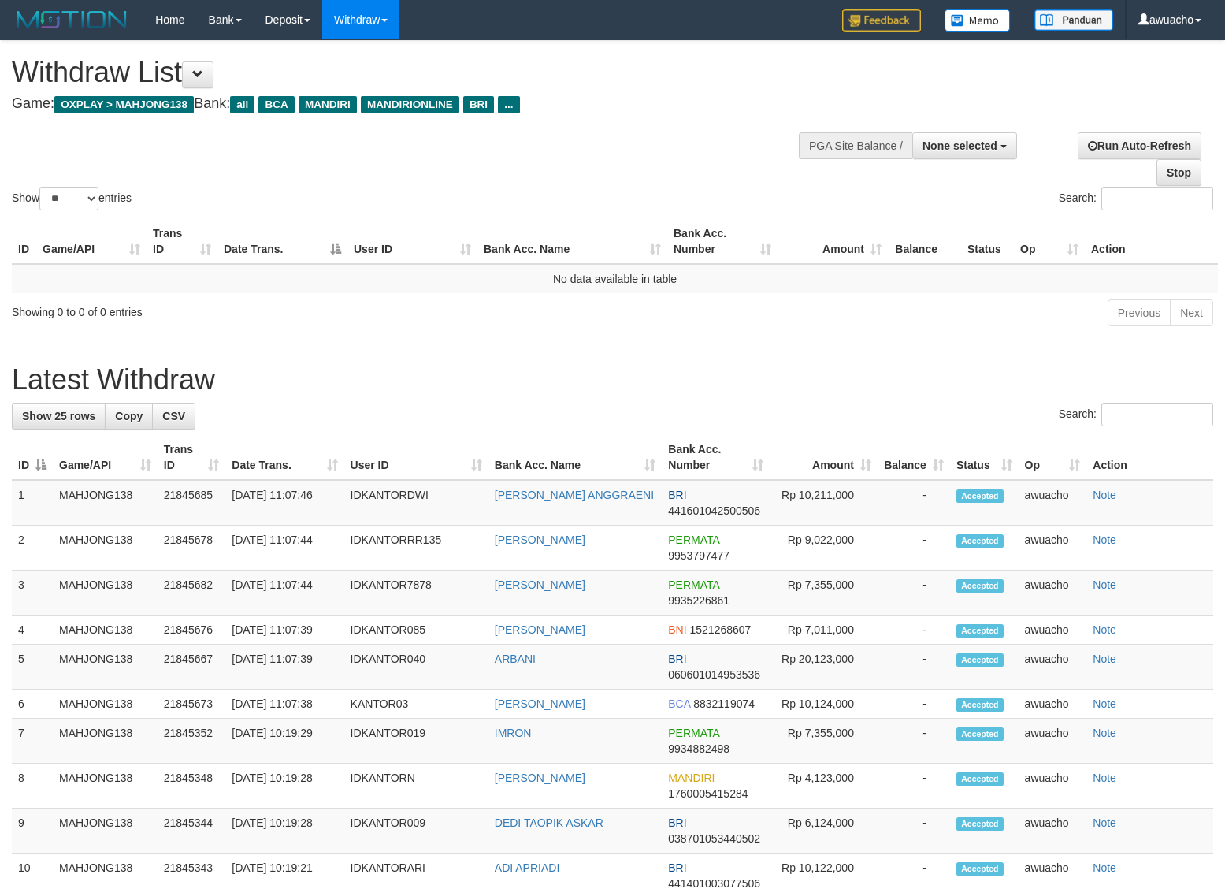
select select
select select "**"
click at [266, 490] on td "[DATE] 11:07:46" at bounding box center [284, 503] width 118 height 46
click at [266, 490] on td "30/09/2025 11:07:46" at bounding box center [284, 503] width 118 height 46
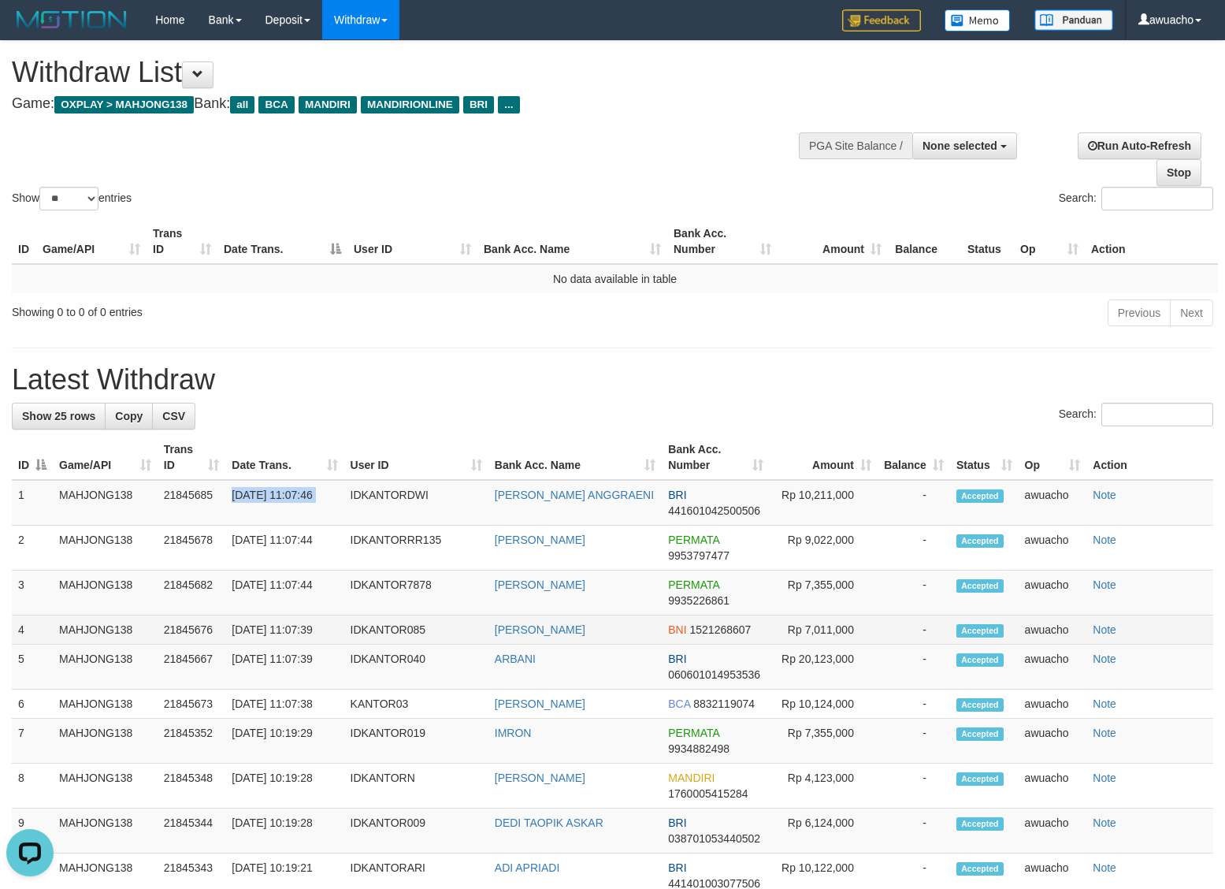
copy tr "30/09/2025 11:07:46"
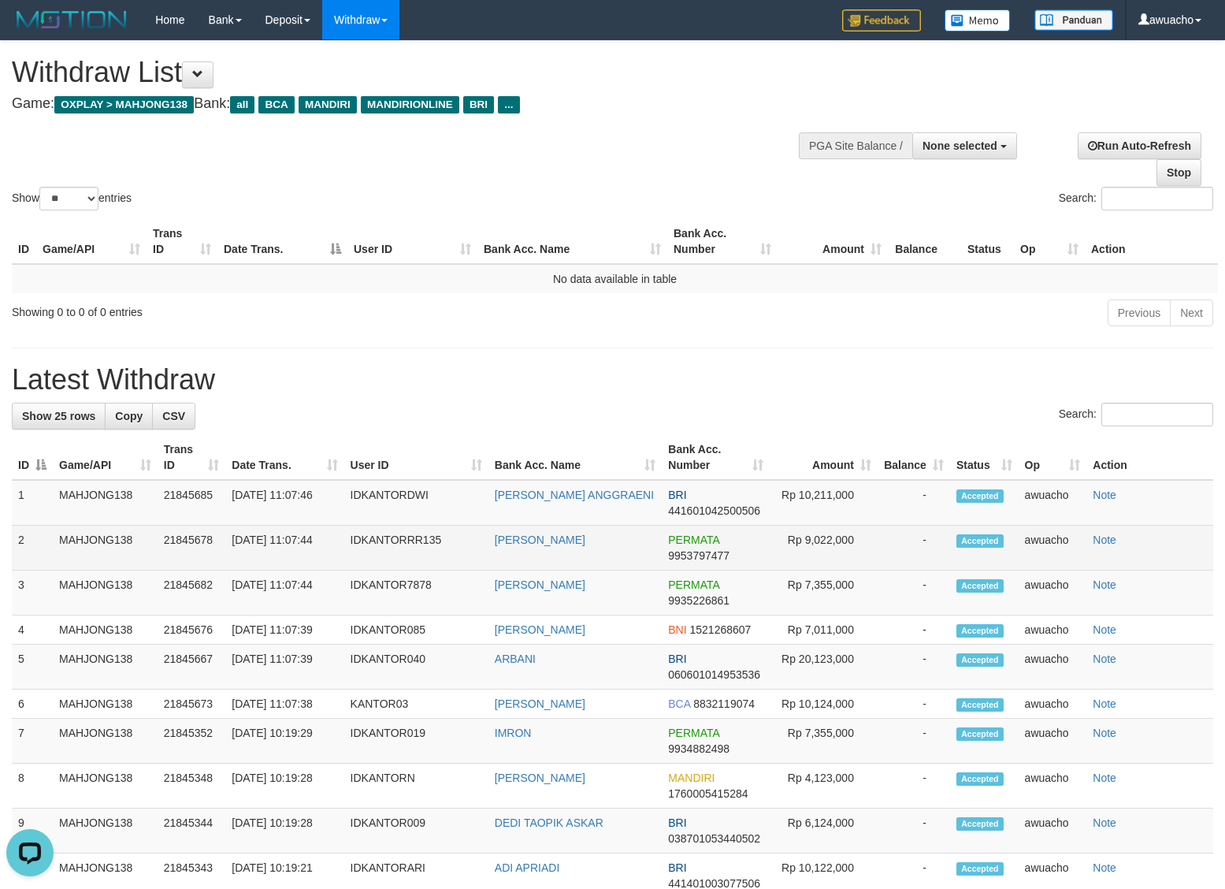
click at [293, 541] on td "30/09/2025 11:07:44" at bounding box center [284, 548] width 118 height 45
copy tr "30/09/2025 11:07:44"
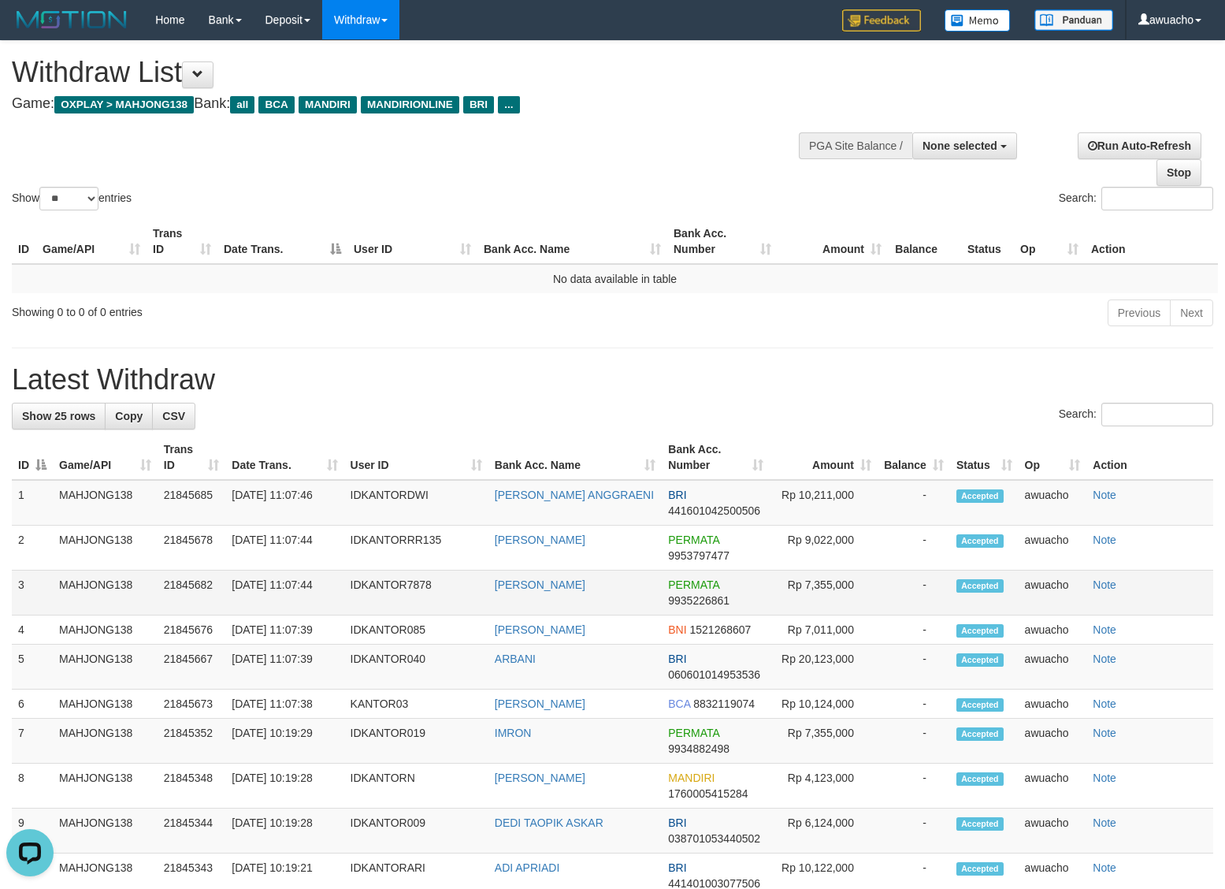
click at [302, 582] on td "30/09/2025 11:07:44" at bounding box center [284, 593] width 118 height 45
copy tr "30/09/2025 11:07:44"
click at [297, 632] on td "30/09/2025 11:07:39" at bounding box center [284, 629] width 118 height 29
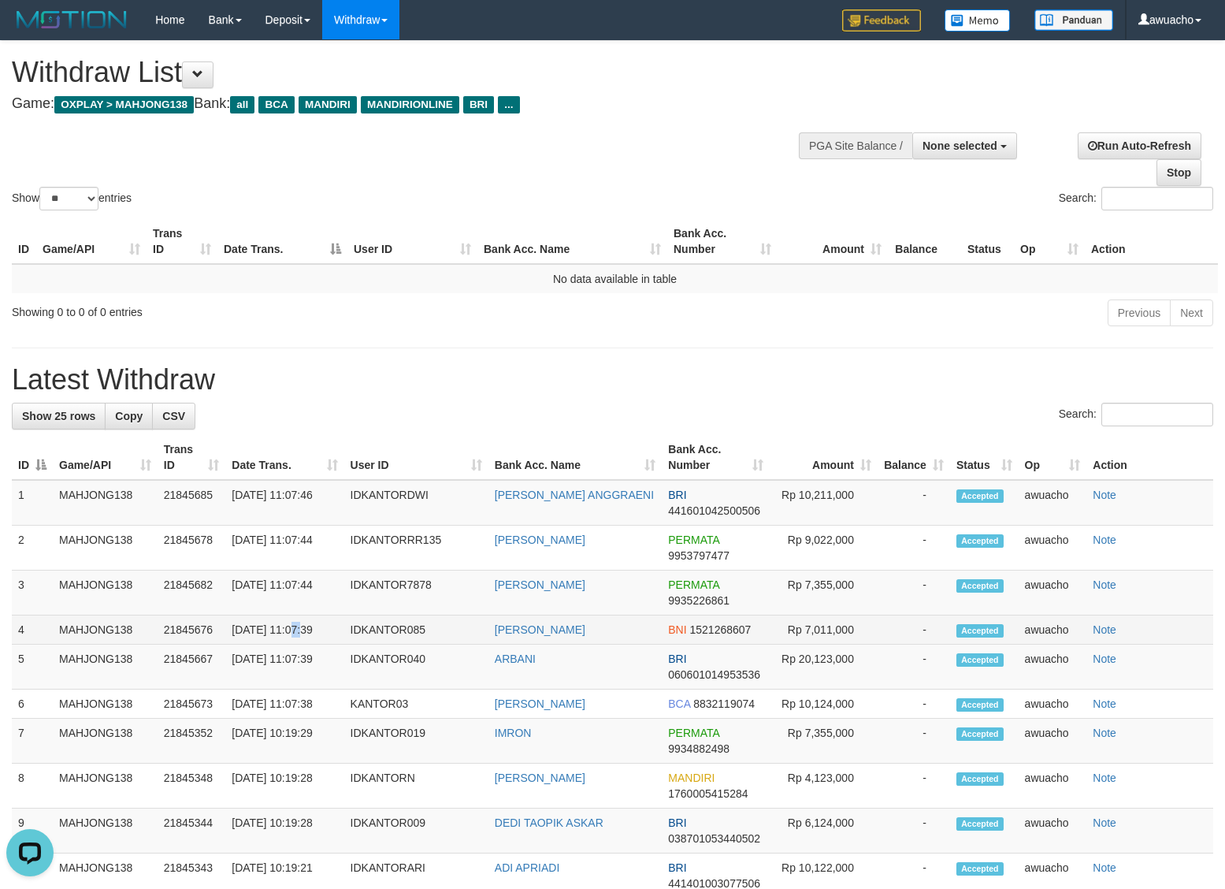
click at [297, 632] on td "30/09/2025 11:07:39" at bounding box center [284, 629] width 118 height 29
copy tr "30/09/2025 11:07:39"
click at [274, 659] on td "30/09/2025 11:07:39" at bounding box center [284, 667] width 118 height 45
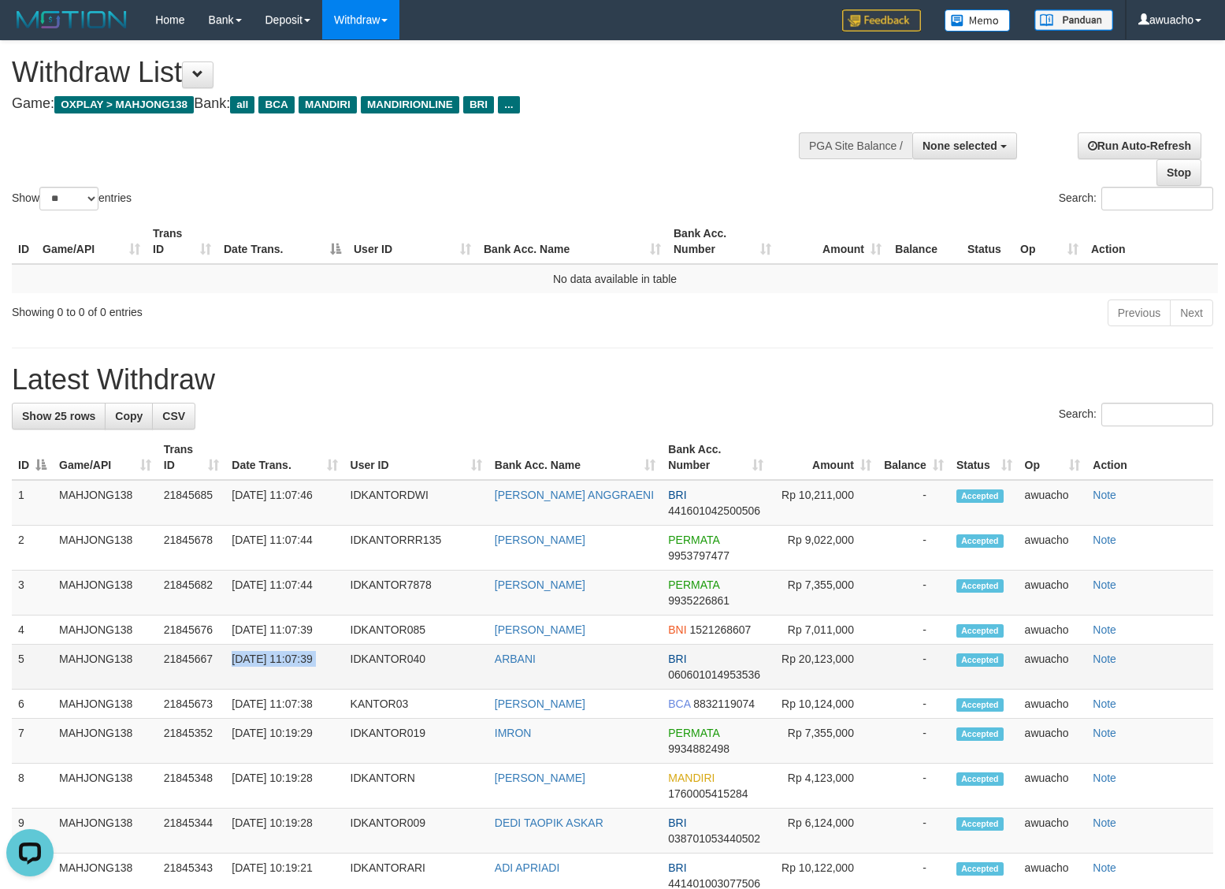
click at [274, 659] on td "30/09/2025 11:07:39" at bounding box center [284, 667] width 118 height 45
copy tr "30/09/2025 11:07:39"
click at [297, 707] on td "30/09/2025 11:07:38" at bounding box center [284, 704] width 118 height 29
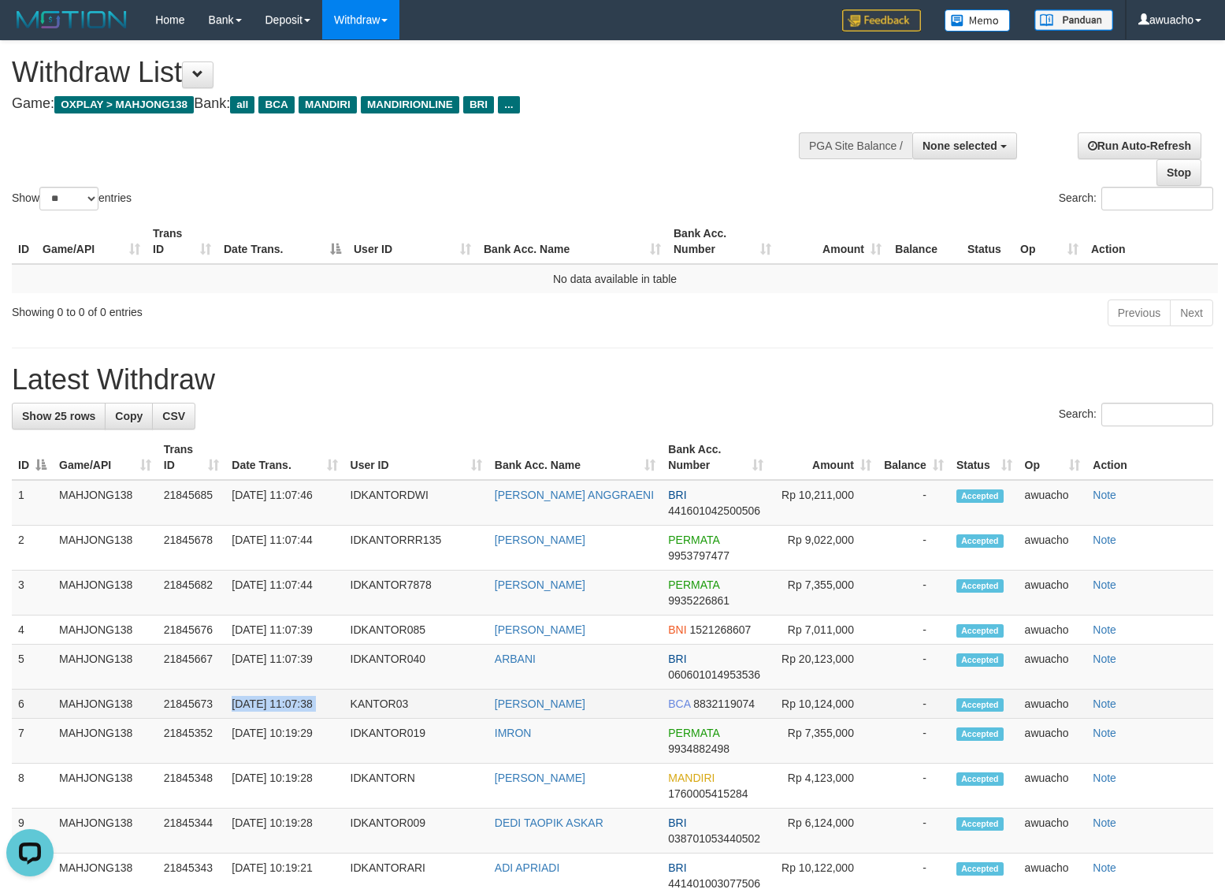
copy tr "30/09/2025 11:07:38"
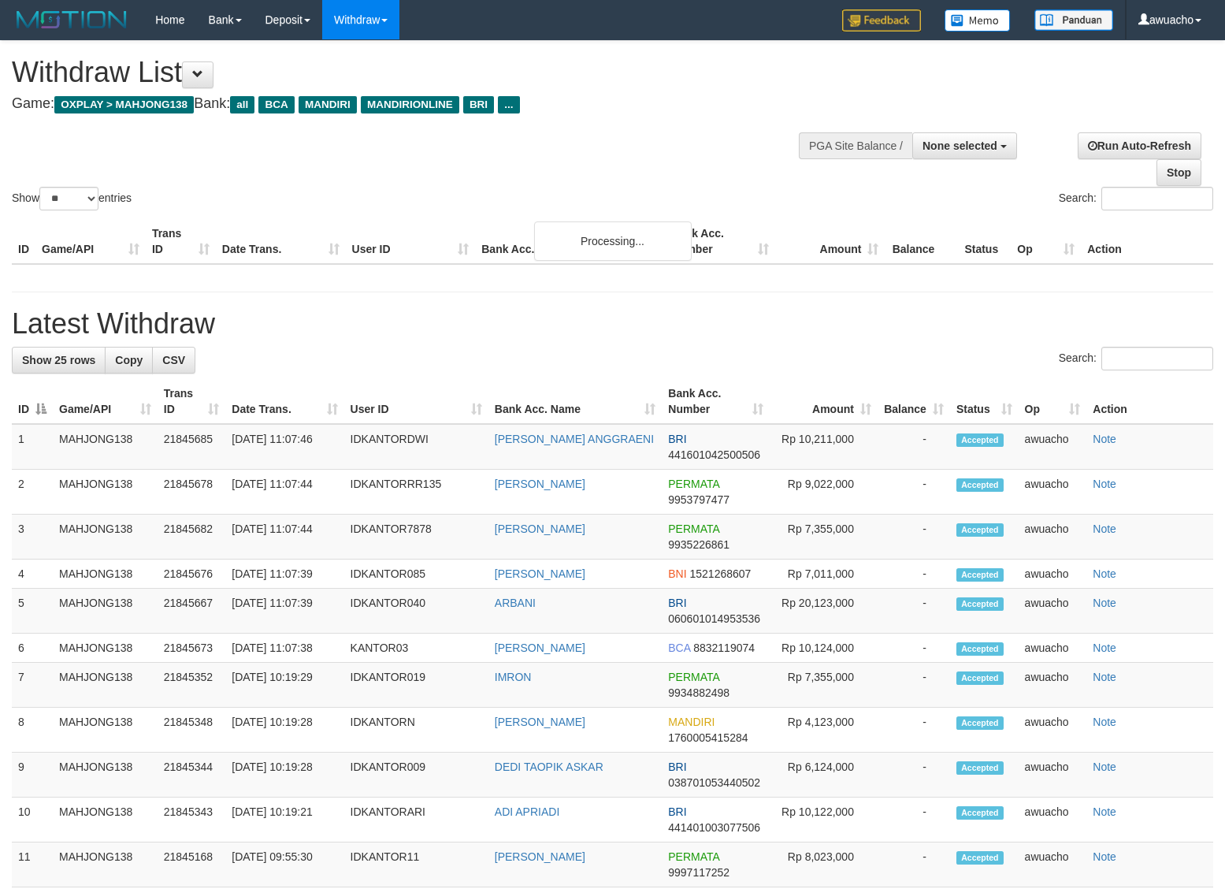
select select
select select "**"
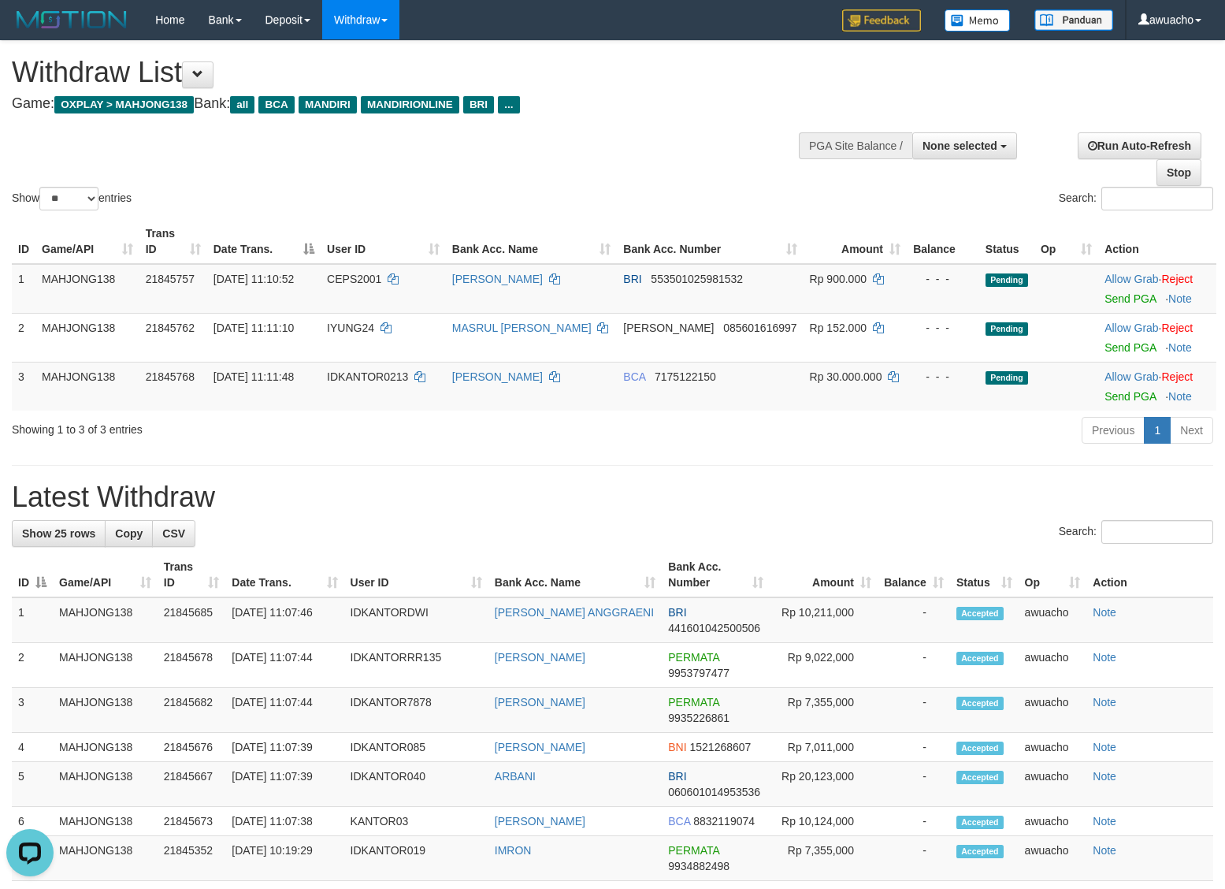
drag, startPoint x: 379, startPoint y: 441, endPoint x: 367, endPoint y: 433, distance: 14.2
click at [379, 441] on div "Showing 1 to 3 of 3 entries Previous 1 Next" at bounding box center [612, 432] width 1225 height 34
click at [269, 377] on span "[DATE] 11:11:48" at bounding box center [254, 376] width 80 height 13
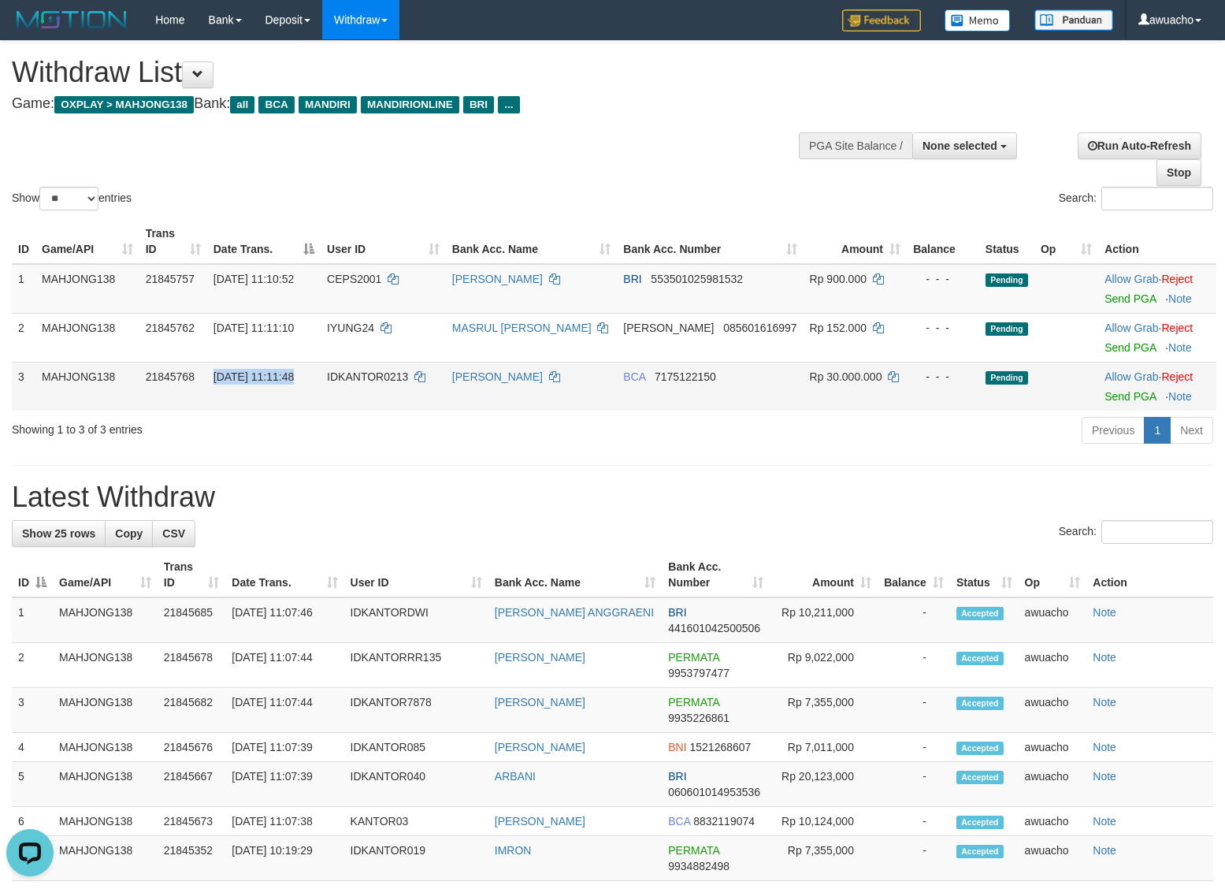
copy td "[DATE] 11:11:48"
click at [670, 176] on div "Show ** ** ** *** entries Search:" at bounding box center [612, 127] width 1225 height 173
click at [1127, 399] on link "Send PGA" at bounding box center [1130, 396] width 51 height 13
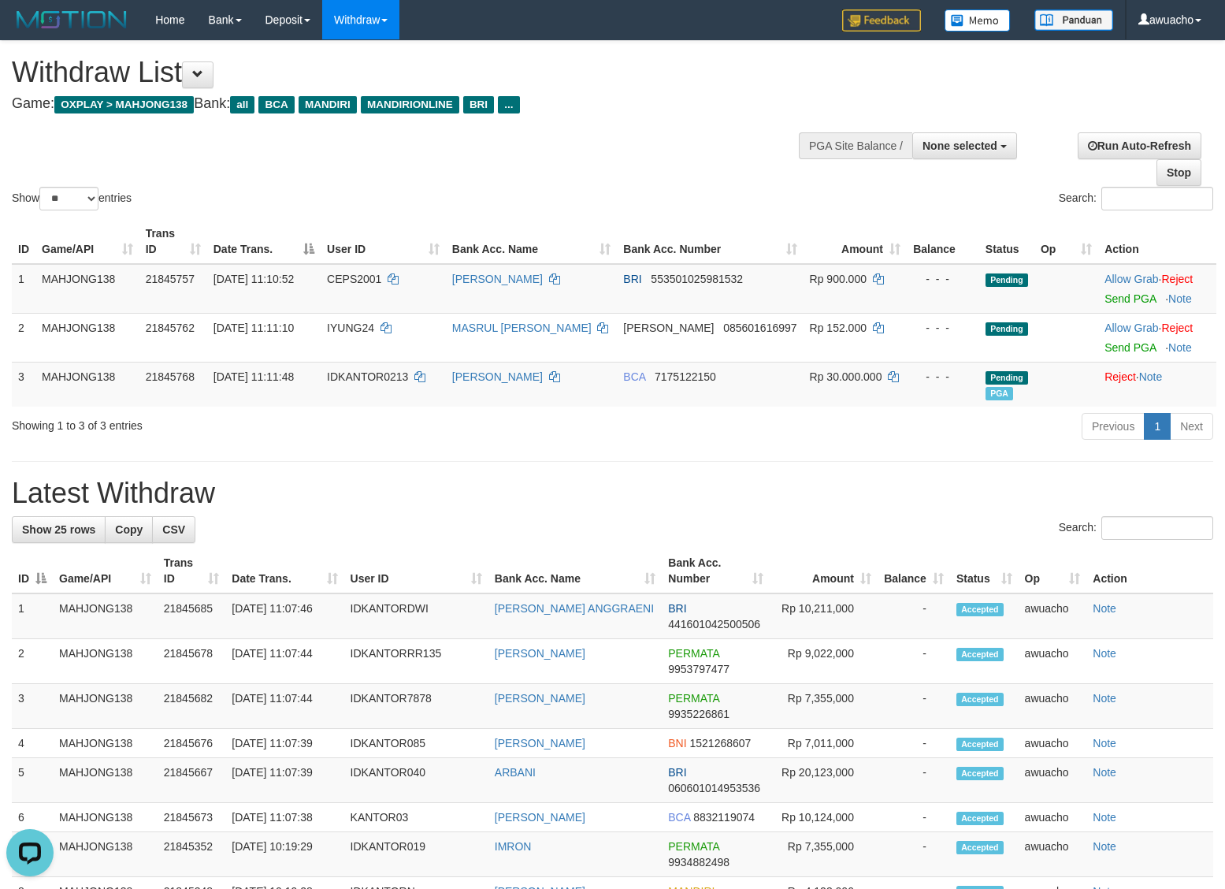
click at [775, 467] on div "**********" at bounding box center [612, 892] width 1225 height 1702
click at [612, 87] on h1 "Withdraw List" at bounding box center [407, 73] width 790 height 32
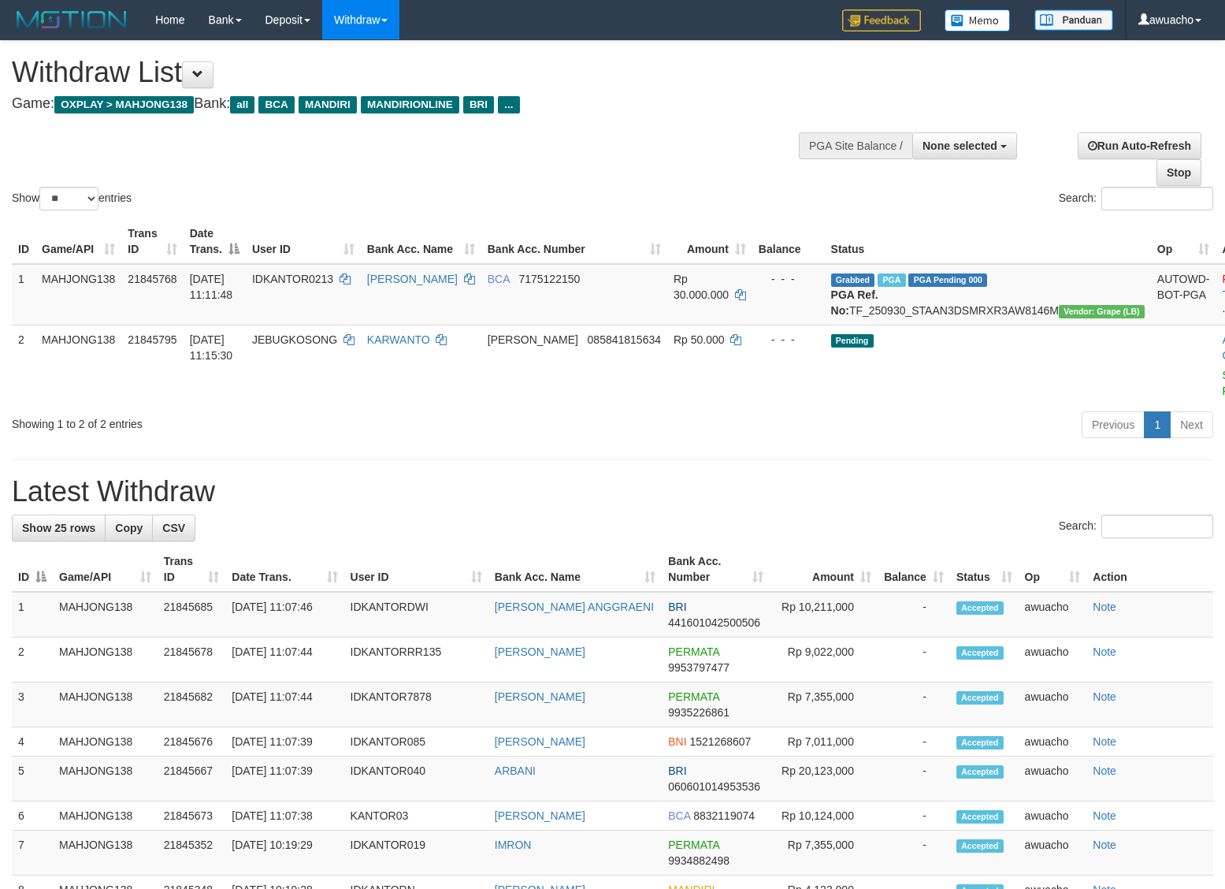
select select
select select "**"
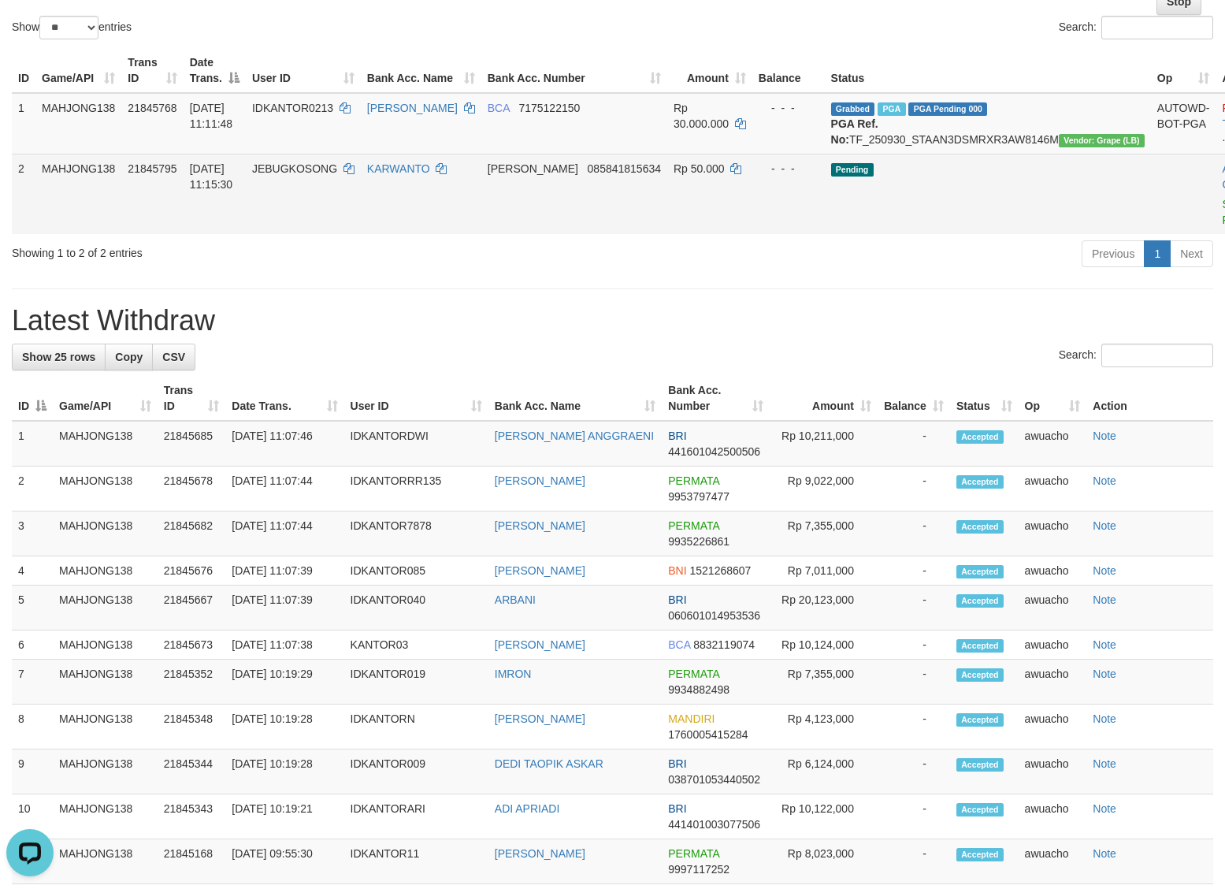
scroll to position [197, 0]
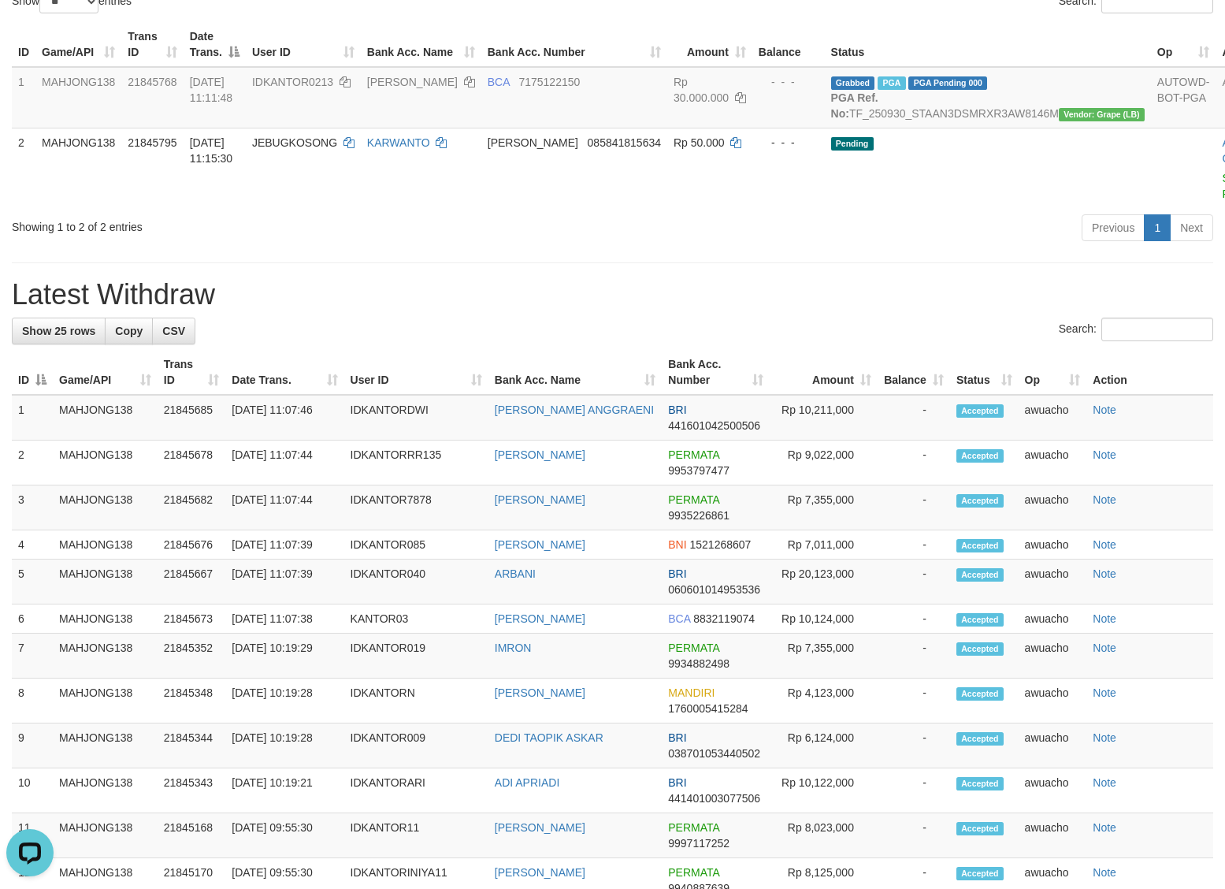
click at [496, 247] on div "Showing 1 to 2 of 2 entries Previous 1 Next" at bounding box center [612, 230] width 1225 height 34
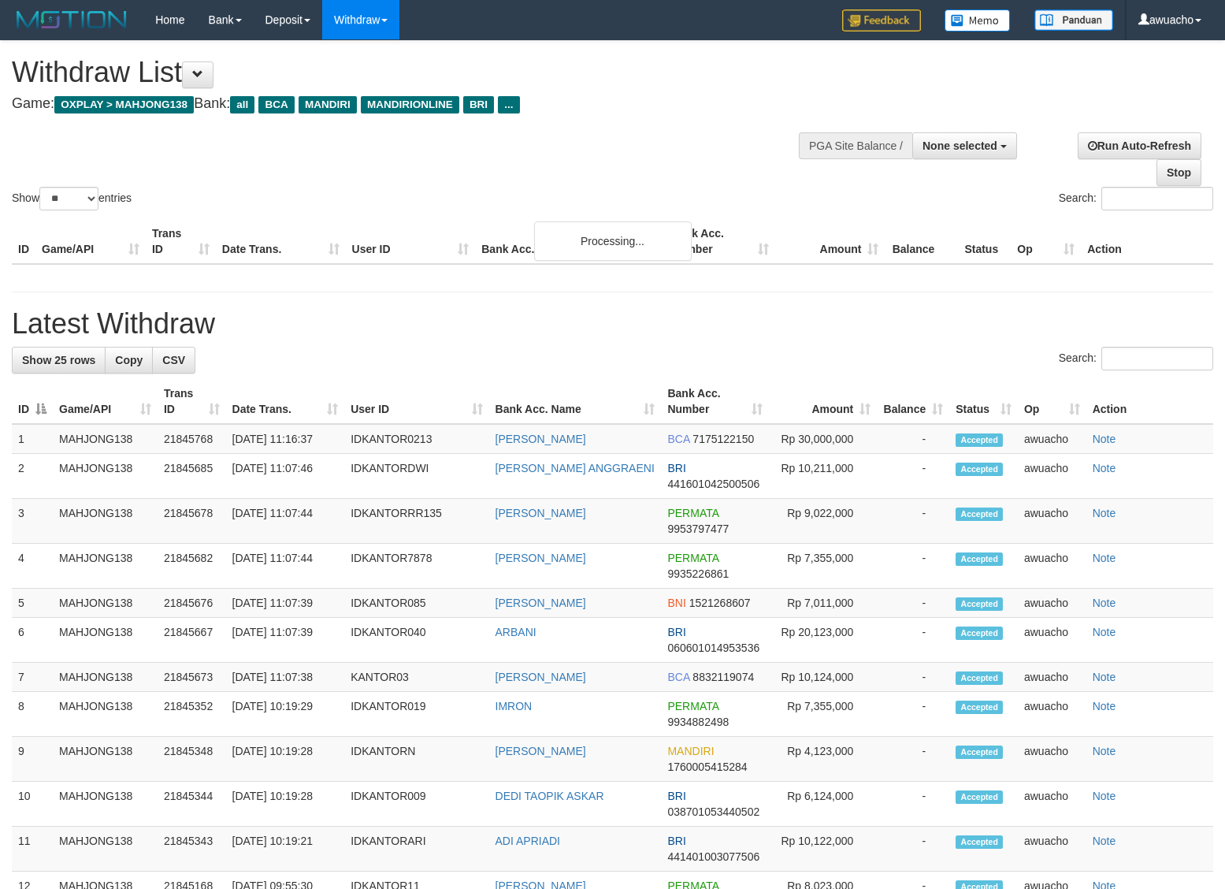
select select
select select "**"
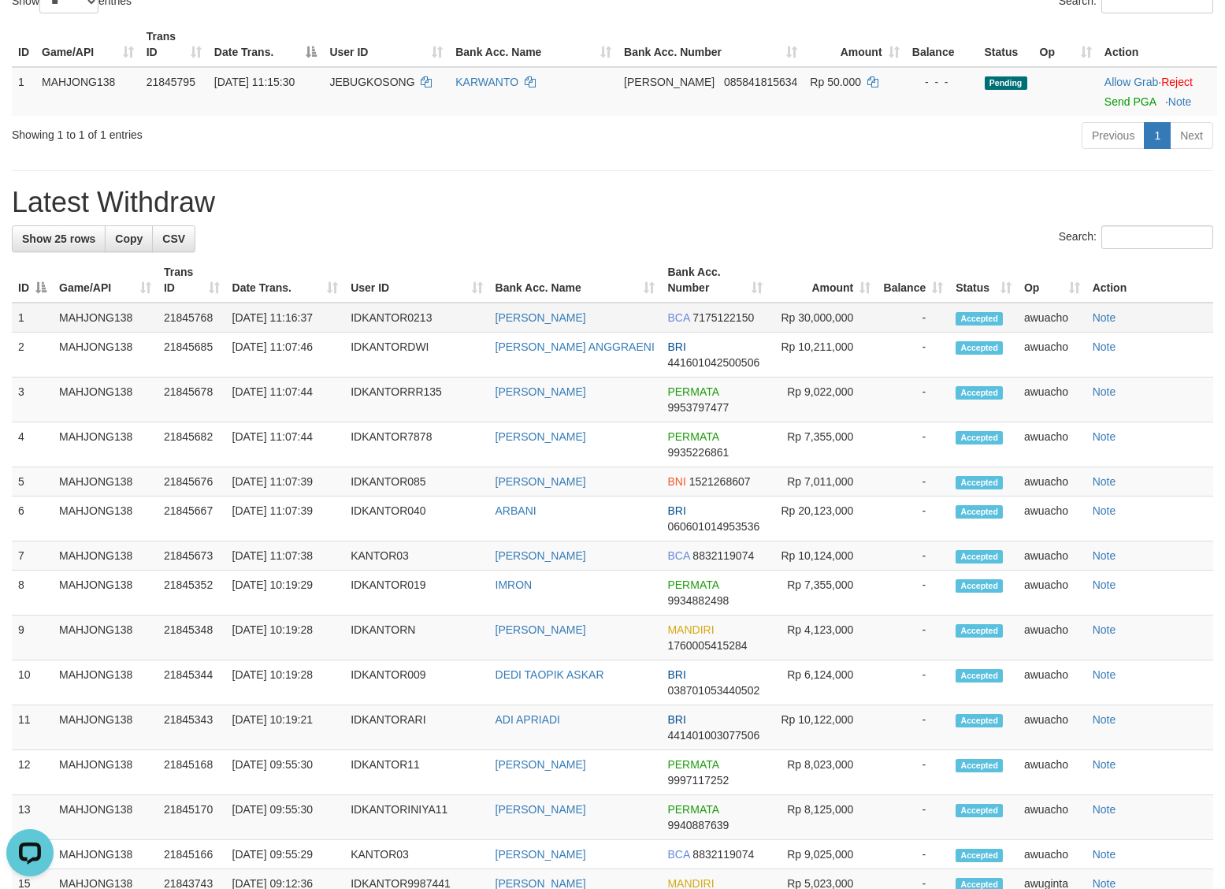
click at [311, 317] on td "[DATE] 11:16:37" at bounding box center [285, 318] width 119 height 30
copy tr "[DATE] 11:16:37"
